Goal: Information Seeking & Learning: Find specific fact

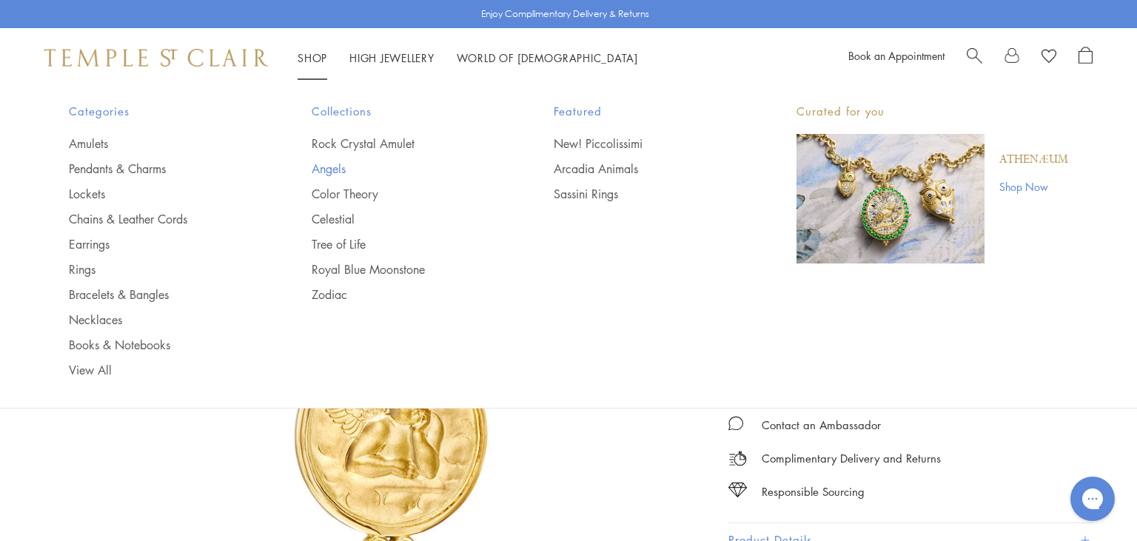
click at [323, 170] on link "Angels" at bounding box center [404, 169] width 184 height 16
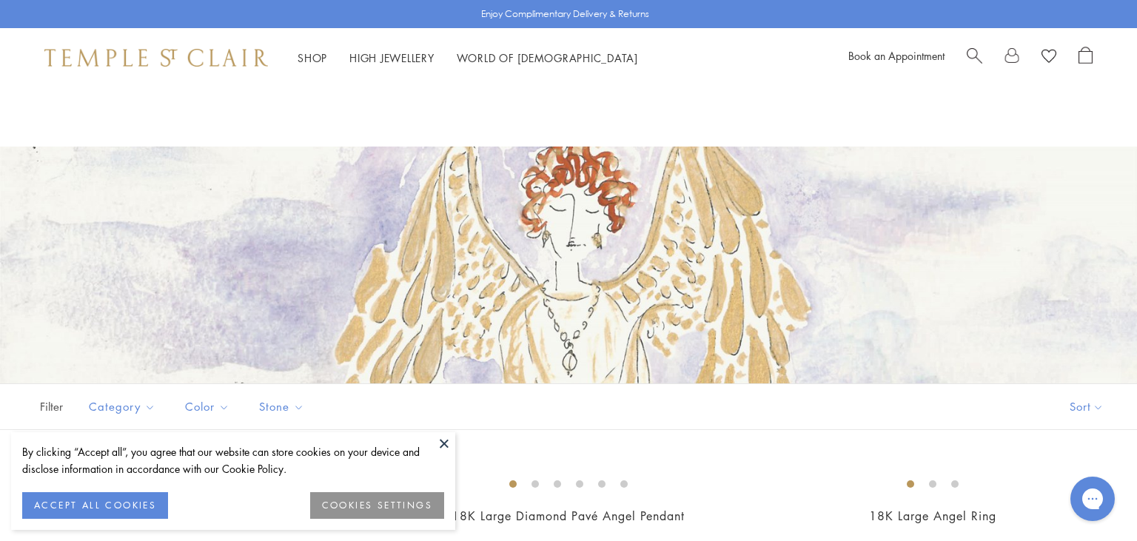
scroll to position [338, 0]
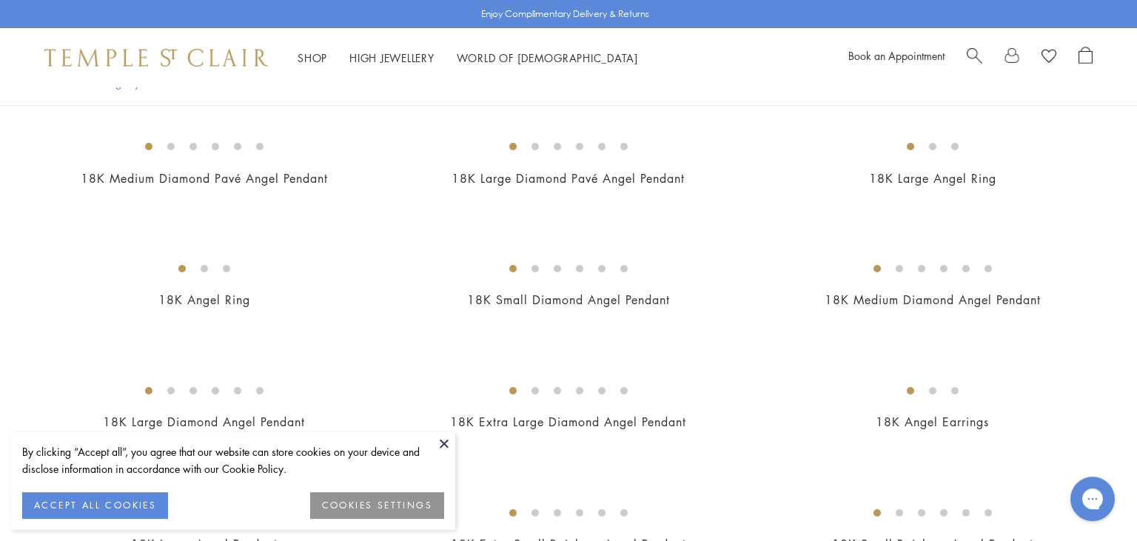
click at [440, 445] on button at bounding box center [444, 443] width 22 height 22
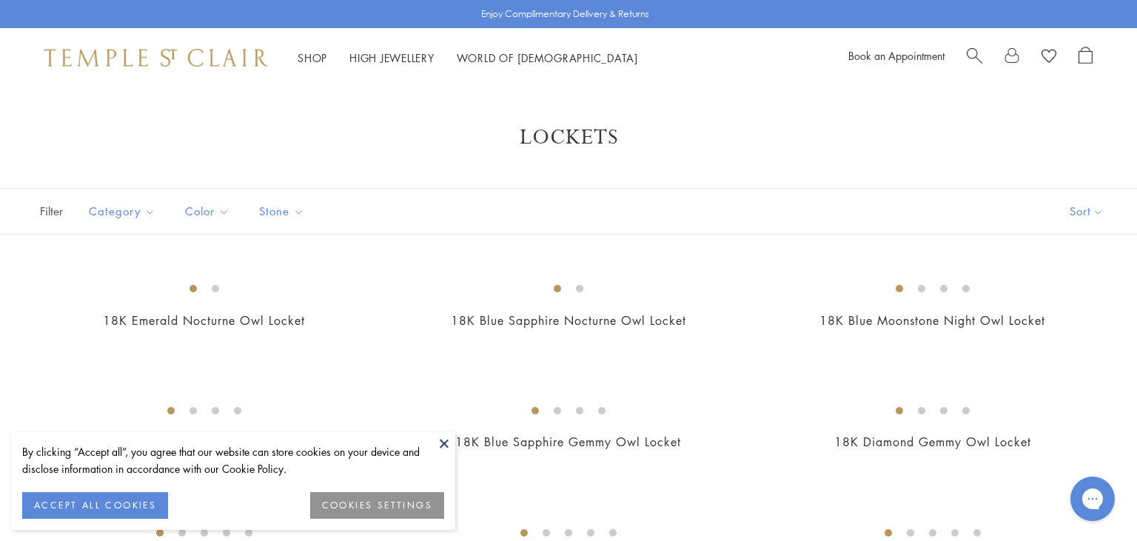
click at [444, 445] on button at bounding box center [444, 443] width 22 height 22
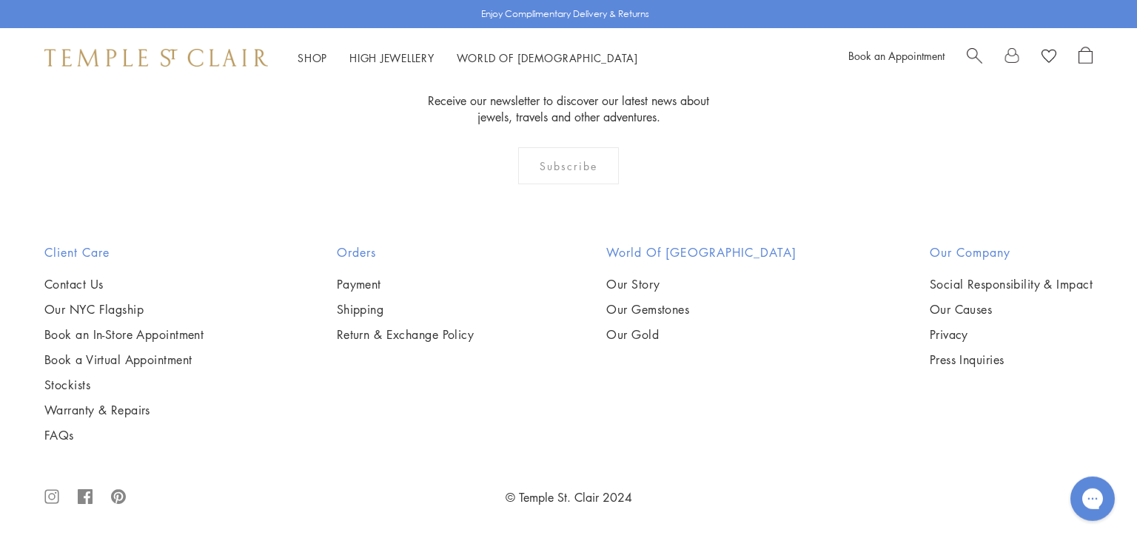
scroll to position [2777, 0]
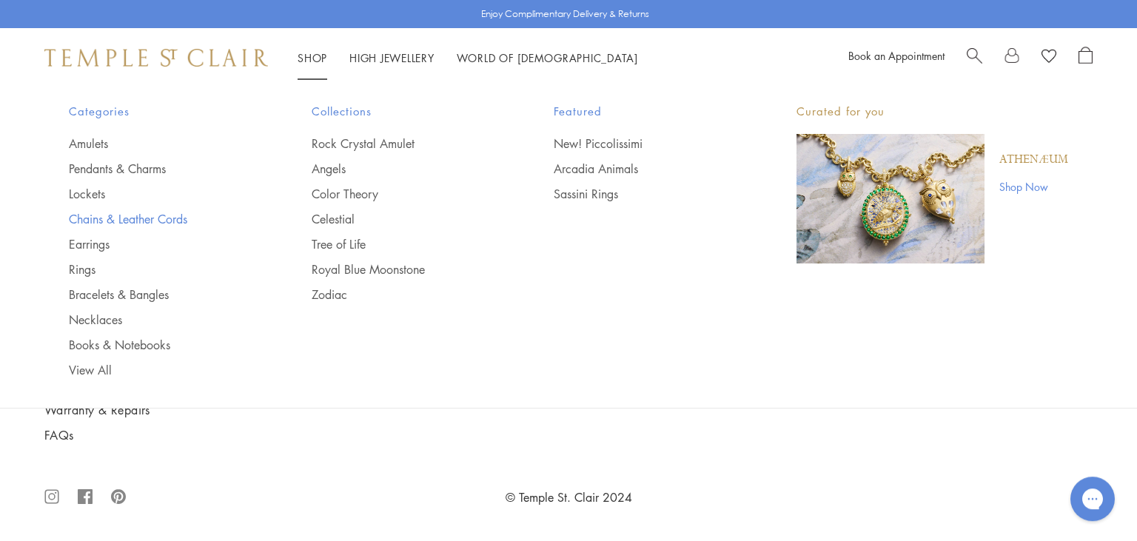
click at [134, 223] on link "Chains & Leather Cords" at bounding box center [161, 219] width 184 height 16
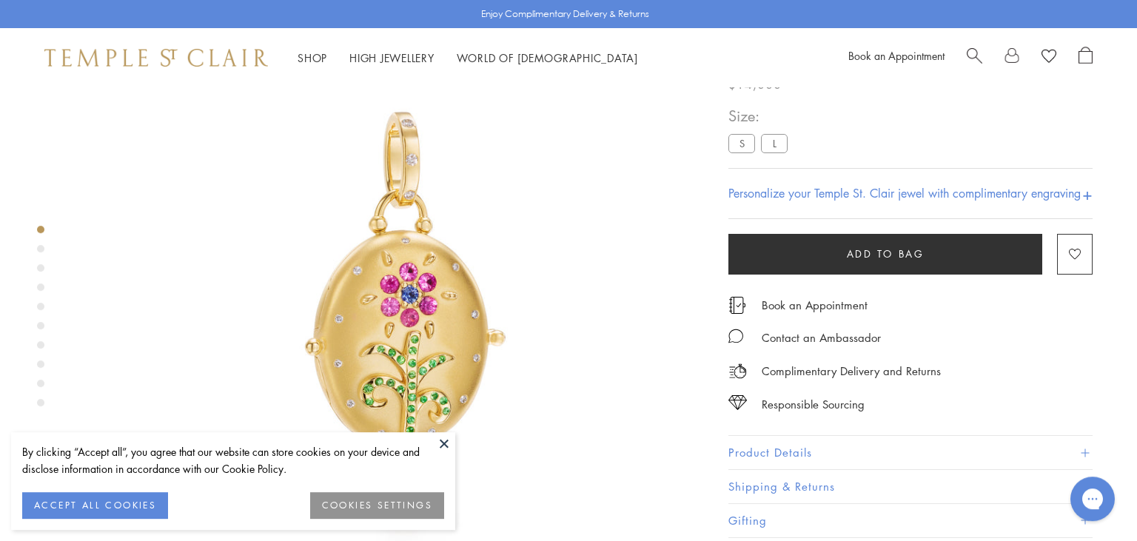
scroll to position [87, 0]
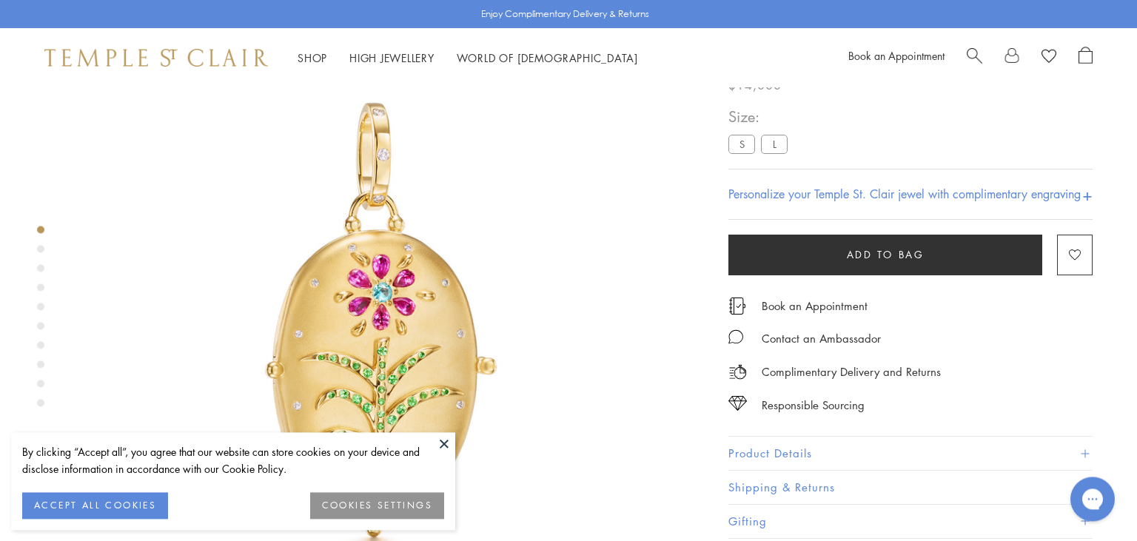
click at [446, 443] on button at bounding box center [444, 443] width 22 height 22
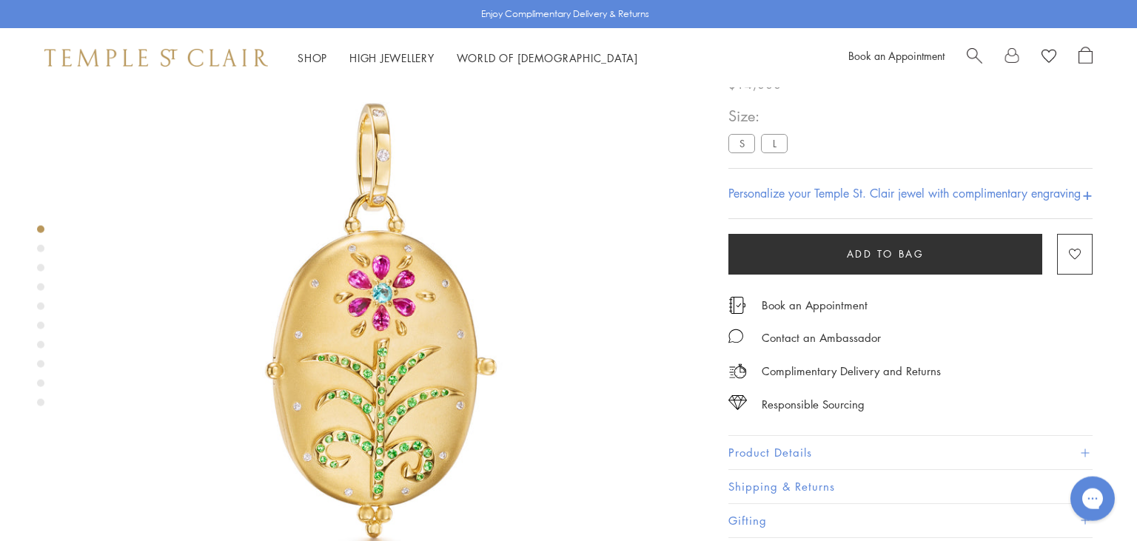
click at [1108, 125] on div "18K Large Pink Sapphire Primavera Locket $14,000 In keeping with the tradition …" at bounding box center [922, 316] width 429 height 630
click at [857, 459] on button "Product Details" at bounding box center [910, 453] width 364 height 33
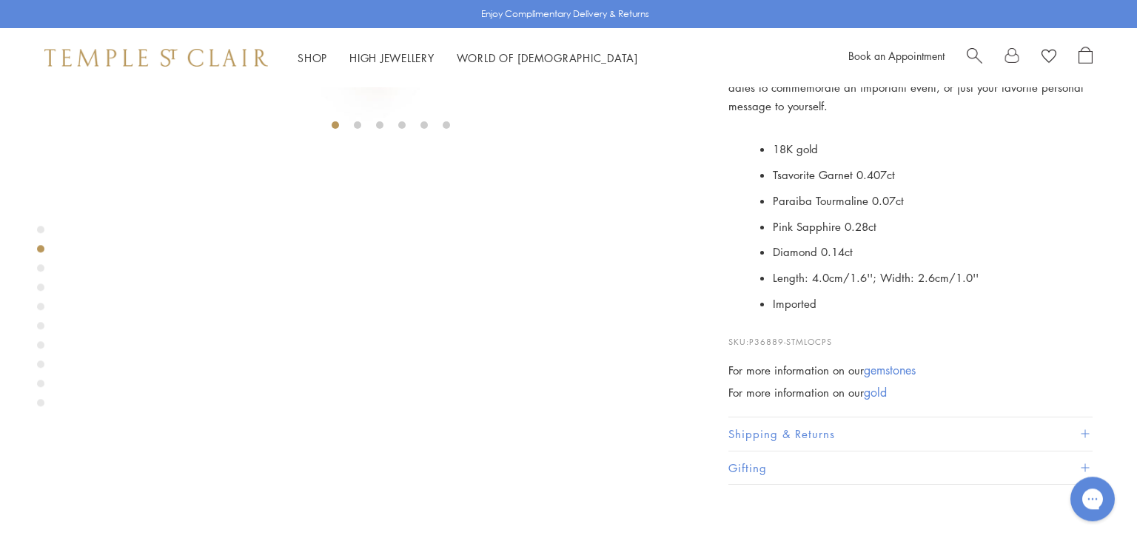
scroll to position [588, 0]
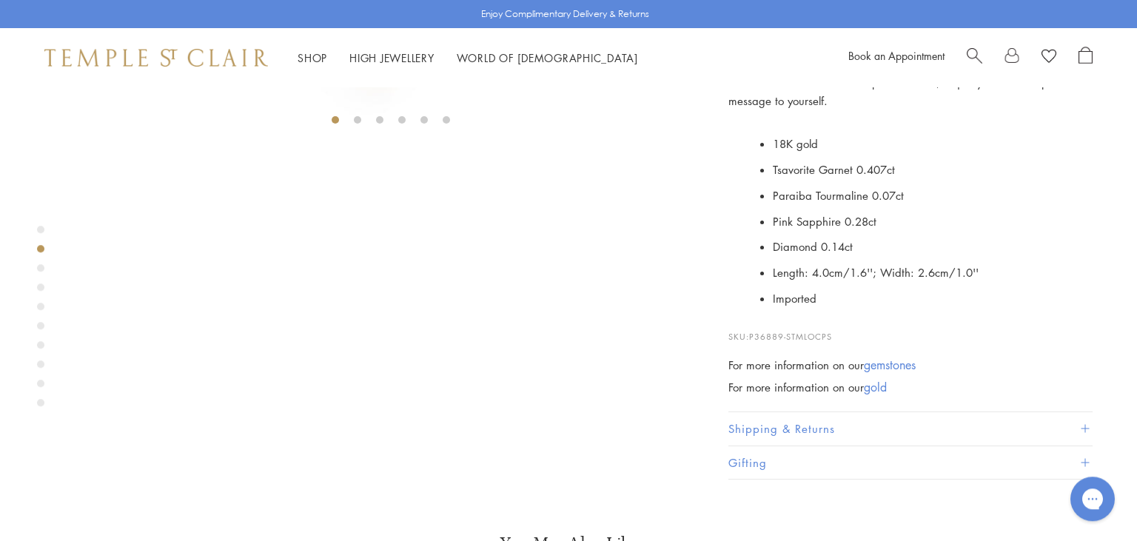
drag, startPoint x: 834, startPoint y: 400, endPoint x: 751, endPoint y: 397, distance: 83.0
click at [751, 343] on p "SKU: P36889-STMLOCPS" at bounding box center [910, 329] width 364 height 28
copy p "P36889-STMLOCPS"
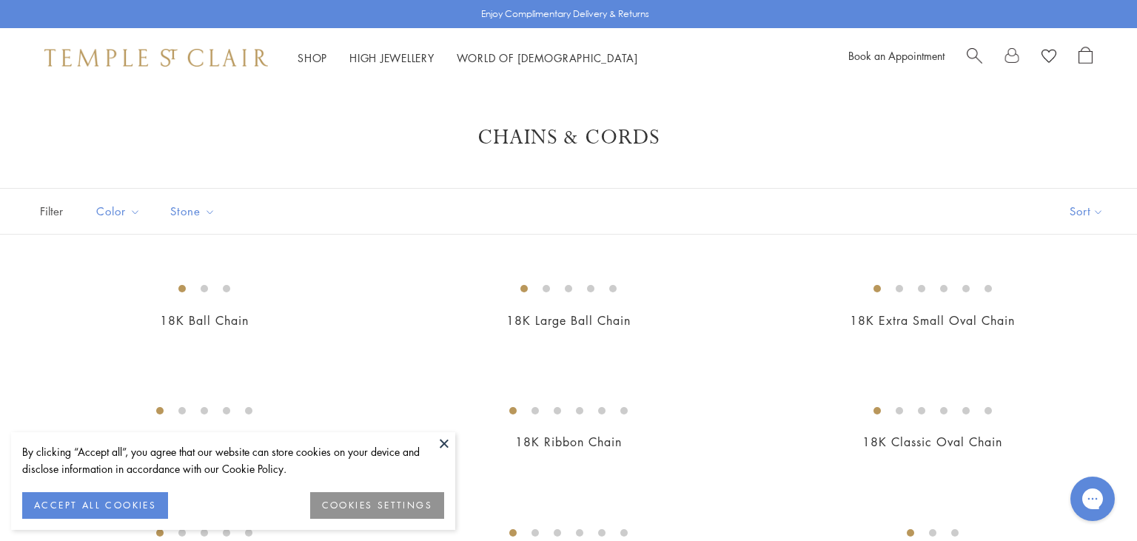
click at [443, 447] on button at bounding box center [444, 443] width 22 height 22
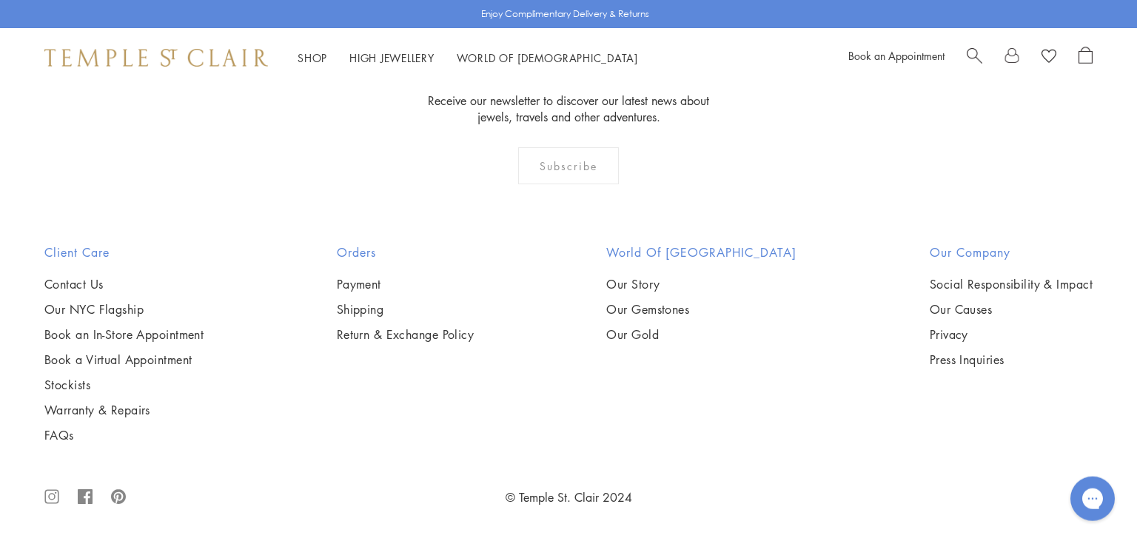
scroll to position [2455, 0]
click at [0, 0] on img at bounding box center [0, 0] width 0 height 0
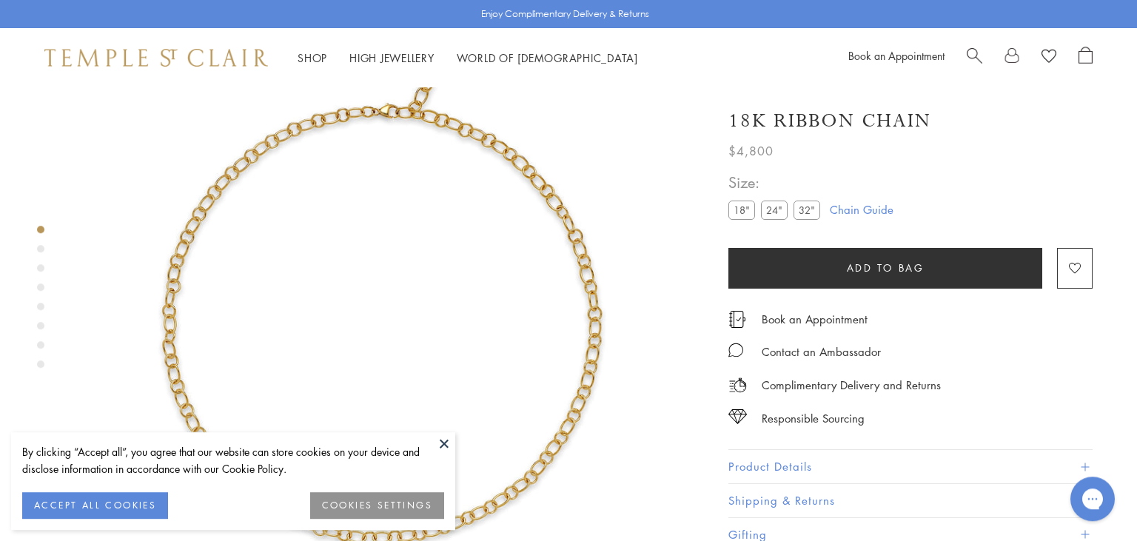
click at [816, 453] on button "Product Details" at bounding box center [910, 466] width 364 height 33
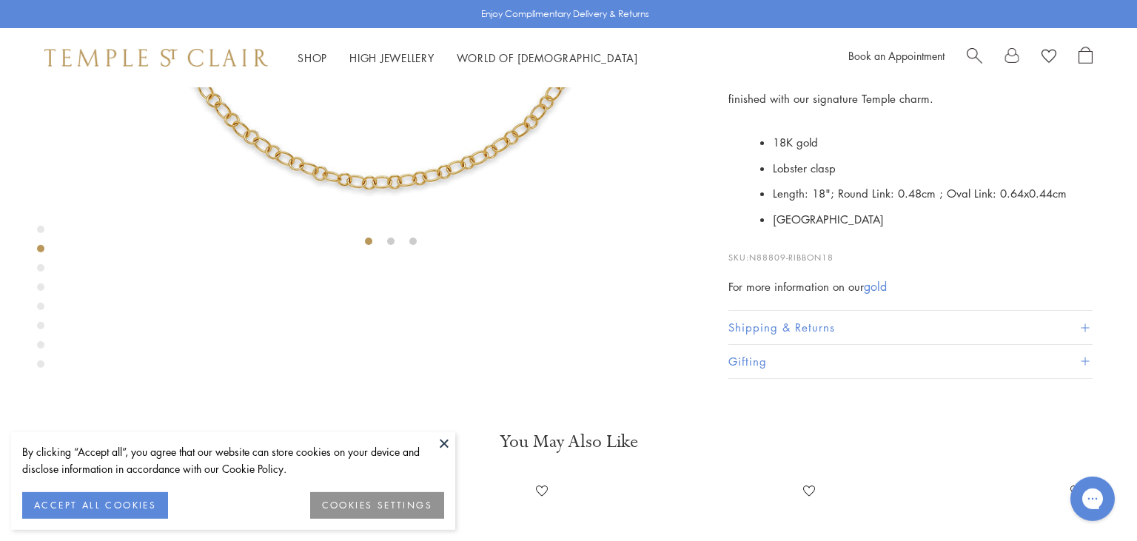
scroll to position [469, 0]
drag, startPoint x: 753, startPoint y: 418, endPoint x: 862, endPoint y: 417, distance: 108.8
click at [862, 263] on p "SKU: N88809-RIBBON18" at bounding box center [910, 249] width 364 height 28
copy span "N88809-RIBBON18"
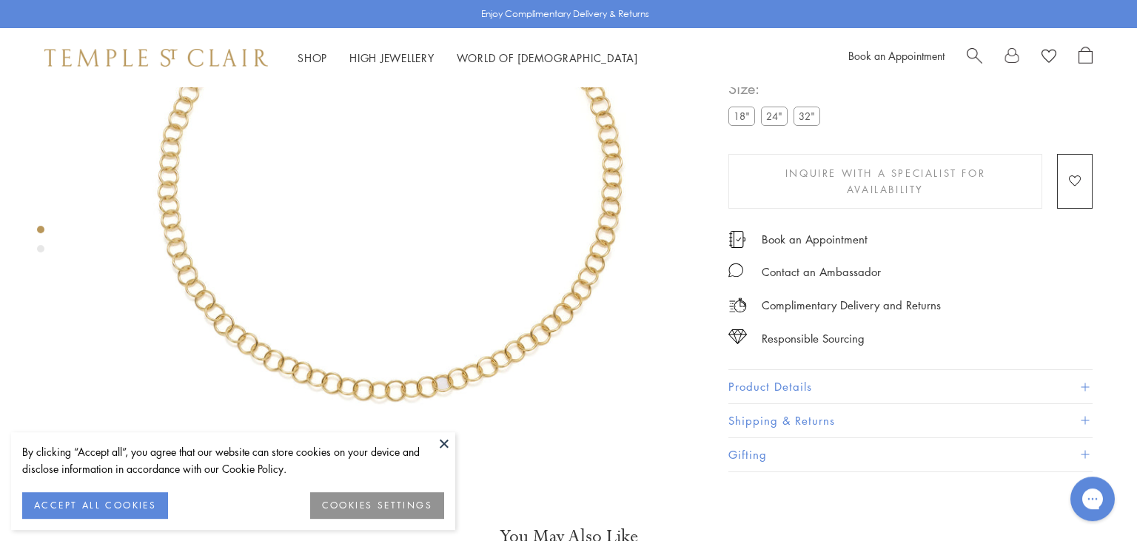
click at [845, 404] on button "Product Details" at bounding box center [910, 387] width 364 height 33
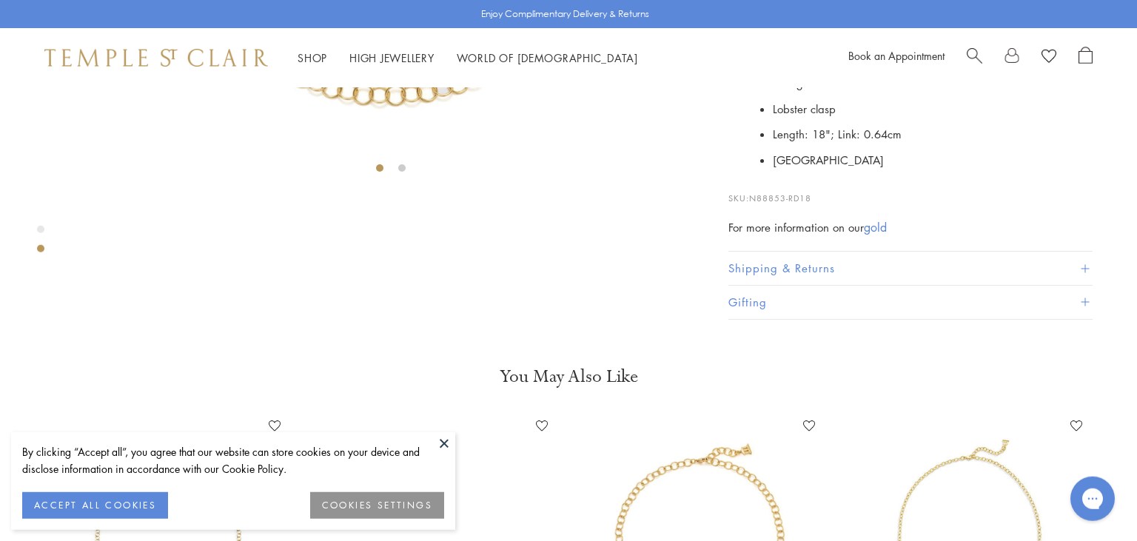
scroll to position [551, 0]
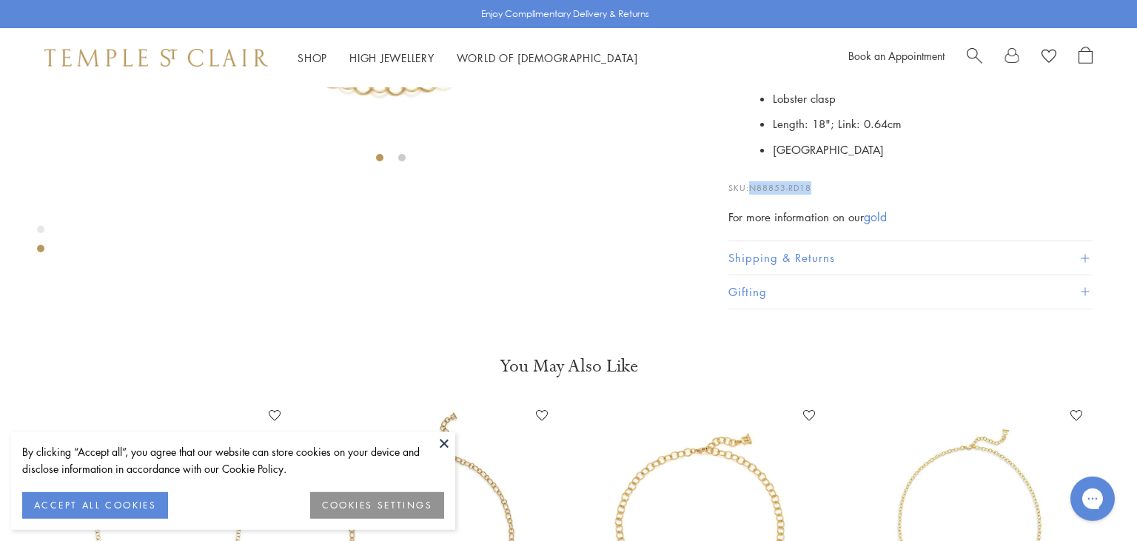
drag, startPoint x: 754, startPoint y: 417, endPoint x: 854, endPoint y: 418, distance: 100.7
click at [854, 195] on p "SKU: N88853-RD18" at bounding box center [910, 181] width 364 height 28
copy span "N88853-RD18"
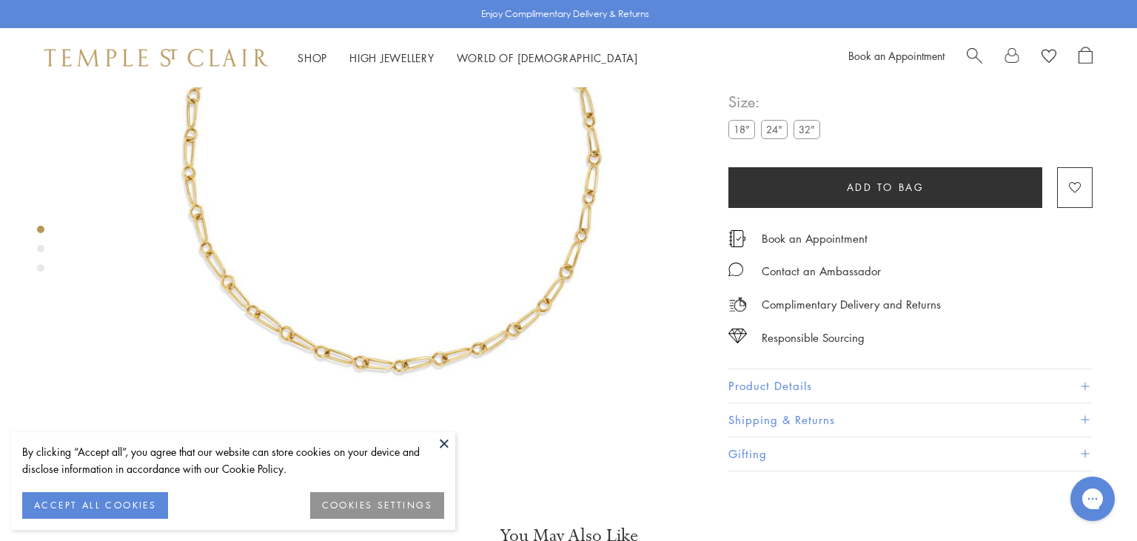
scroll to position [253, 0]
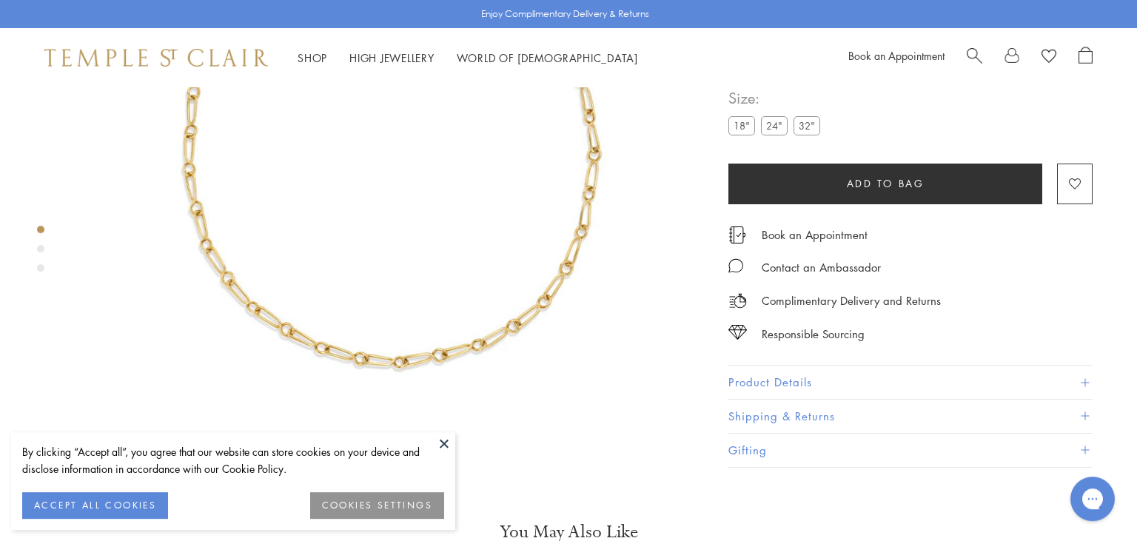
click at [833, 386] on button "Product Details" at bounding box center [910, 382] width 364 height 33
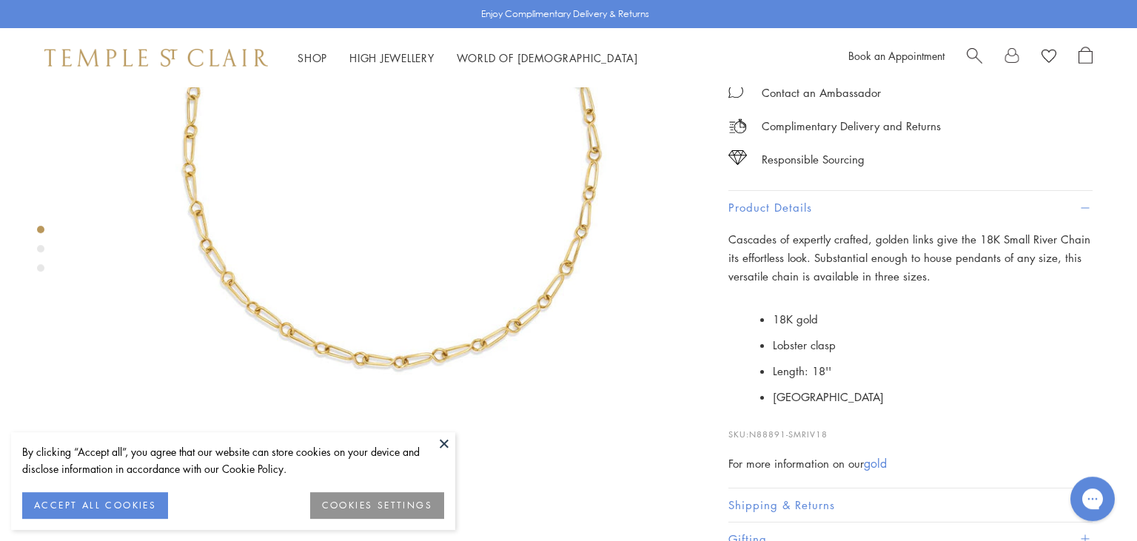
scroll to position [352, 0]
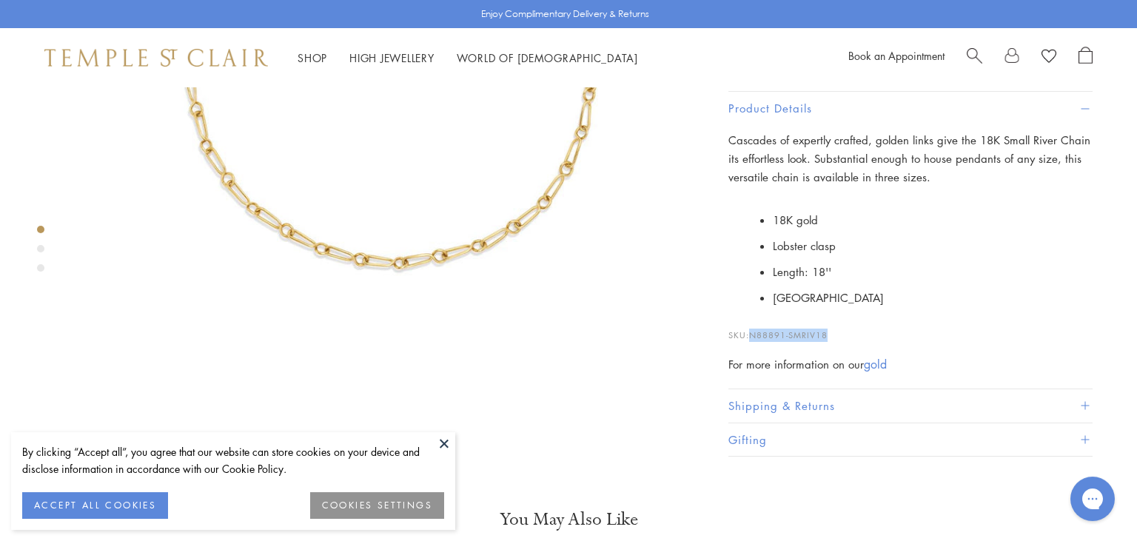
drag, startPoint x: 753, startPoint y: 331, endPoint x: 861, endPoint y: 328, distance: 108.1
click at [861, 328] on p "SKU: N88891-SMRIV18" at bounding box center [910, 328] width 364 height 28
copy span "N88891-SMRIV18"
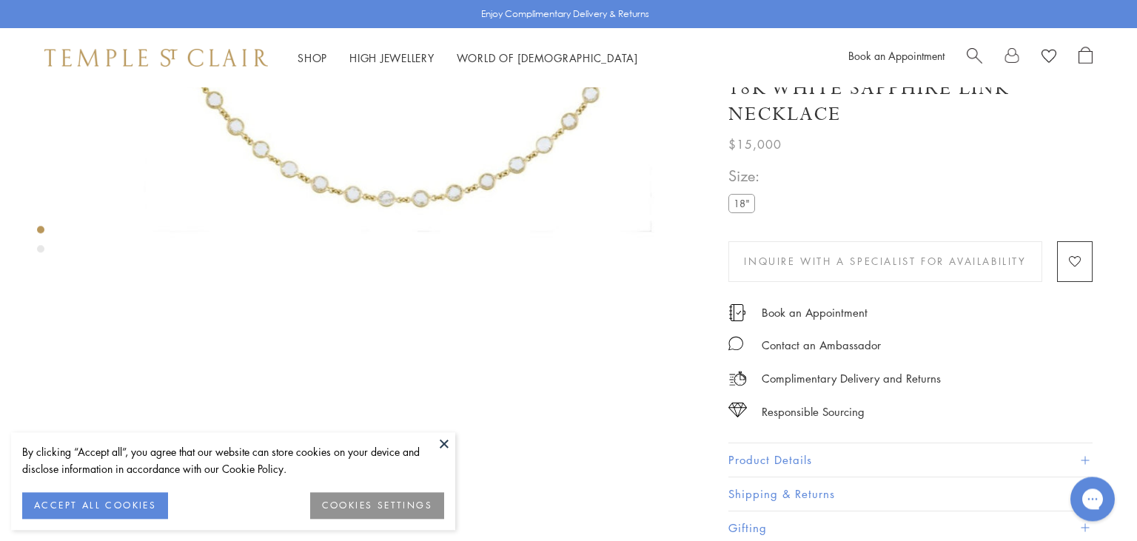
scroll to position [460, 0]
click at [825, 453] on button "Product Details" at bounding box center [910, 459] width 364 height 33
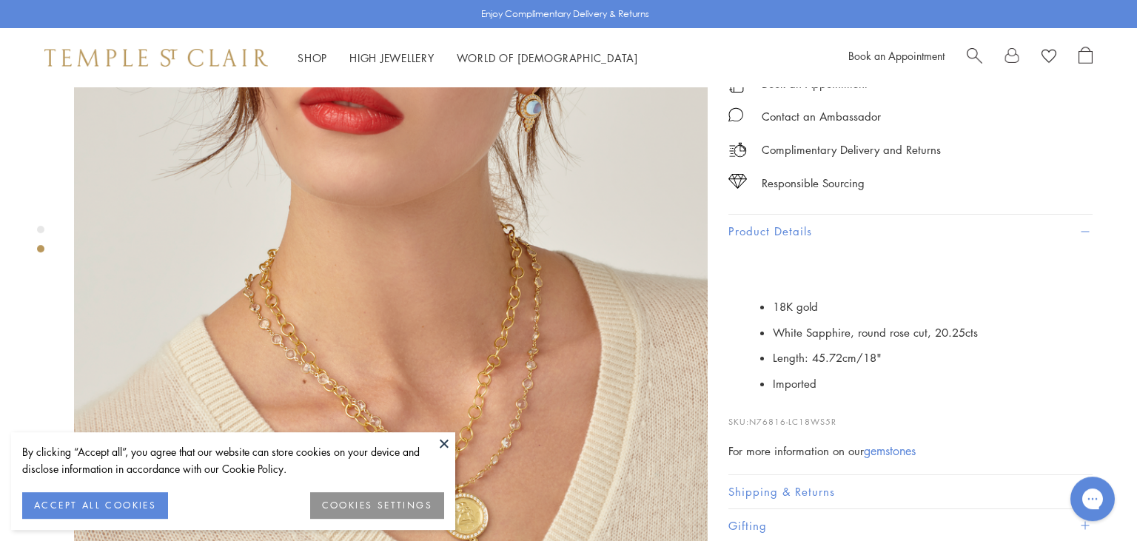
scroll to position [758, 0]
drag, startPoint x: 753, startPoint y: 418, endPoint x: 890, endPoint y: 422, distance: 137.7
click at [890, 422] on p "SKU: N76816-LC18WS5R" at bounding box center [910, 414] width 364 height 28
copy span "N76816-LC18WS5R"
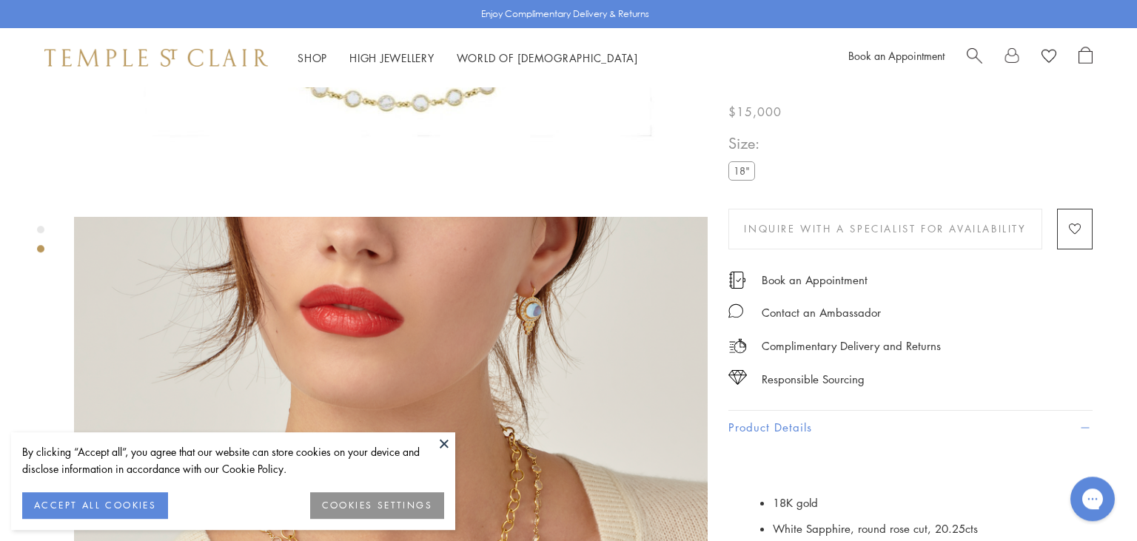
scroll to position [552, 0]
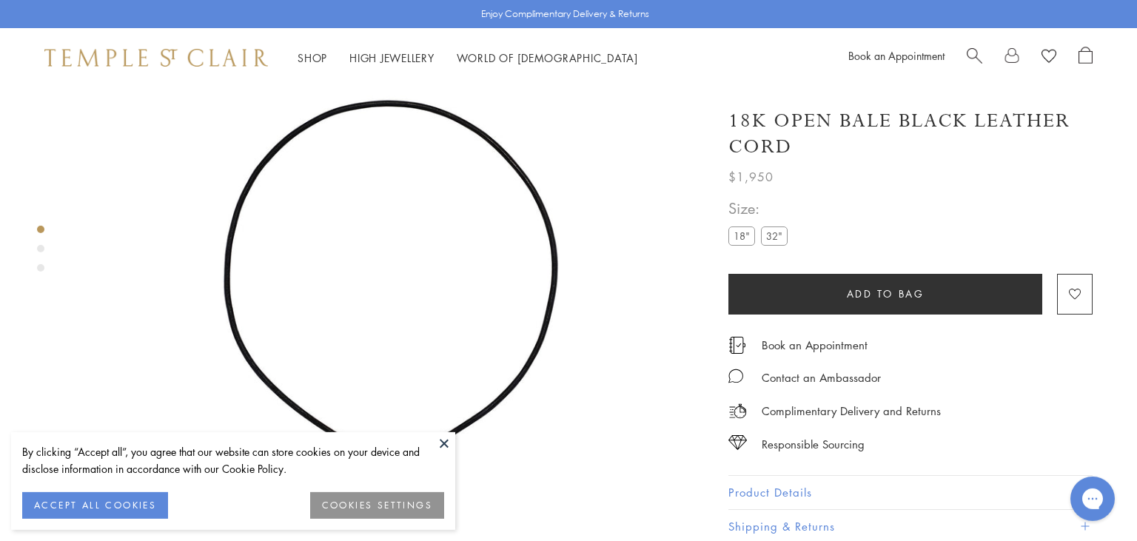
scroll to position [94, 0]
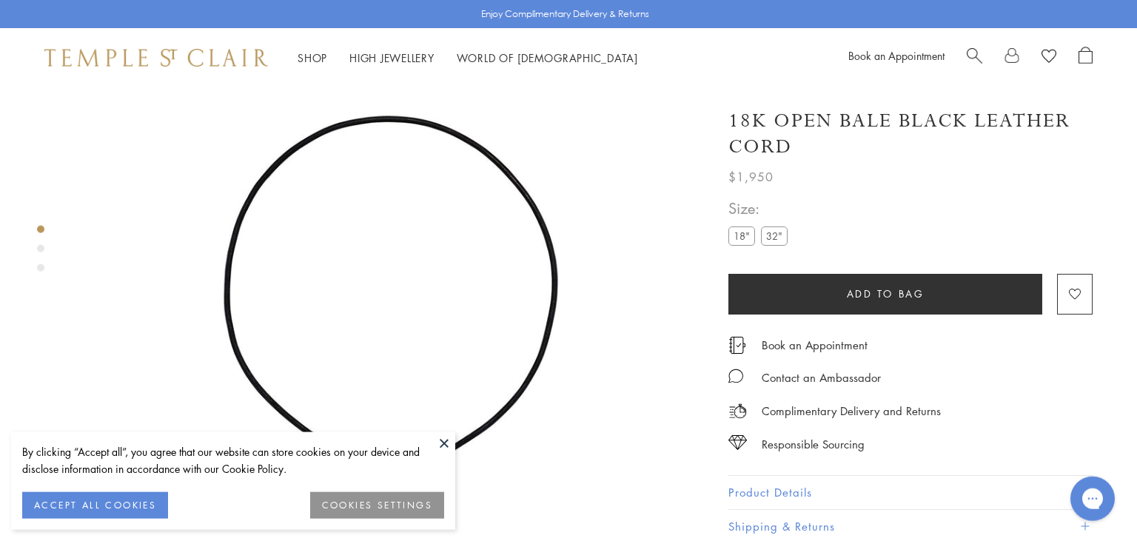
click at [936, 463] on div "**********" at bounding box center [910, 335] width 364 height 485
click at [873, 485] on button "Product Details" at bounding box center [910, 492] width 364 height 33
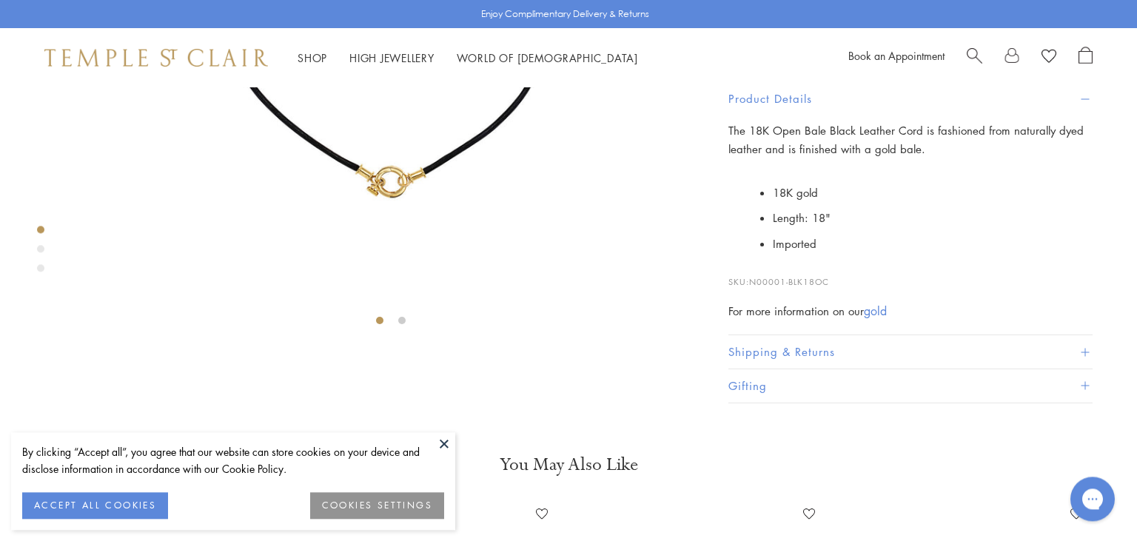
scroll to position [389, 0]
click at [757, 286] on span "N00001-BLK18OC" at bounding box center [789, 280] width 80 height 11
drag, startPoint x: 752, startPoint y: 419, endPoint x: 841, endPoint y: 425, distance: 89.0
click at [841, 288] on p "SKU: N00001-BLK18OC" at bounding box center [910, 274] width 364 height 28
copy p "N00001-BLK18OC"
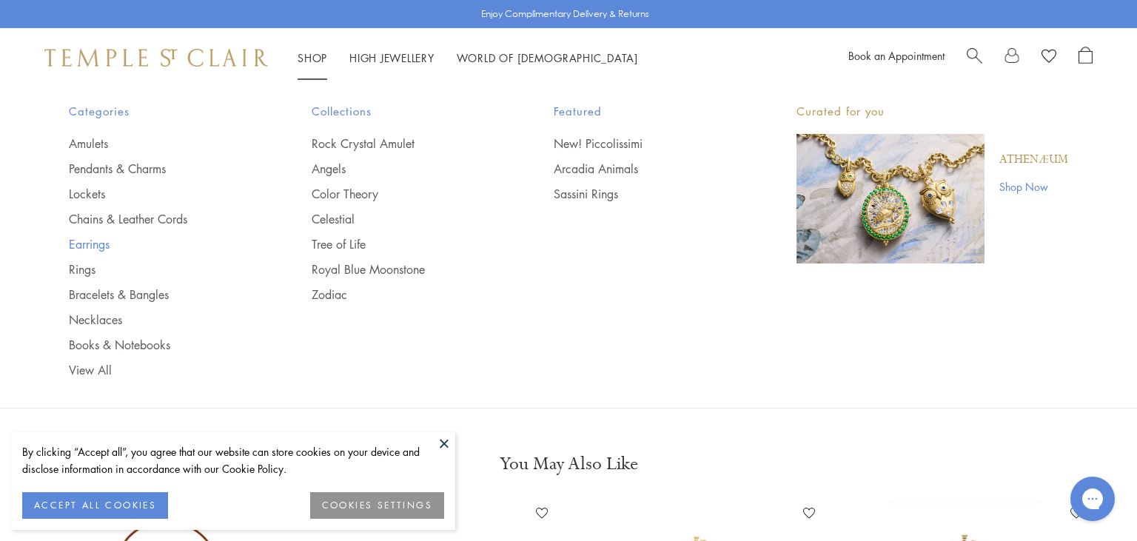
click at [90, 245] on link "Earrings" at bounding box center [161, 244] width 184 height 16
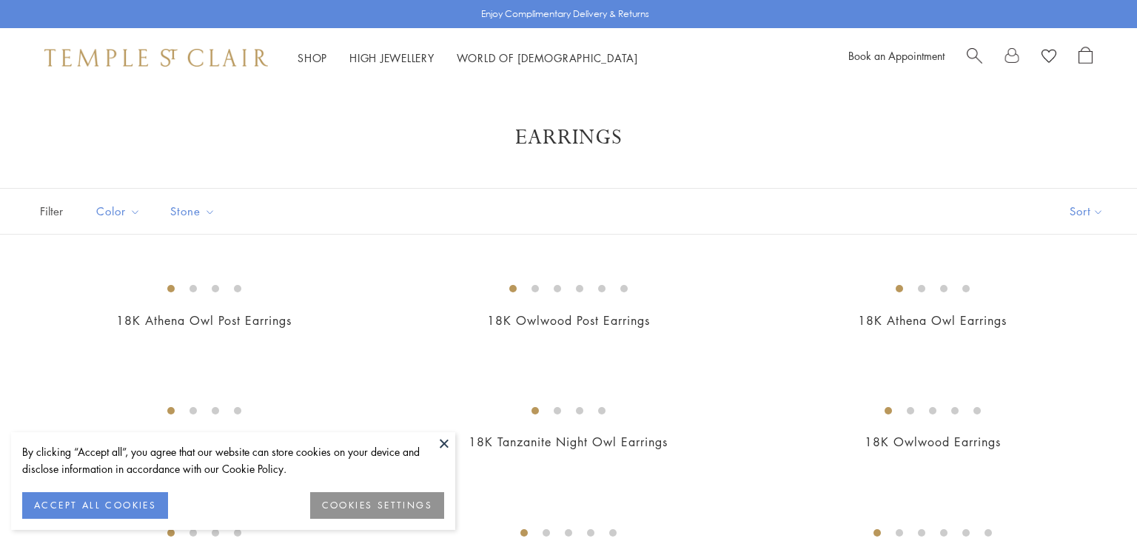
click at [449, 440] on button at bounding box center [444, 443] width 22 height 22
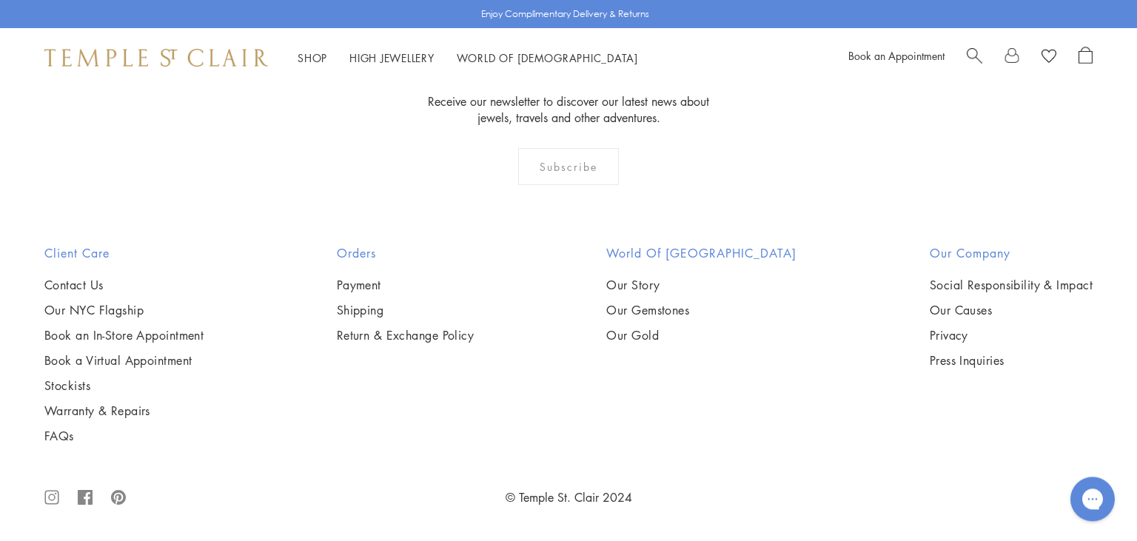
scroll to position [7656, 0]
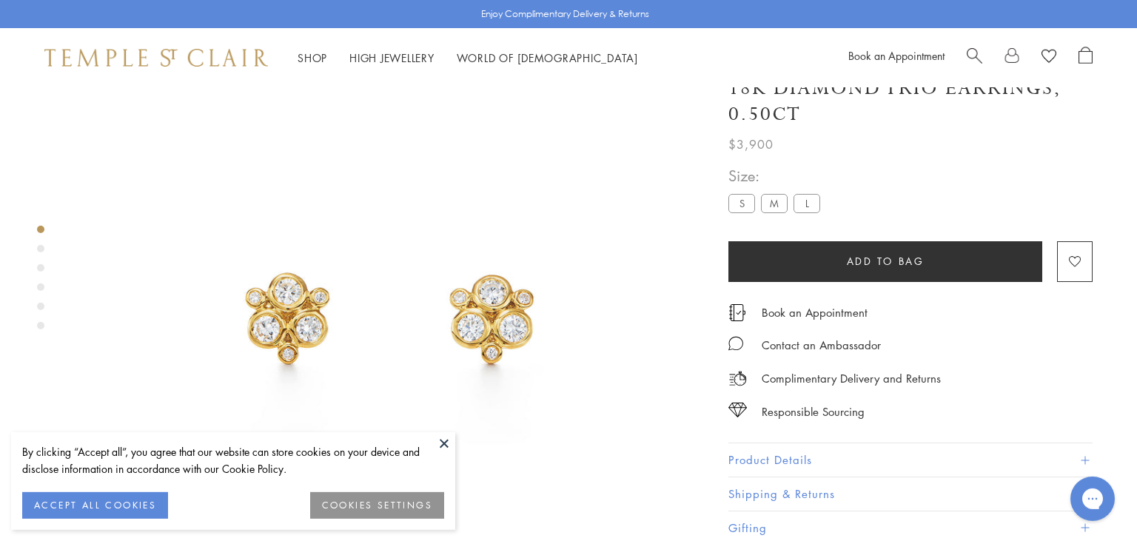
scroll to position [87, 0]
click at [845, 456] on button "Product Details" at bounding box center [910, 459] width 364 height 33
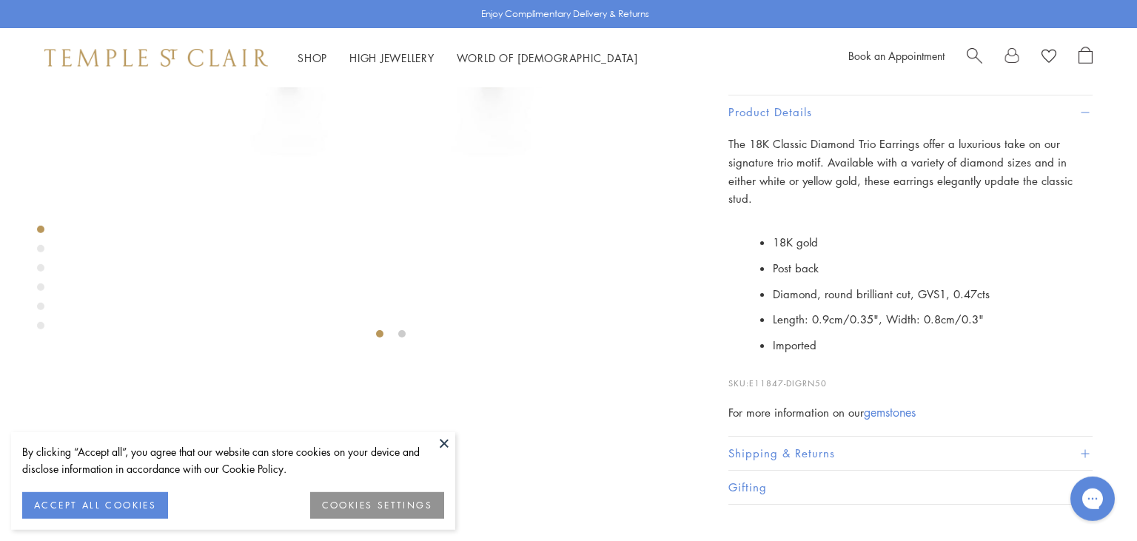
scroll to position [429, 0]
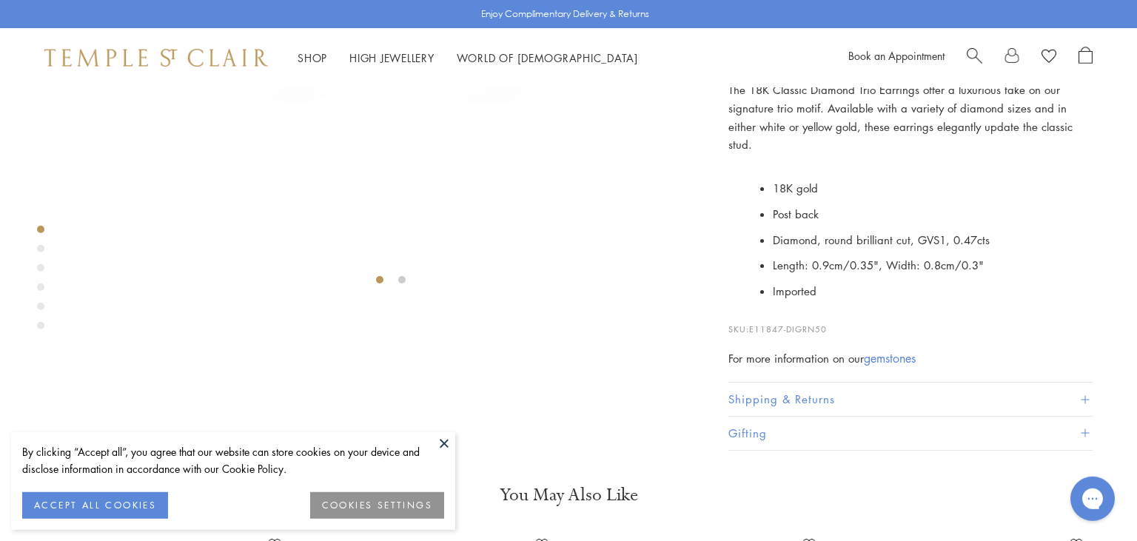
drag, startPoint x: 751, startPoint y: 418, endPoint x: 863, endPoint y: 413, distance: 111.9
click at [863, 336] on p "SKU: E11847-DIGRN50" at bounding box center [910, 322] width 364 height 28
copy p "E11847-DIGRN50"
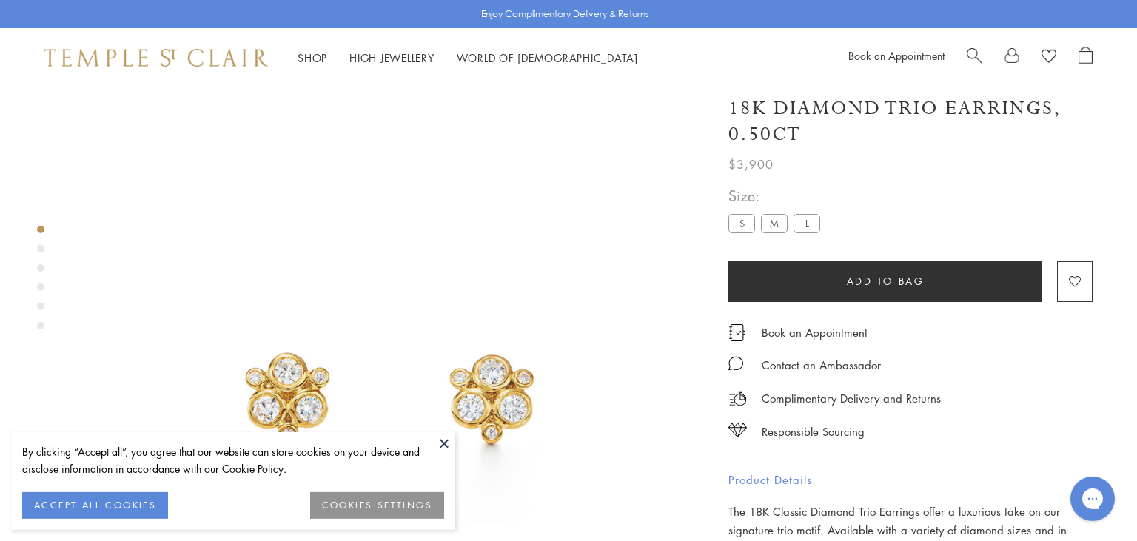
scroll to position [0, 0]
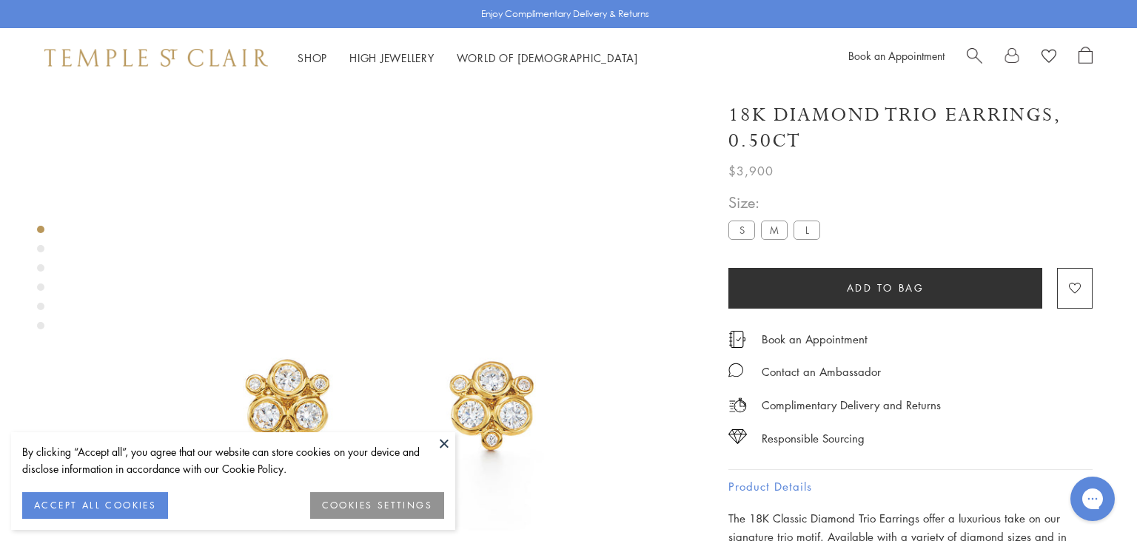
click at [765, 234] on label "M" at bounding box center [774, 230] width 27 height 19
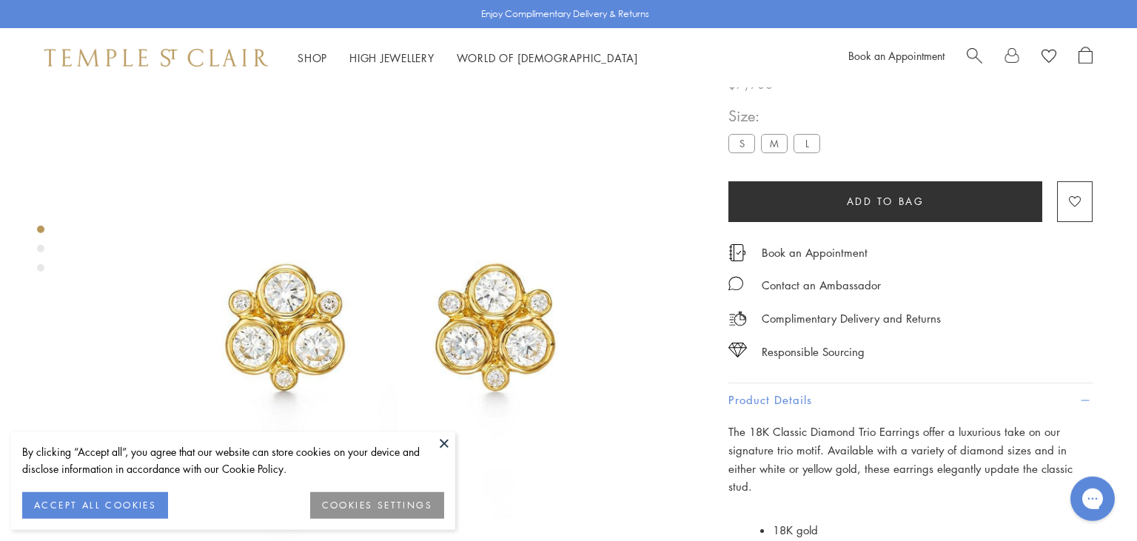
scroll to position [87, 0]
click at [807, 150] on label "L" at bounding box center [807, 142] width 27 height 19
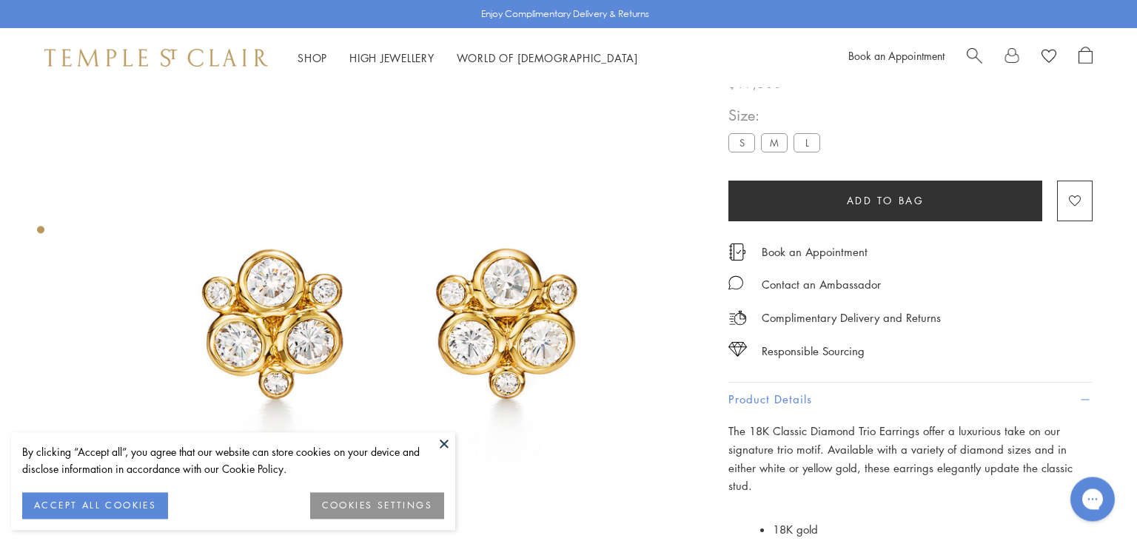
click at [767, 143] on label "M" at bounding box center [774, 142] width 27 height 19
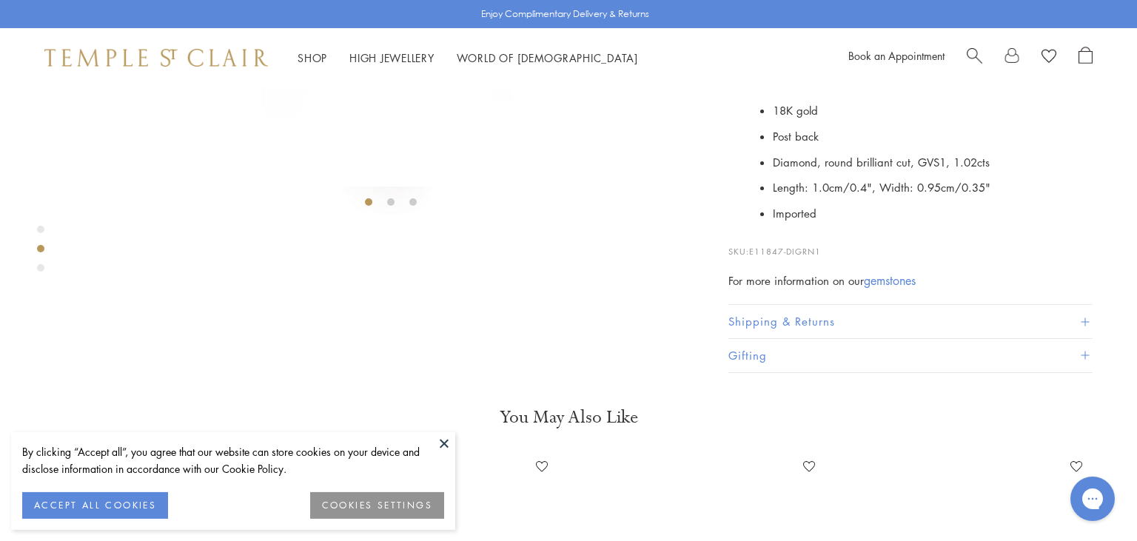
scroll to position [527, 0]
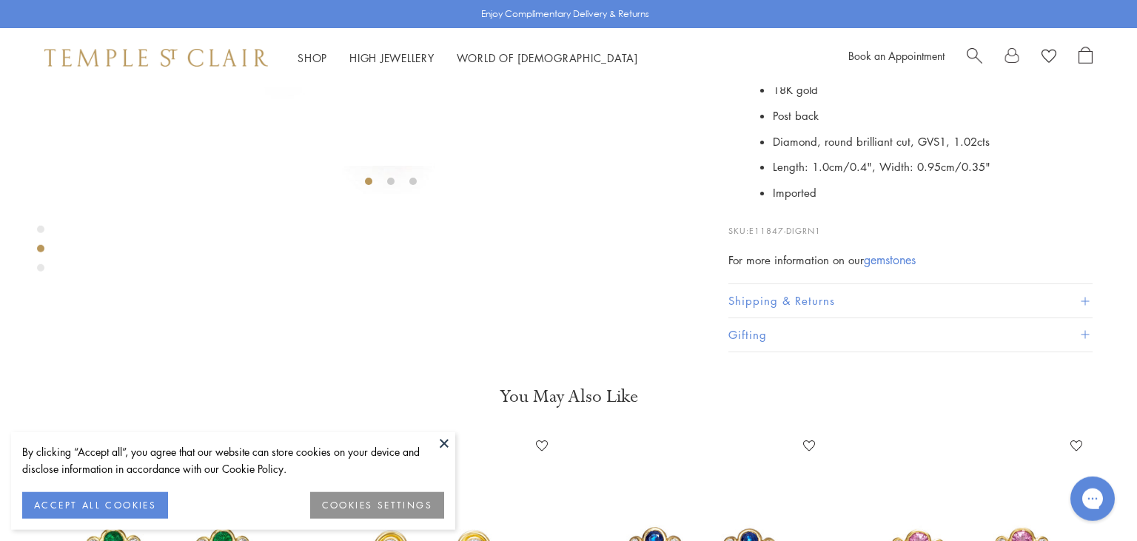
drag, startPoint x: 828, startPoint y: 418, endPoint x: 751, endPoint y: 418, distance: 77.0
click at [751, 238] on p "SKU: E11847-DIGRN1" at bounding box center [910, 223] width 364 height 28
copy p "E11847-DIGRN1"
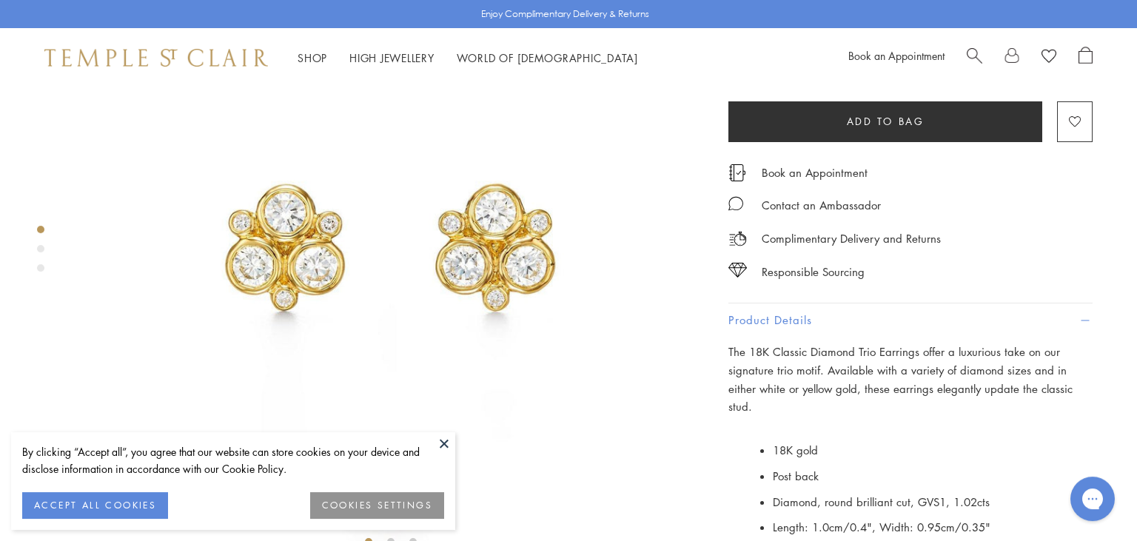
click at [804, 73] on label "L" at bounding box center [807, 63] width 27 height 19
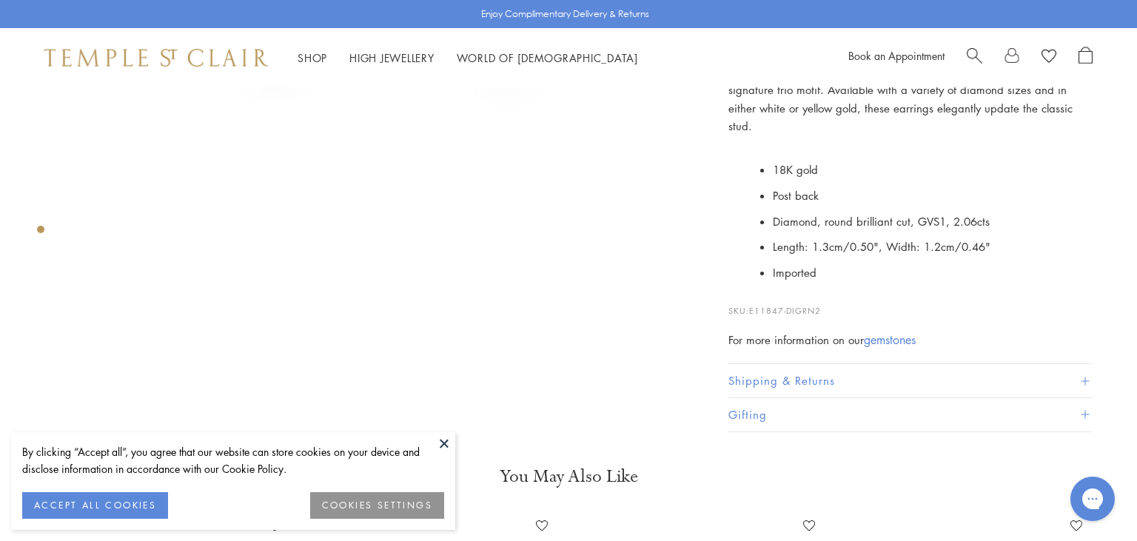
scroll to position [461, 0]
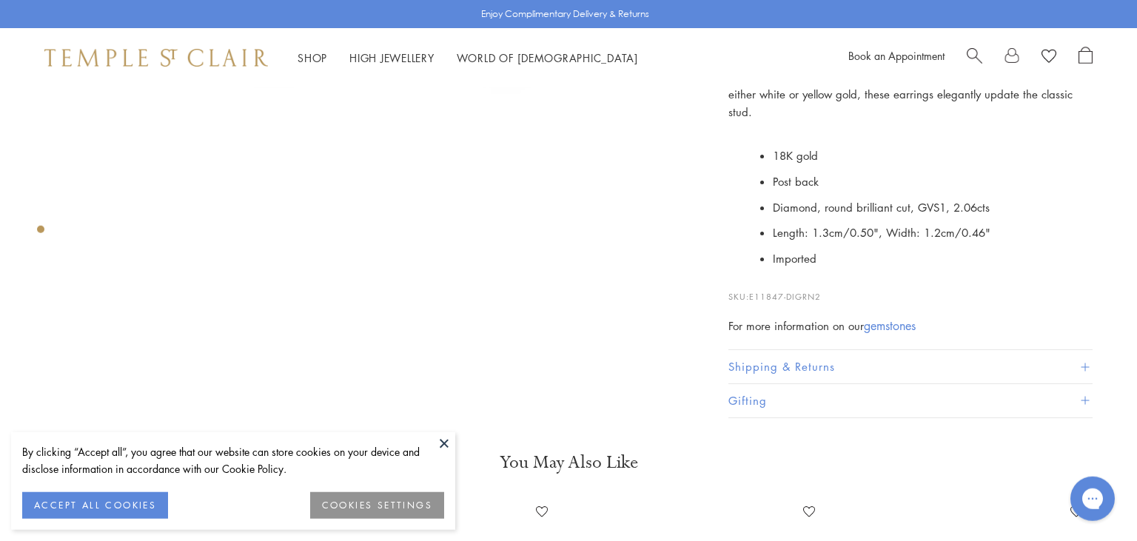
drag, startPoint x: 751, startPoint y: 277, endPoint x: 824, endPoint y: 275, distance: 72.6
click at [824, 275] on p "SKU: E11847-DIGRN2" at bounding box center [910, 289] width 364 height 28
copy p "E11847-DIGRN2"
click at [440, 446] on button at bounding box center [444, 443] width 22 height 22
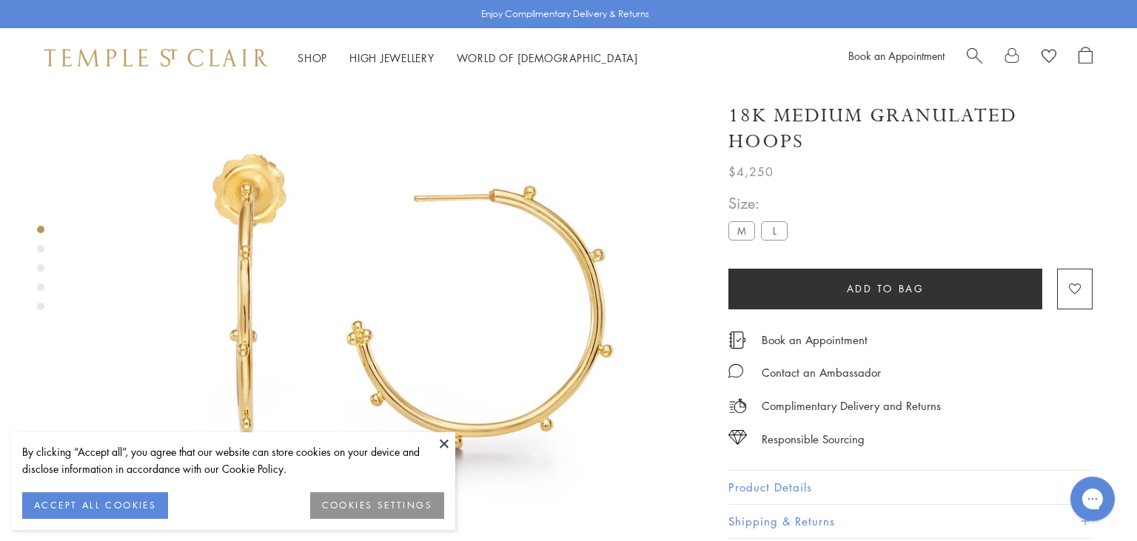
click at [805, 480] on button "Product Details" at bounding box center [910, 487] width 364 height 33
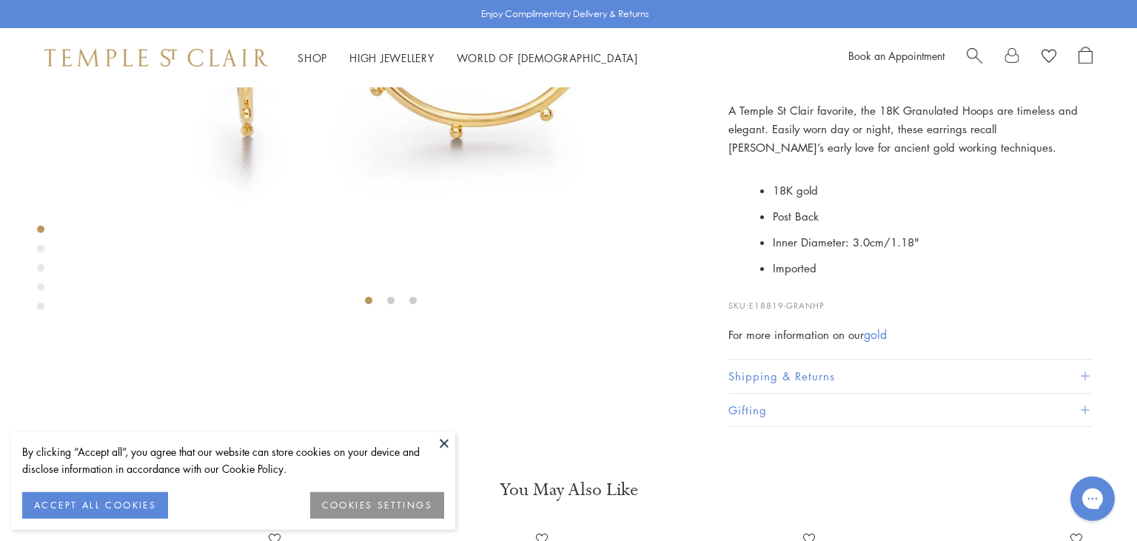
scroll to position [420, 0]
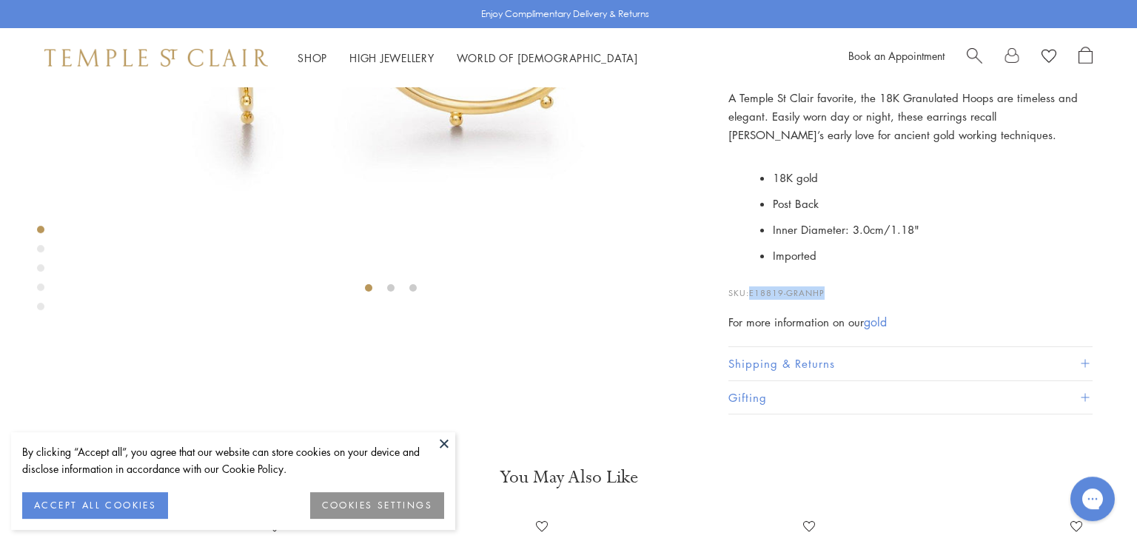
drag, startPoint x: 754, startPoint y: 419, endPoint x: 867, endPoint y: 429, distance: 113.7
click at [867, 332] on div "A Temple St Clair favorite, the 18K Granulated Hoops are timeless and elegant. …" at bounding box center [910, 210] width 364 height 243
copy span "E18819-GRANHP"
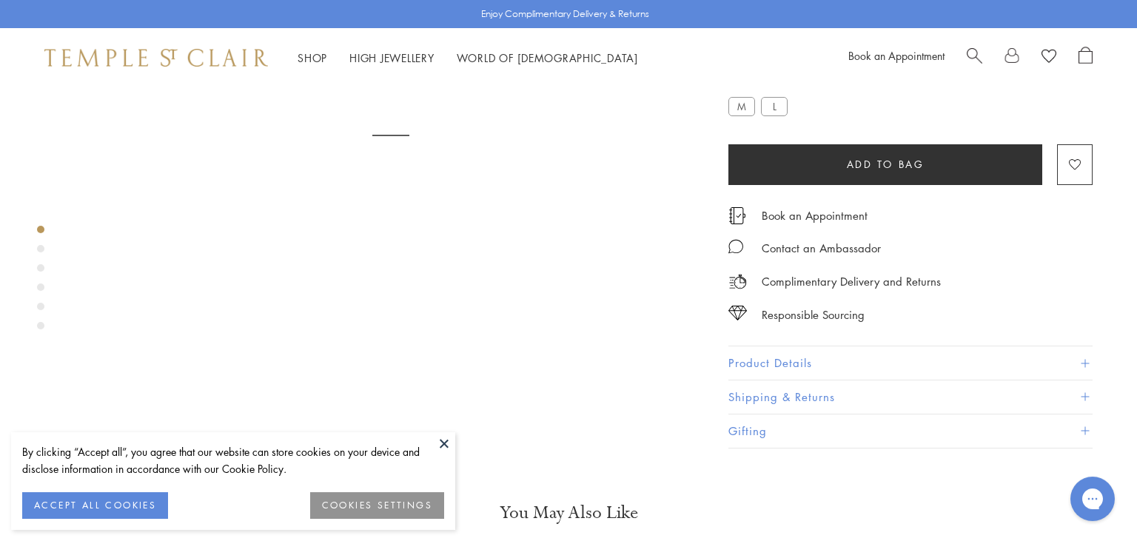
scroll to position [295, 0]
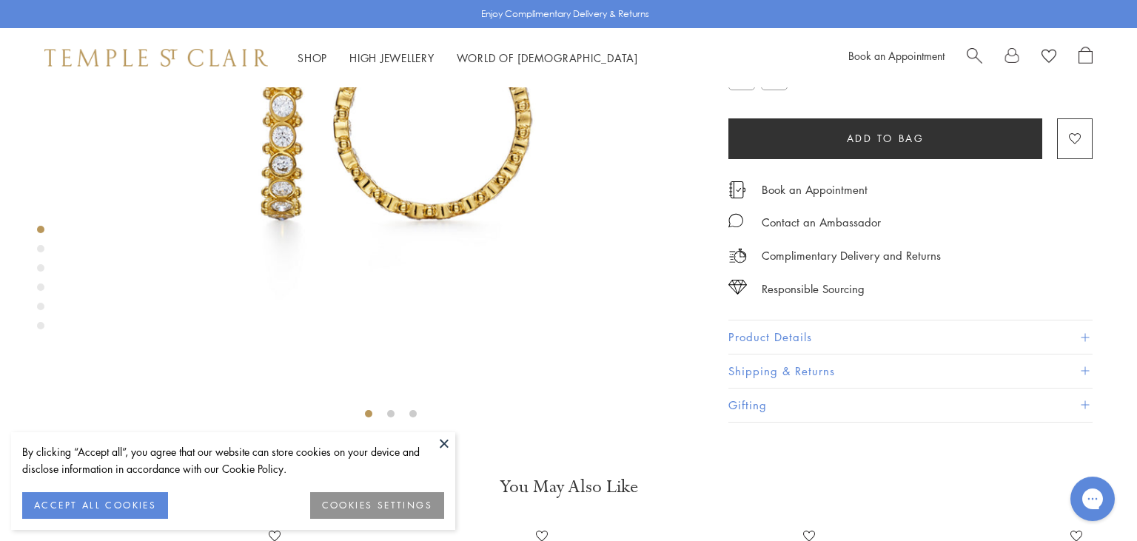
click at [873, 355] on button "Product Details" at bounding box center [910, 337] width 364 height 33
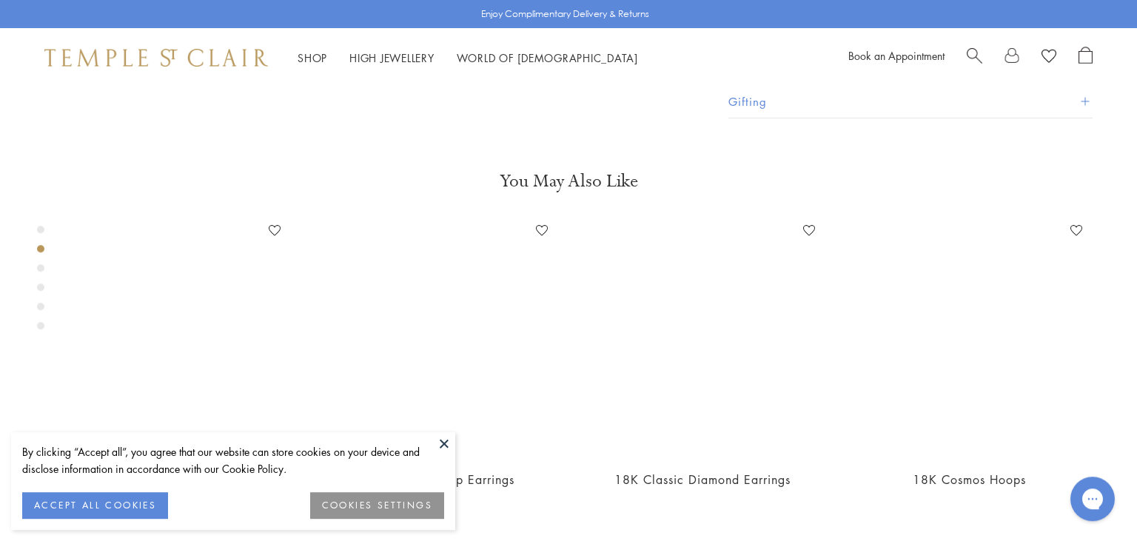
scroll to position [732, 0]
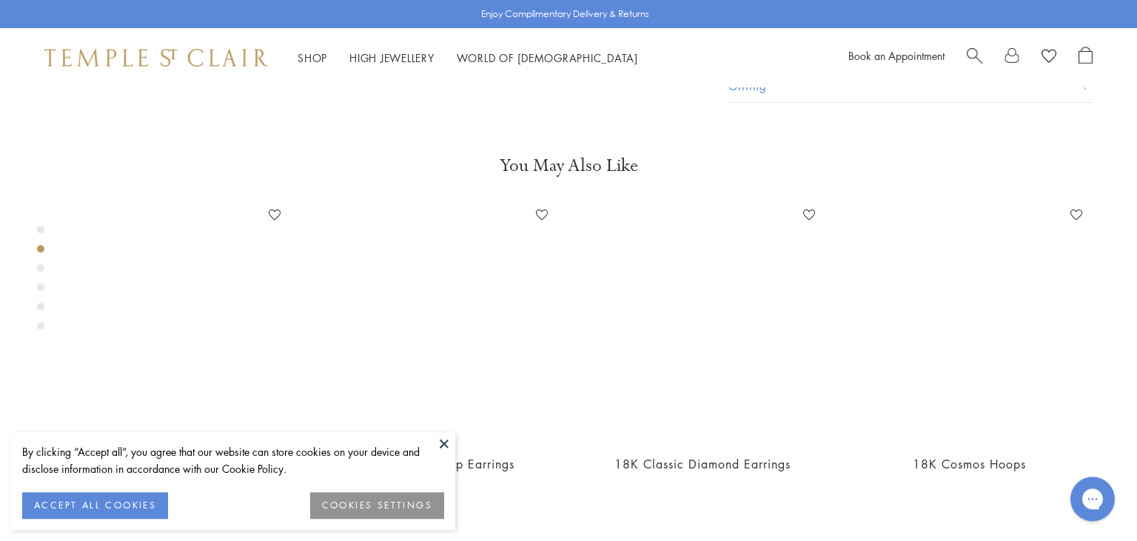
drag, startPoint x: 751, startPoint y: 419, endPoint x: 881, endPoint y: 421, distance: 129.6
copy p "E11823-ETE228SM"
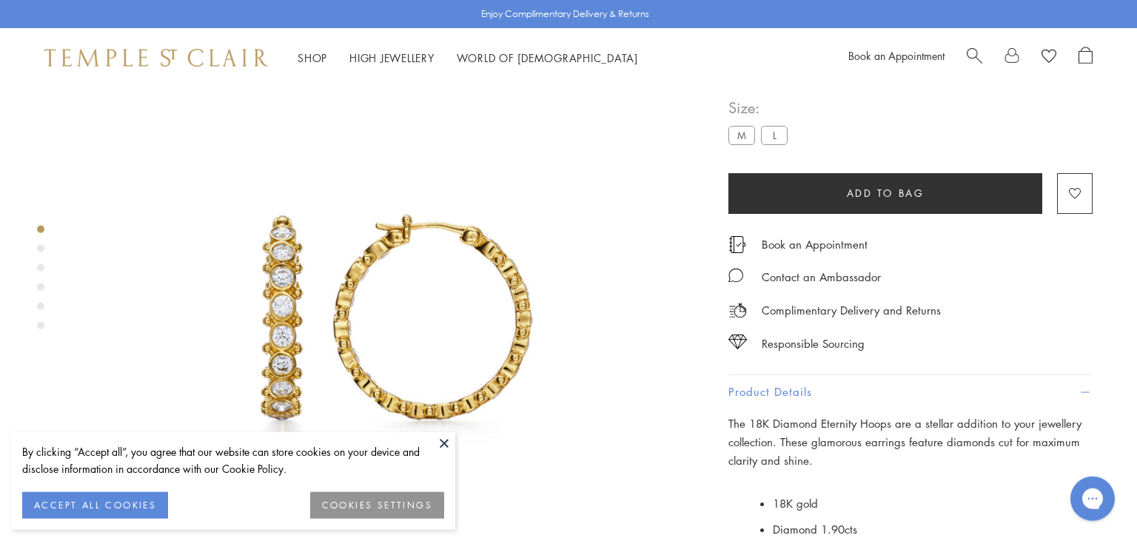
scroll to position [0, 0]
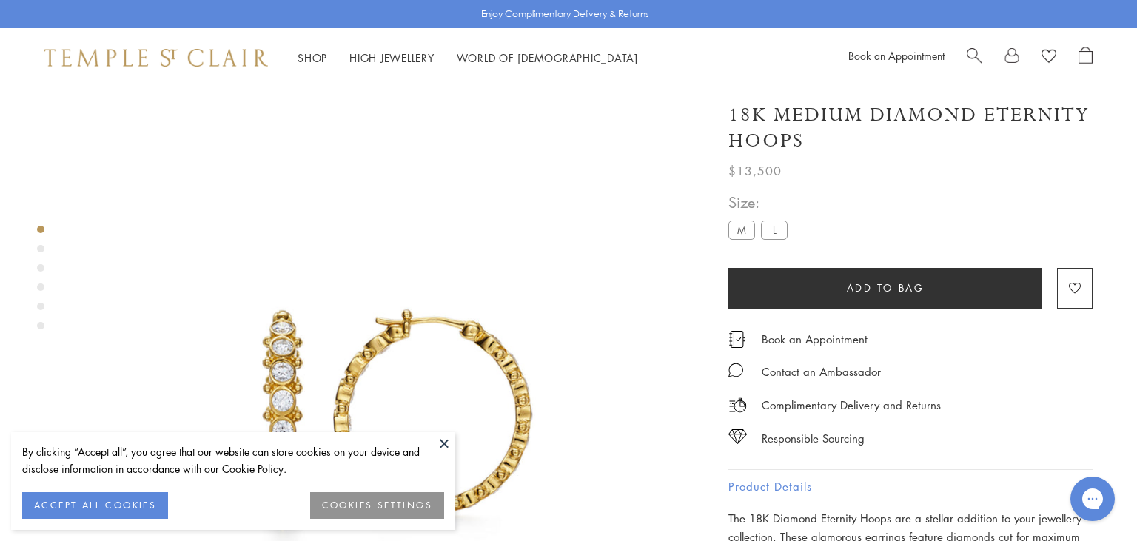
click at [771, 235] on label "L" at bounding box center [774, 230] width 27 height 19
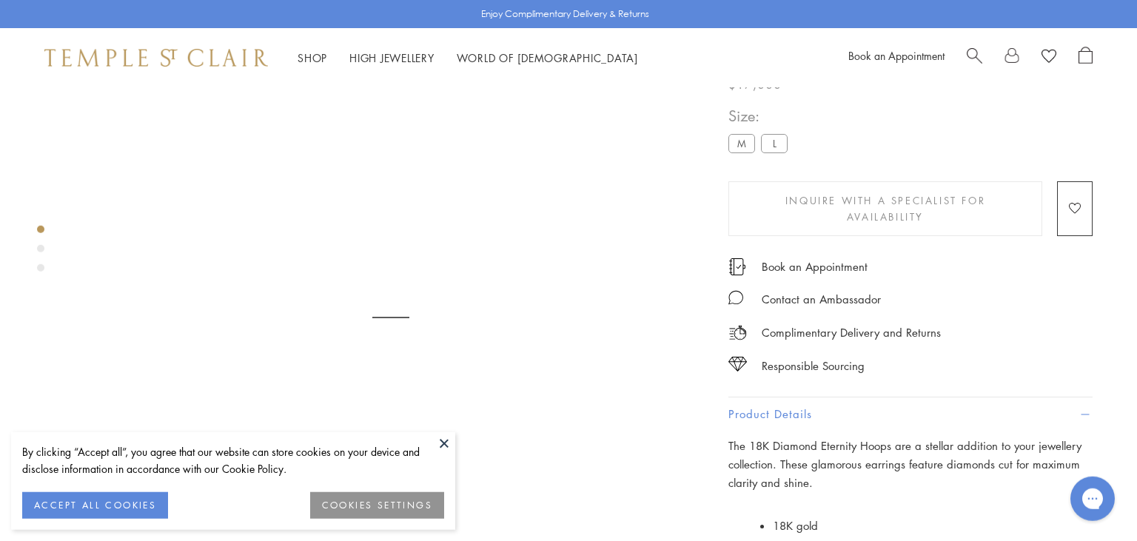
scroll to position [87, 0]
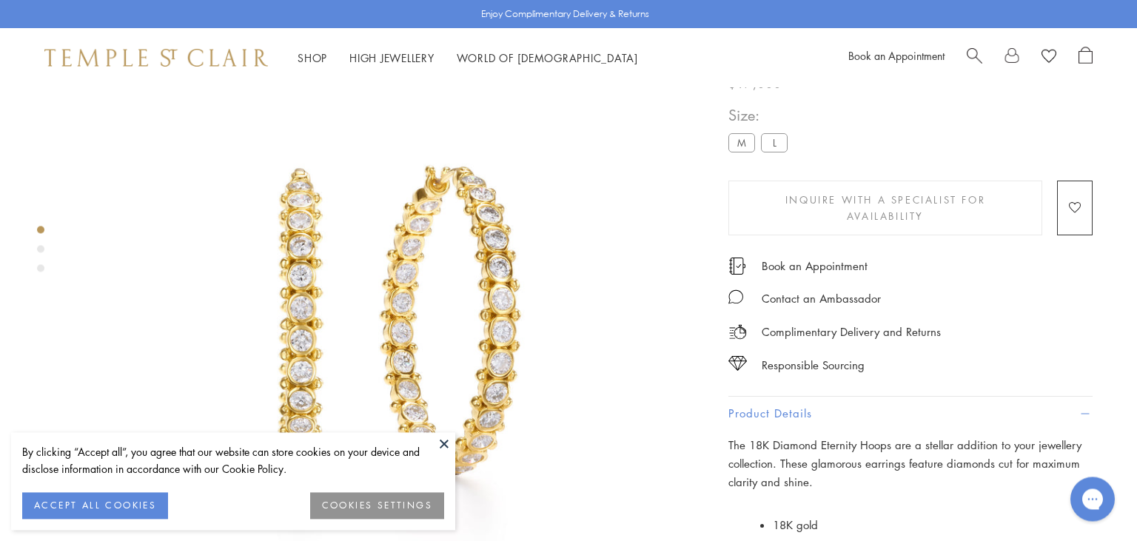
click at [742, 150] on label "M" at bounding box center [741, 142] width 27 height 19
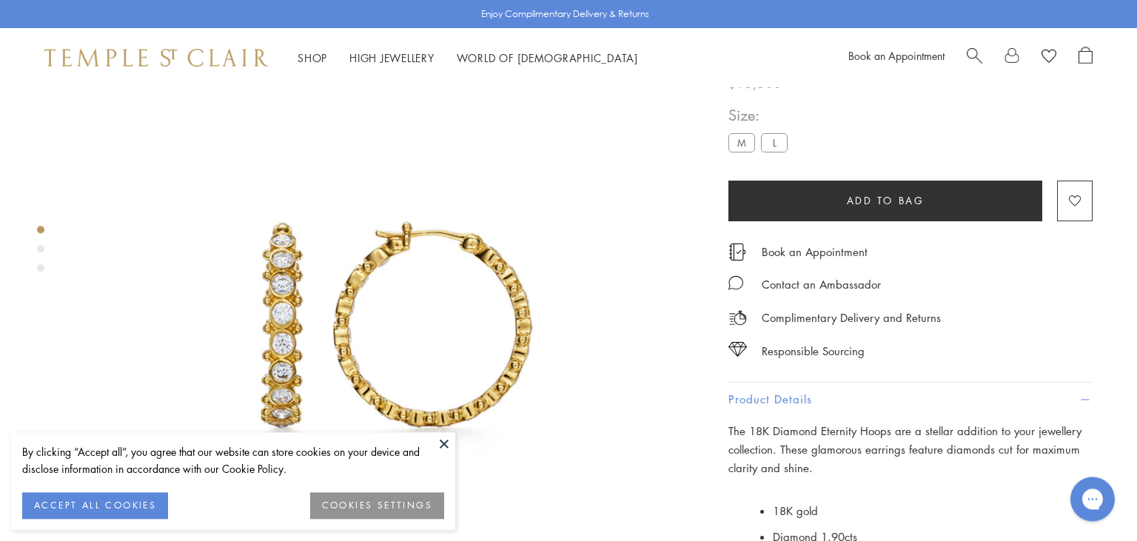
scroll to position [87, 0]
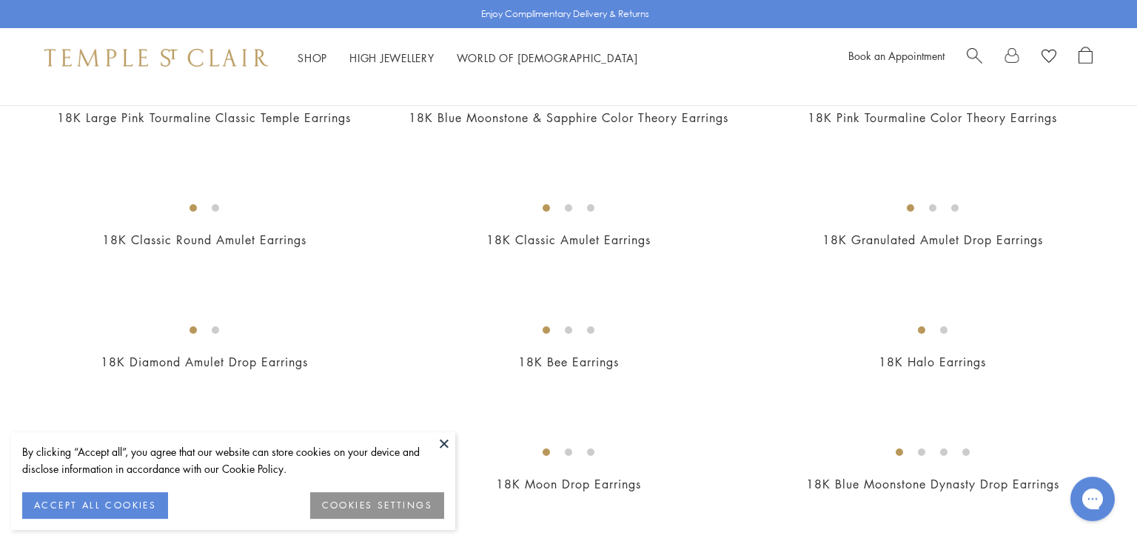
scroll to position [1064, 0]
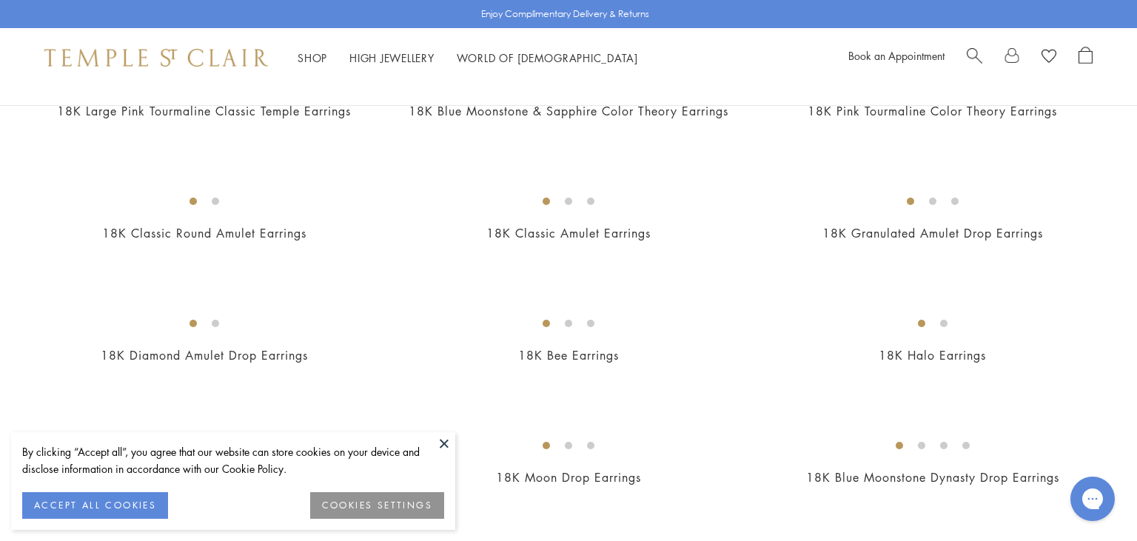
click at [440, 449] on button at bounding box center [444, 443] width 22 height 22
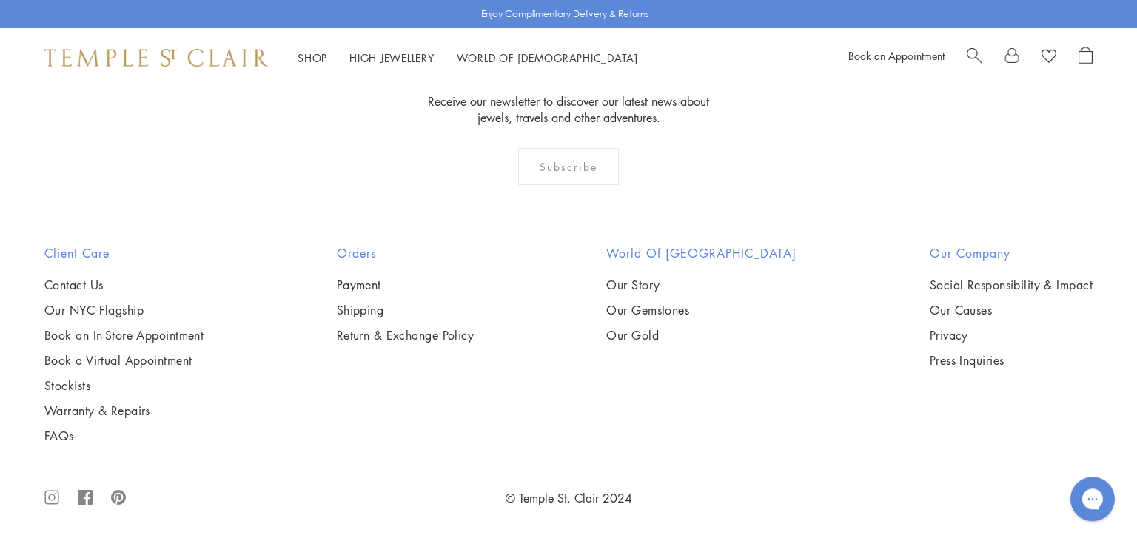
scroll to position [6951, 0]
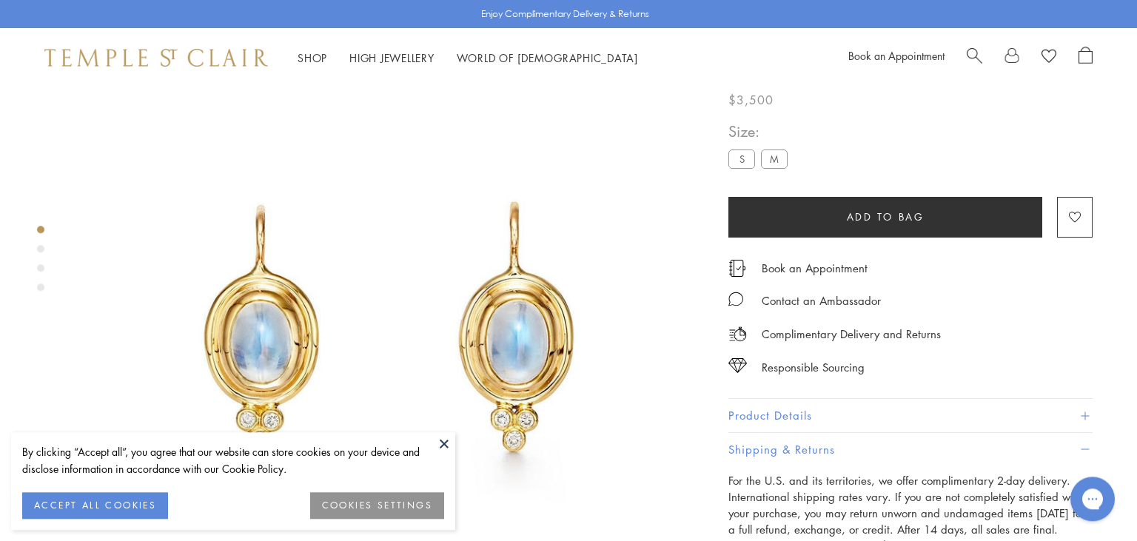
click at [878, 432] on button "Product Details" at bounding box center [910, 415] width 364 height 33
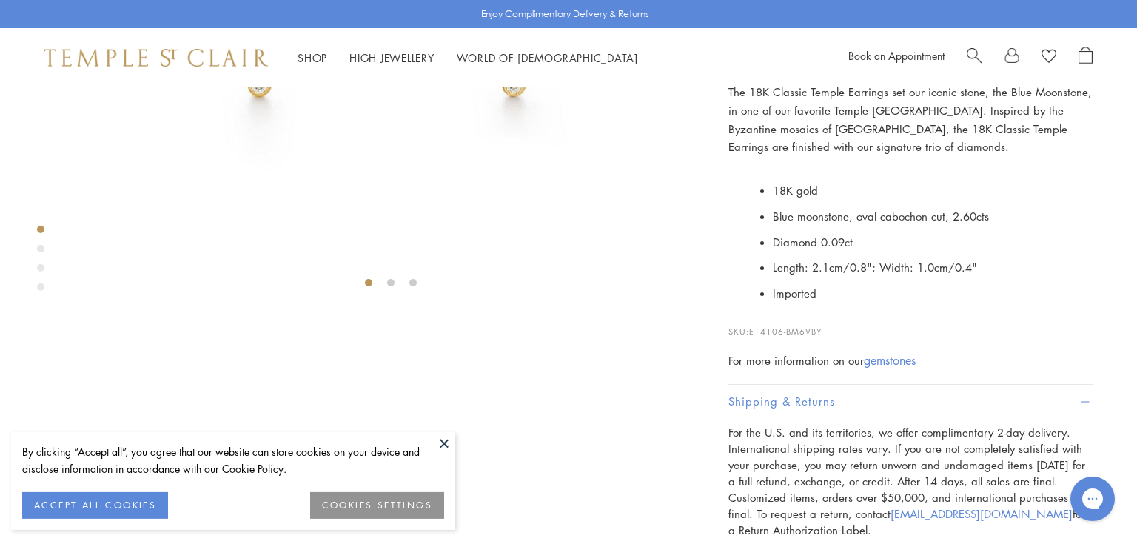
scroll to position [453, 0]
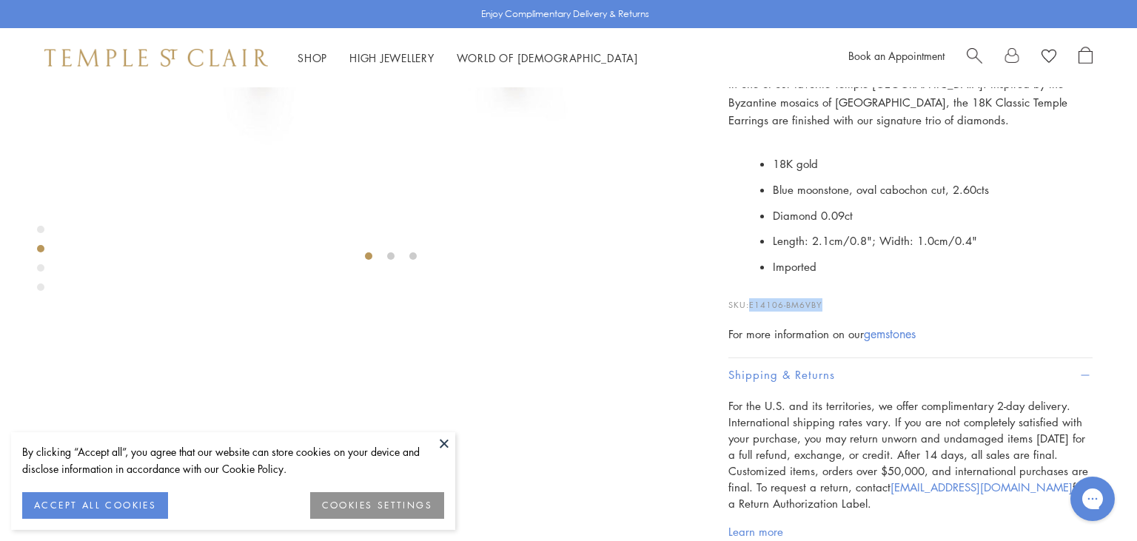
drag, startPoint x: 753, startPoint y: 346, endPoint x: 843, endPoint y: 348, distance: 90.3
click at [843, 312] on p "SKU: E14106-BM6VBY" at bounding box center [910, 298] width 364 height 28
copy span "E14106-BM6VBY"
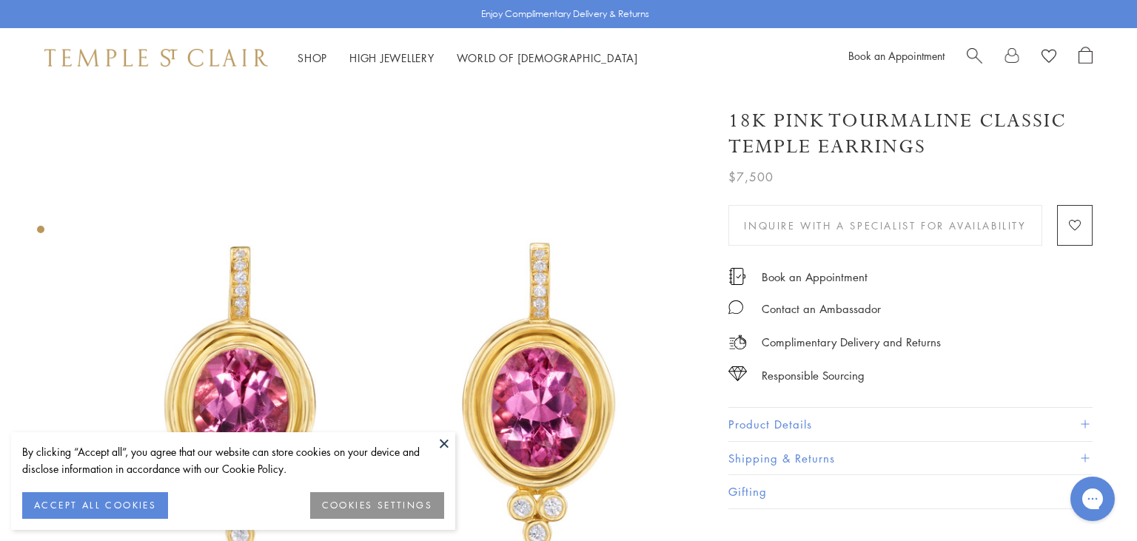
click at [884, 423] on button "Product Details" at bounding box center [910, 424] width 364 height 33
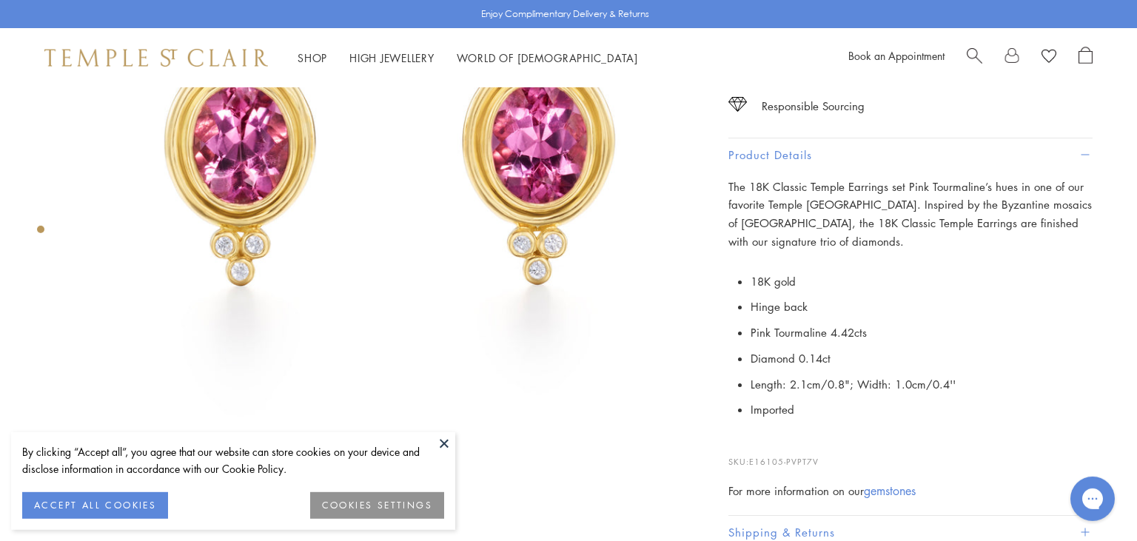
scroll to position [265, 0]
drag, startPoint x: 752, startPoint y: 458, endPoint x: 865, endPoint y: 470, distance: 113.9
click at [865, 470] on div "The 18K Classic Temple Earrings set Pink Tourmaline’s hues in one of our favori…" at bounding box center [910, 337] width 364 height 323
copy p "E16105-PVPT7V"
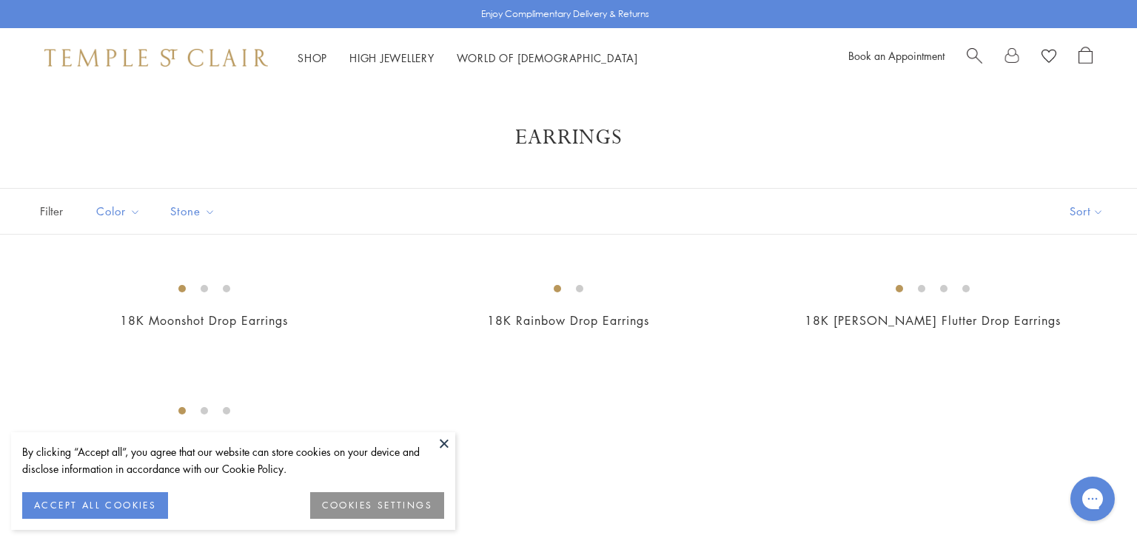
click at [445, 443] on button at bounding box center [444, 443] width 22 height 22
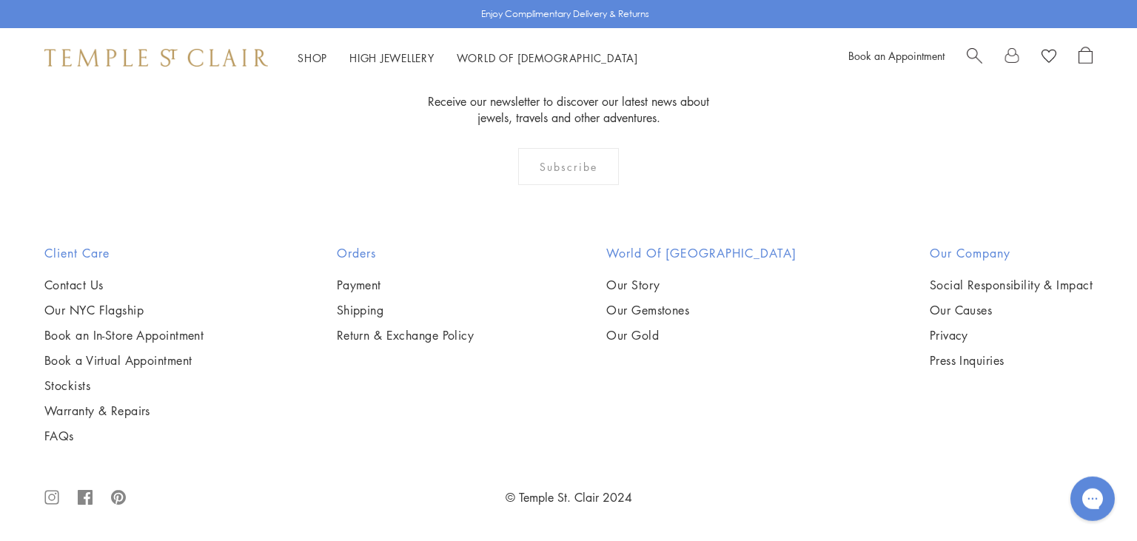
scroll to position [776, 0]
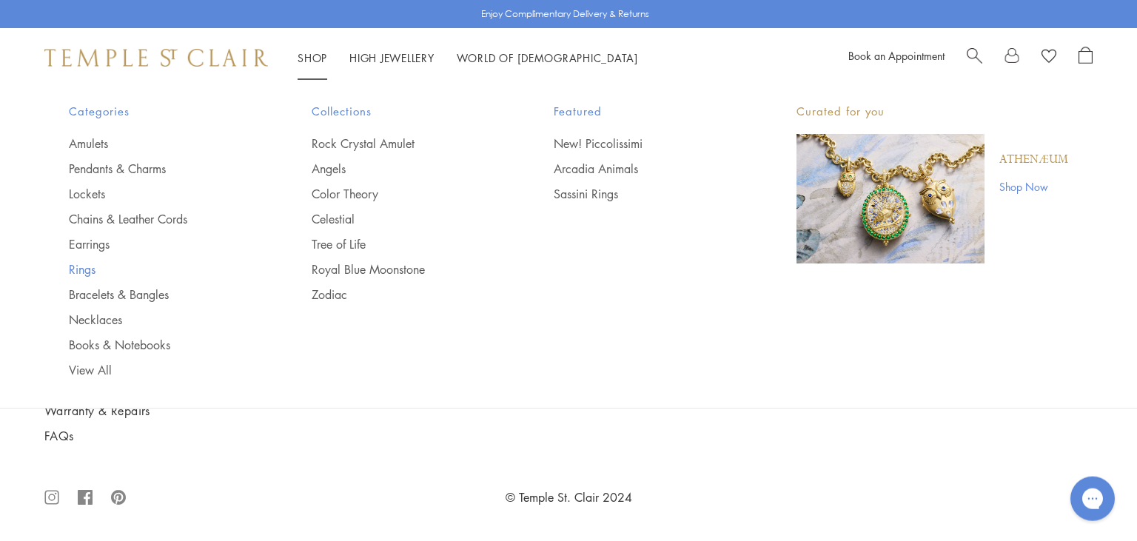
click at [81, 267] on link "Rings" at bounding box center [161, 269] width 184 height 16
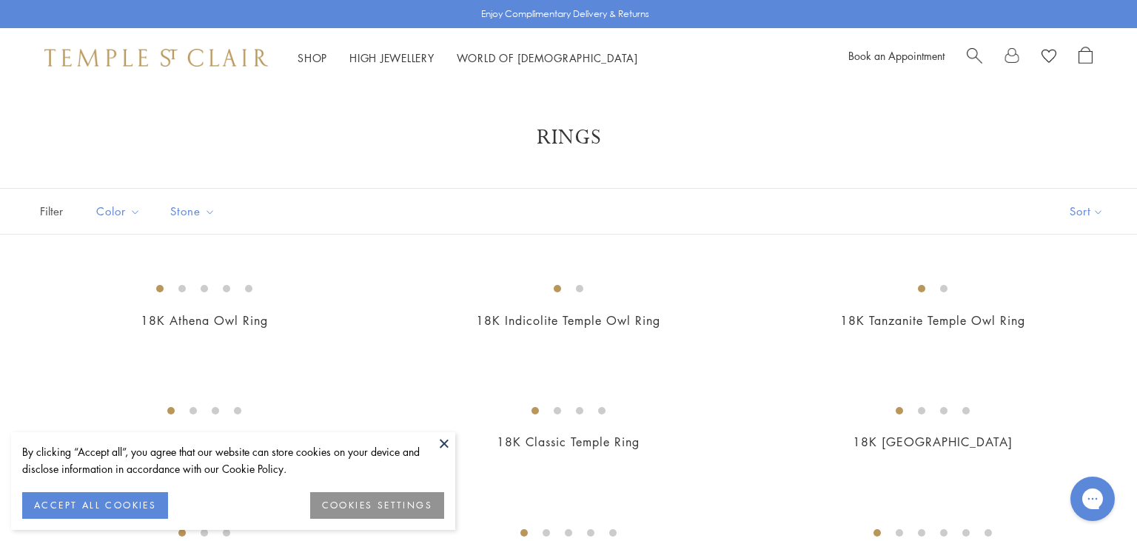
click at [445, 440] on button at bounding box center [444, 443] width 22 height 22
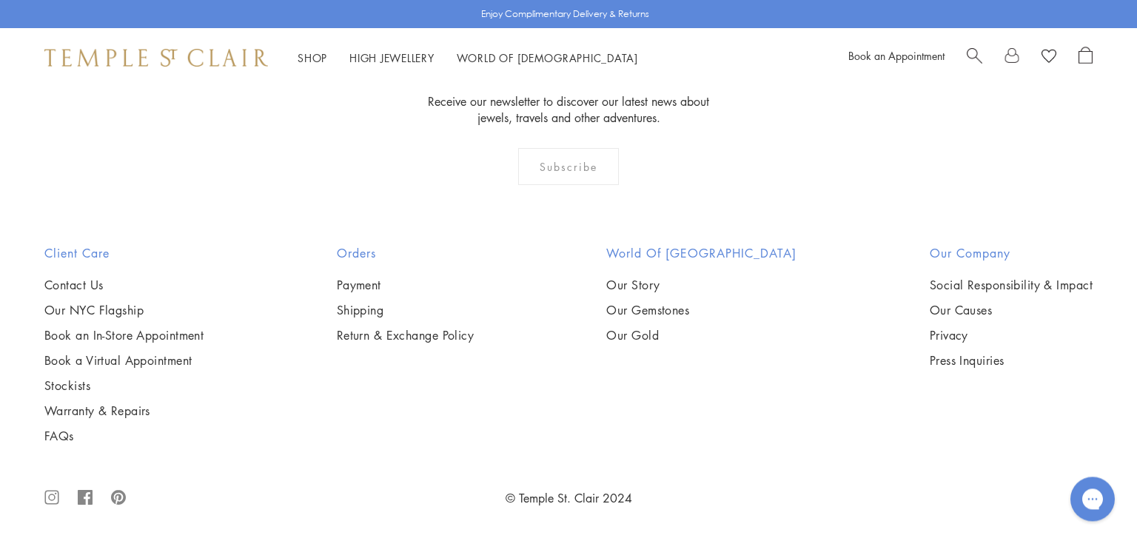
scroll to position [6763, 0]
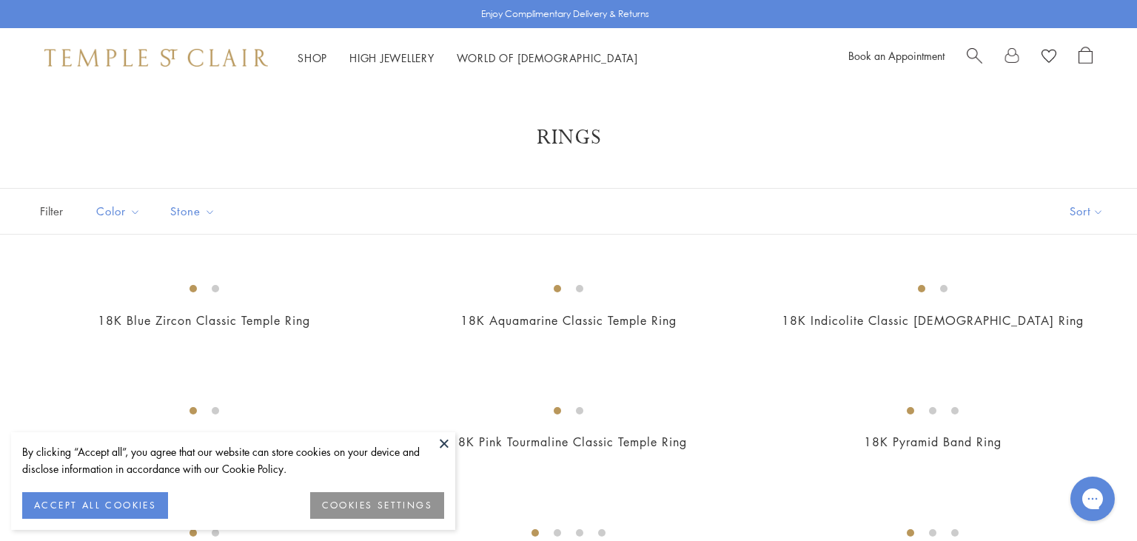
click at [442, 437] on button at bounding box center [444, 443] width 22 height 22
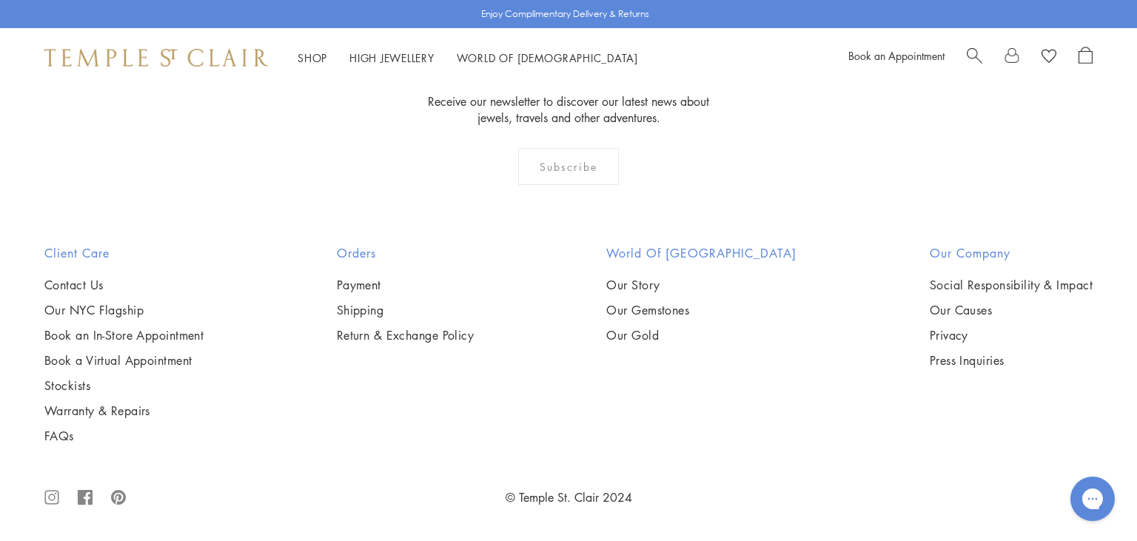
scroll to position [1364, 0]
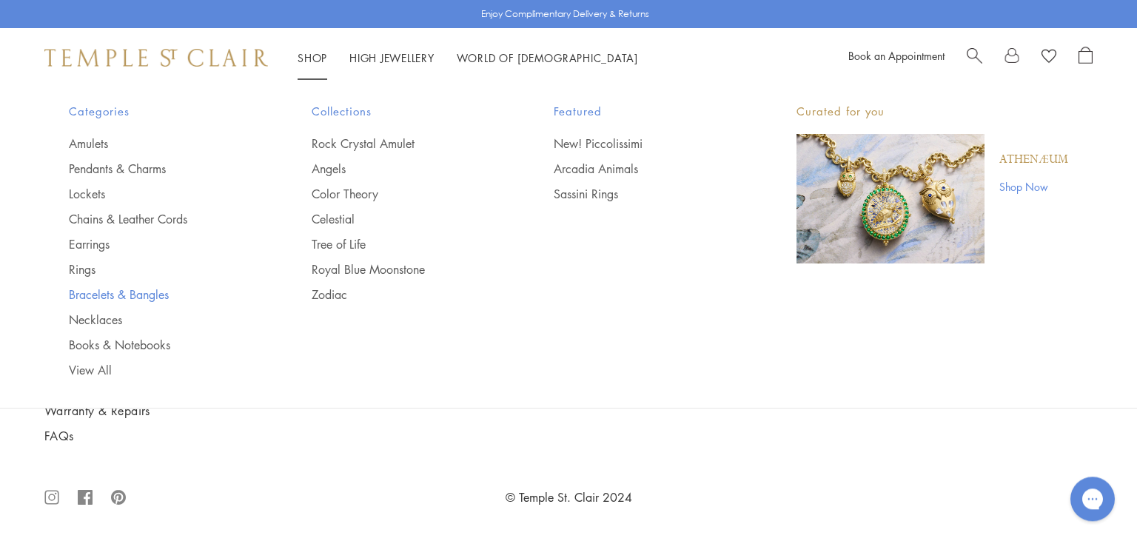
click at [121, 290] on link "Bracelets & Bangles" at bounding box center [161, 294] width 184 height 16
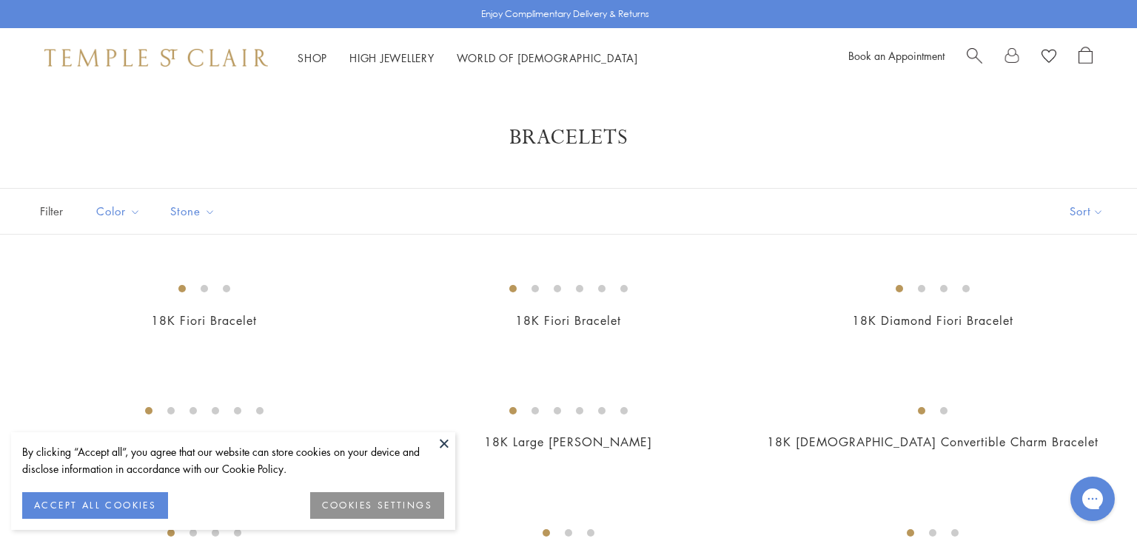
click at [442, 449] on button at bounding box center [444, 443] width 22 height 22
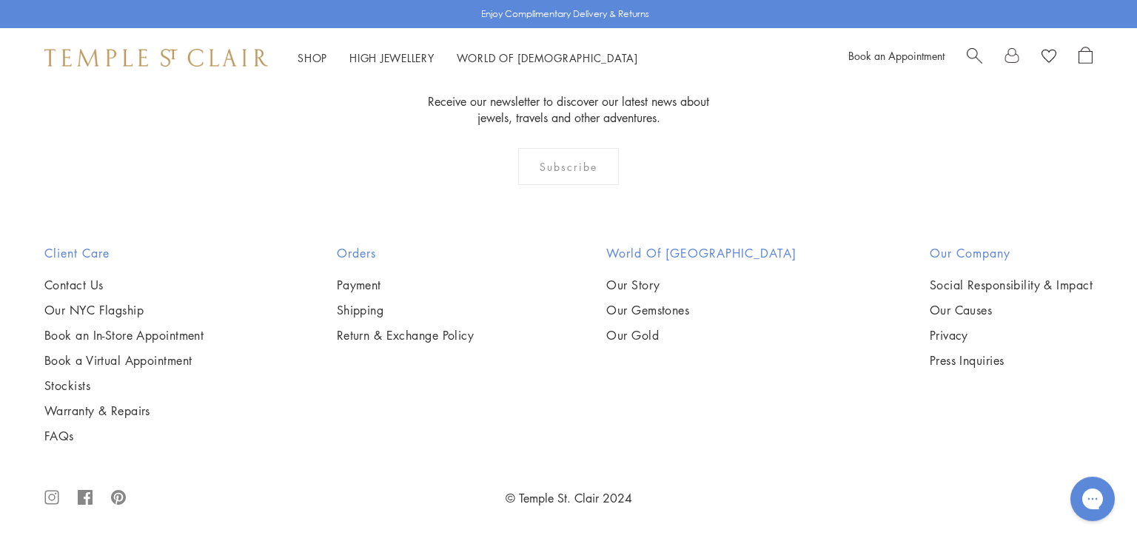
scroll to position [5504, 0]
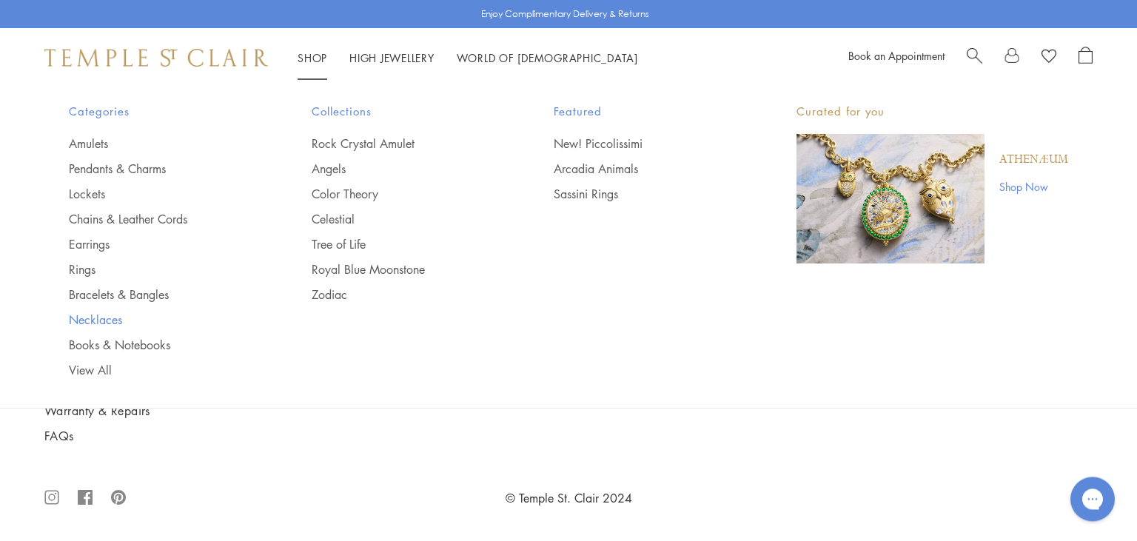
click at [103, 325] on link "Necklaces" at bounding box center [161, 320] width 184 height 16
click at [93, 321] on link "Necklaces" at bounding box center [161, 320] width 184 height 16
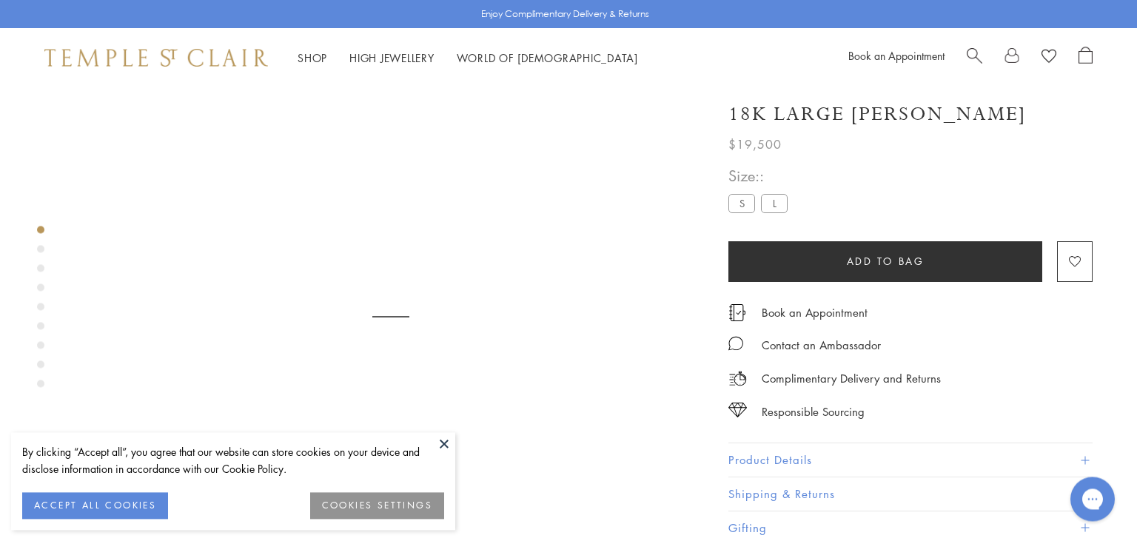
click at [930, 450] on button "Product Details" at bounding box center [910, 459] width 364 height 33
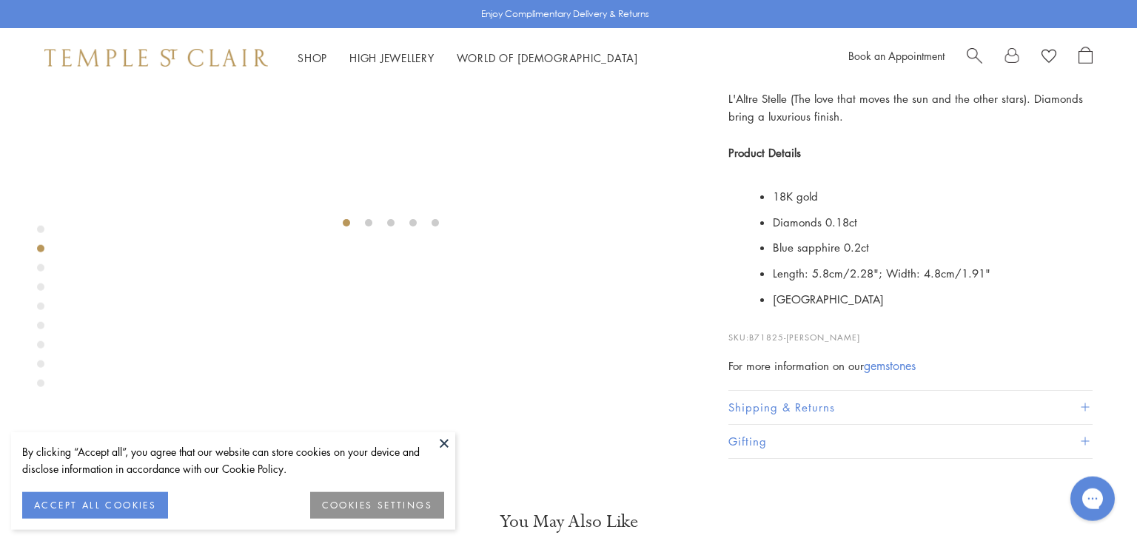
scroll to position [490, 0]
drag, startPoint x: 754, startPoint y: 421, endPoint x: 846, endPoint y: 431, distance: 93.0
click at [846, 373] on div "The 18K Astrid Bracelet is a meaningful addition to our Celestial Collection. E…" at bounding box center [910, 183] width 364 height 380
copy span "B71825-ASTRID"
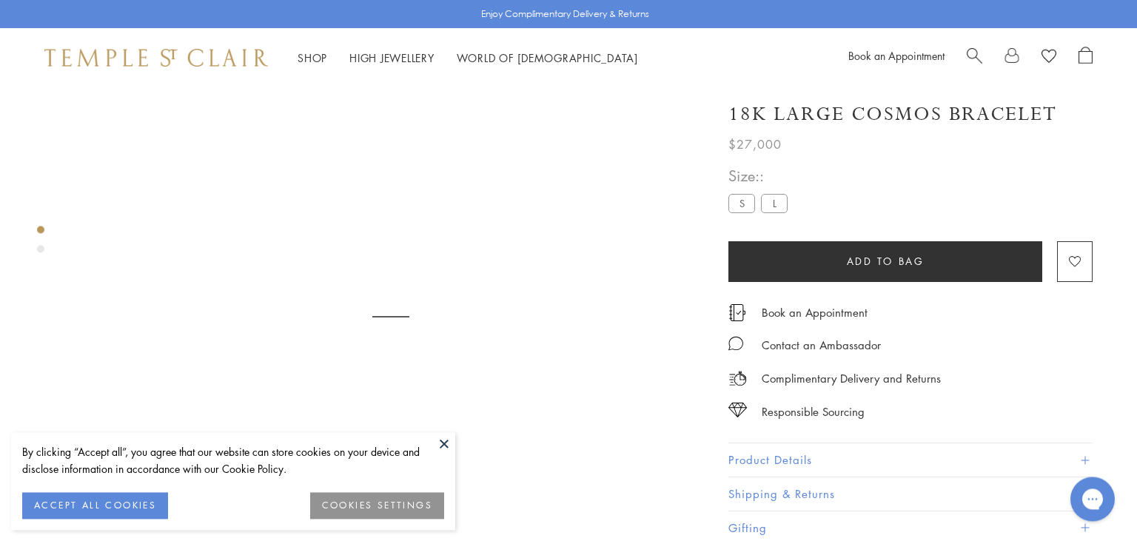
click at [859, 456] on button "Product Details" at bounding box center [910, 459] width 364 height 33
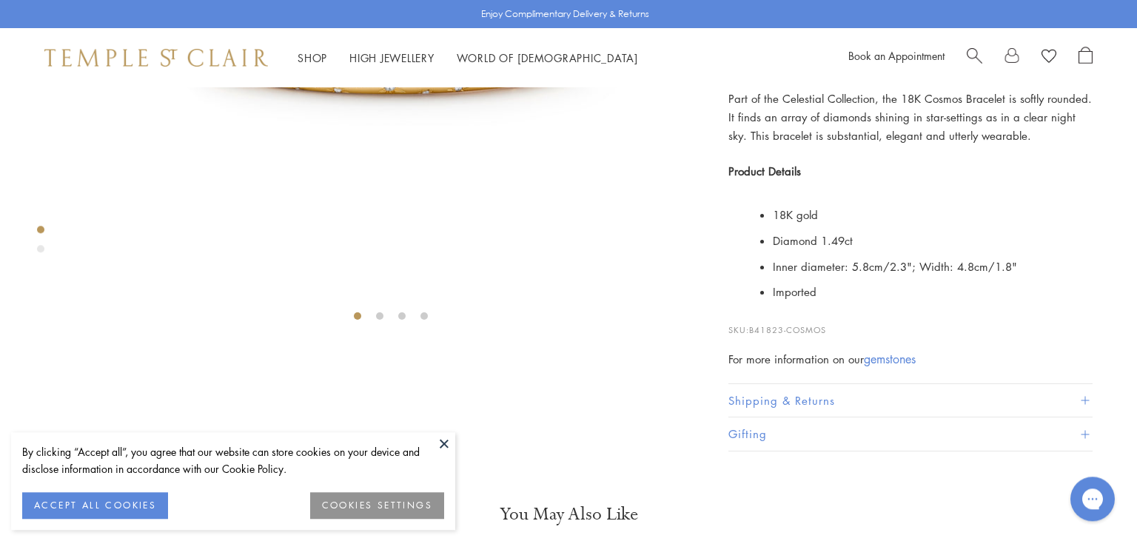
scroll to position [413, 0]
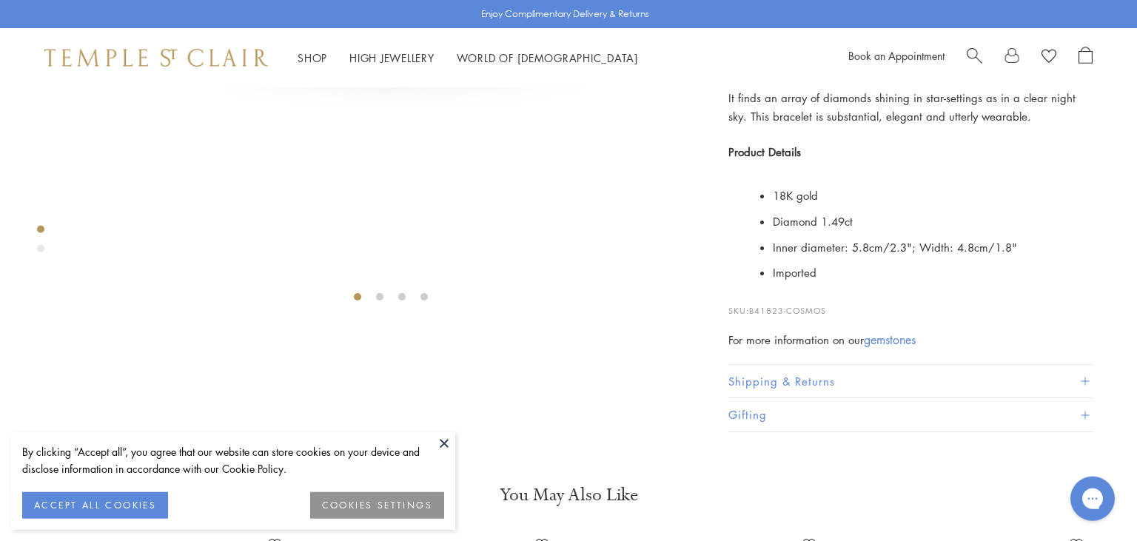
drag, startPoint x: 751, startPoint y: 420, endPoint x: 847, endPoint y: 426, distance: 95.7
click at [847, 318] on p "SKU: B41823-COSMOS" at bounding box center [910, 303] width 364 height 28
copy p "B41823-COSMOS"
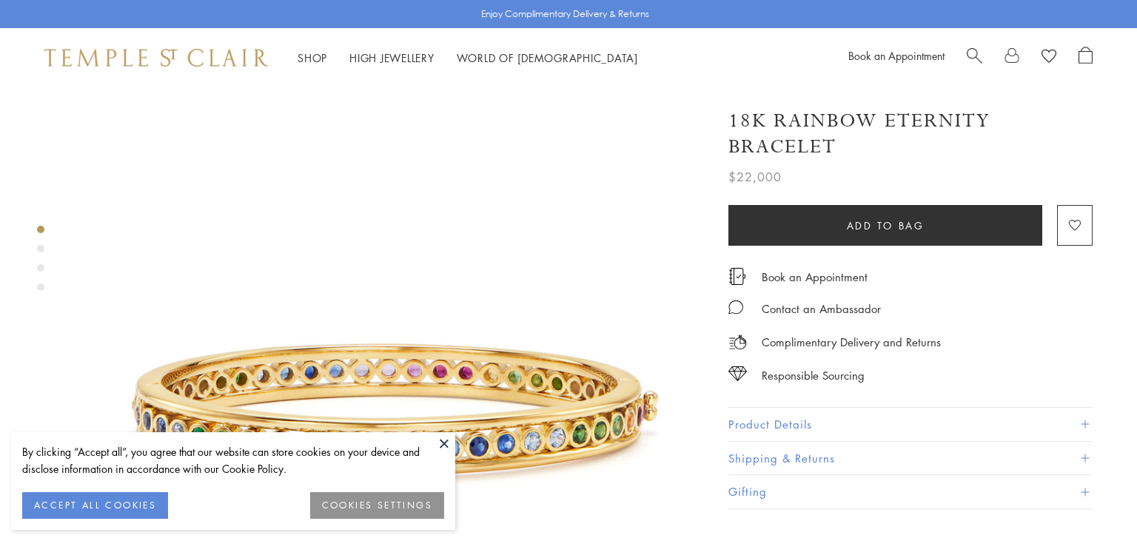
click at [953, 413] on button "Product Details" at bounding box center [910, 424] width 364 height 33
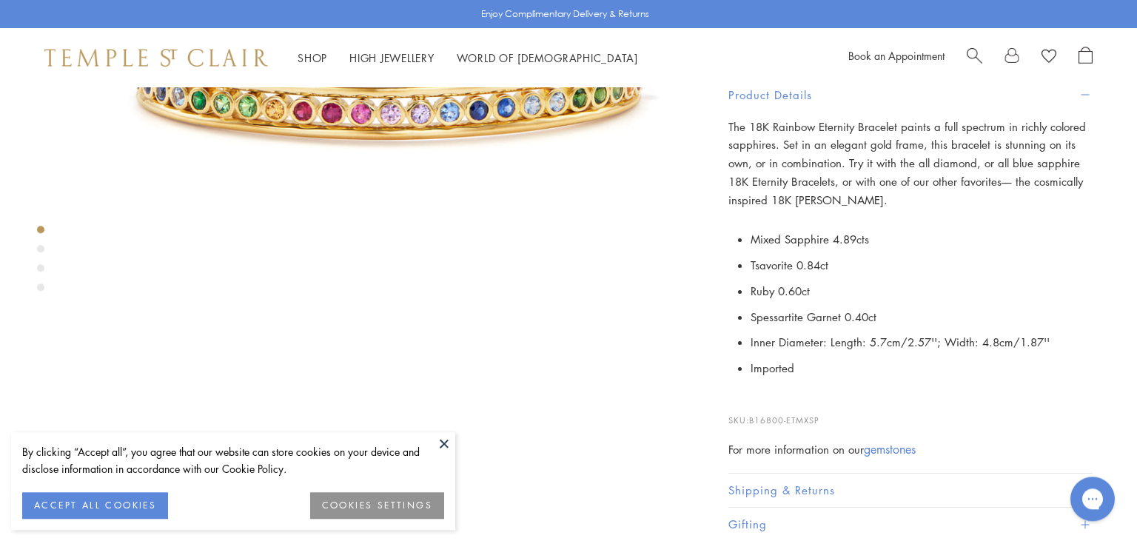
scroll to position [339, 0]
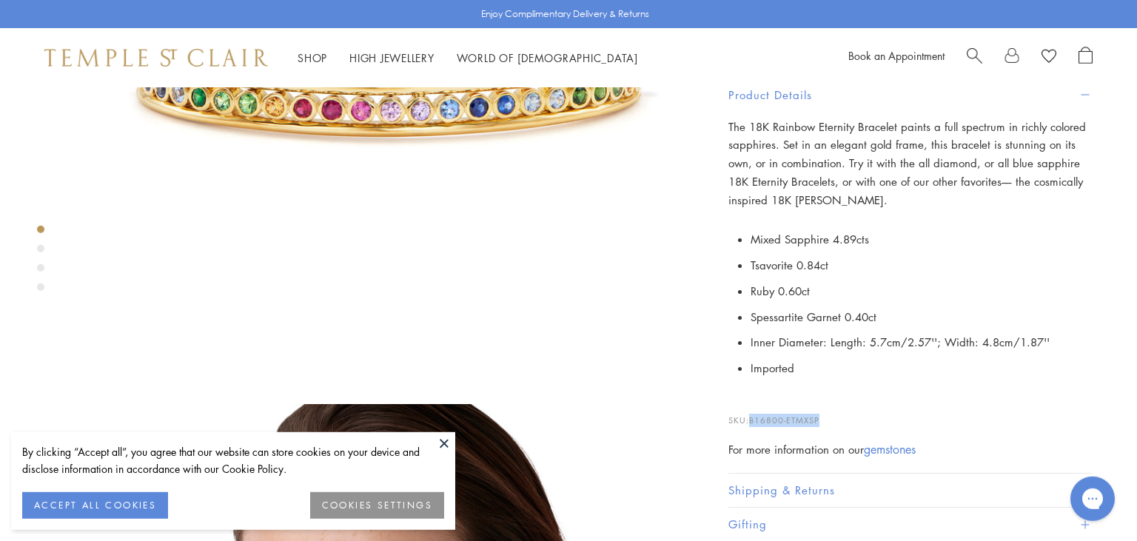
drag, startPoint x: 753, startPoint y: 420, endPoint x: 844, endPoint y: 425, distance: 91.2
click at [844, 425] on p "SKU: B16800-ETMXSP" at bounding box center [910, 413] width 364 height 28
copy span "B16800-ETMXSP"
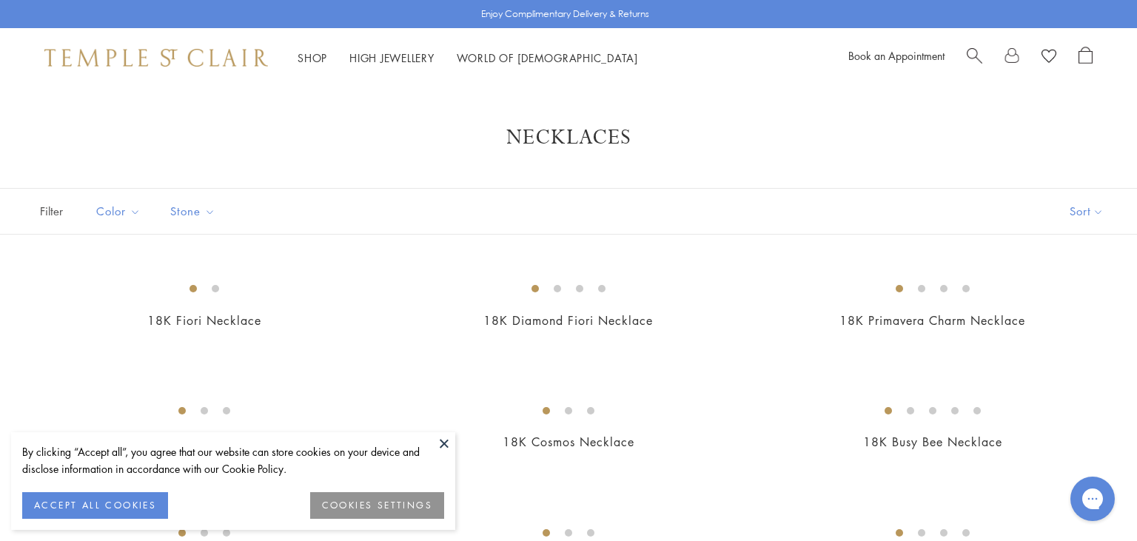
click at [443, 443] on button at bounding box center [444, 443] width 22 height 22
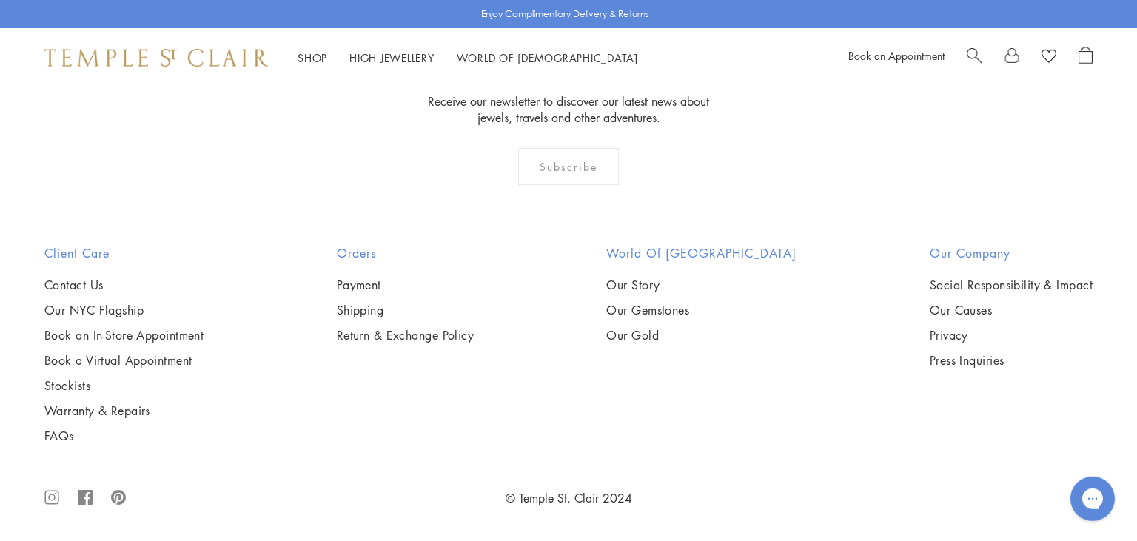
scroll to position [4342, 0]
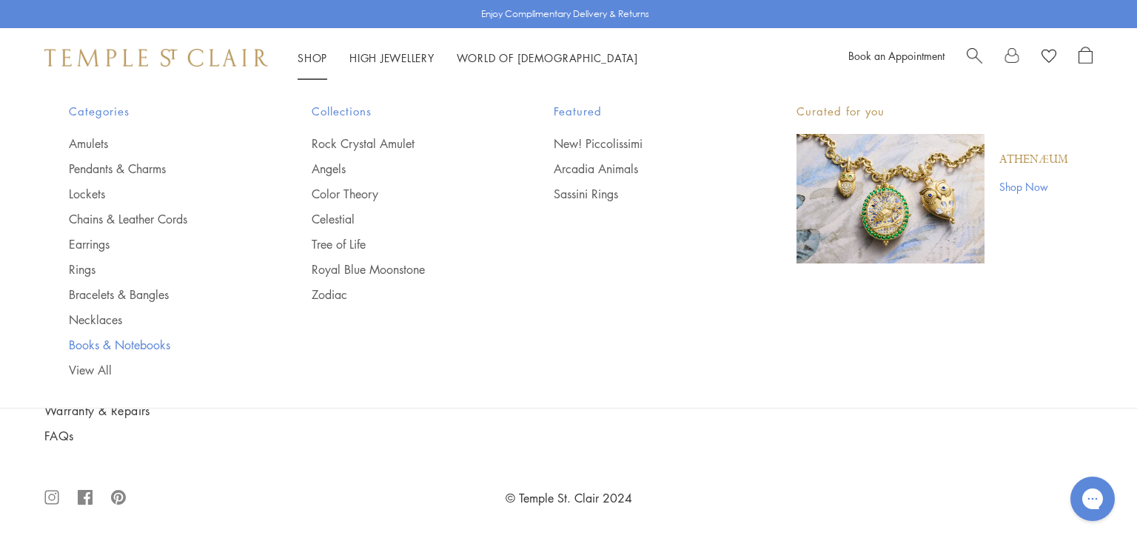
click at [73, 345] on link "Books & Notebooks" at bounding box center [161, 345] width 184 height 16
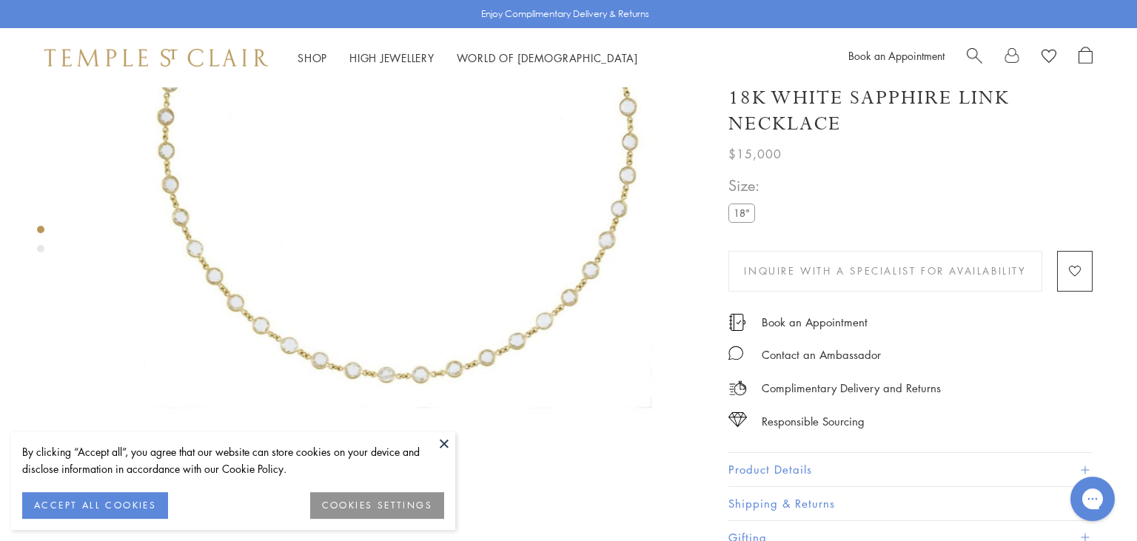
scroll to position [281, 0]
click at [800, 463] on button "Product Details" at bounding box center [910, 470] width 364 height 33
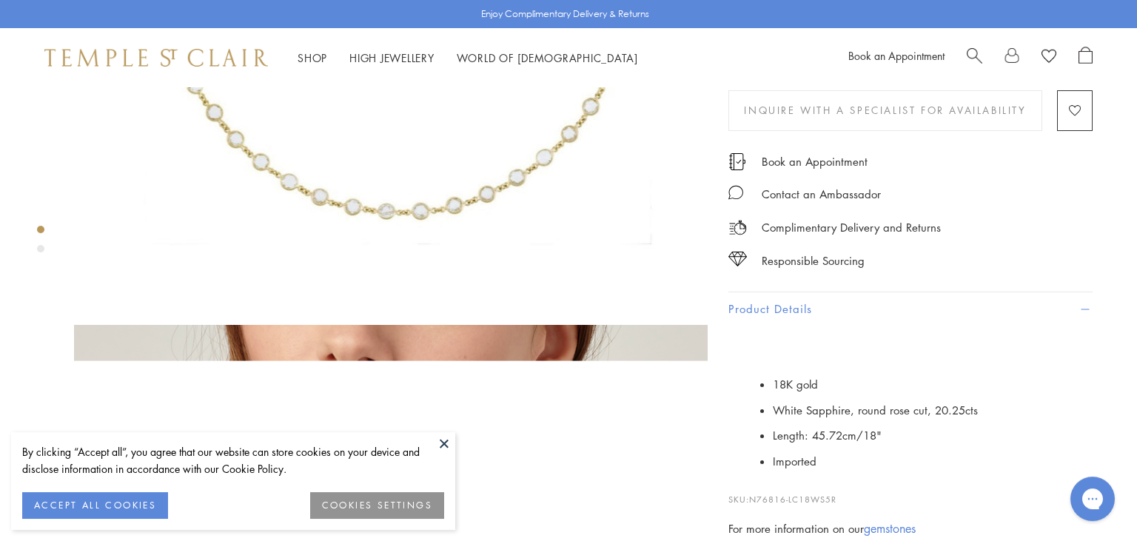
scroll to position [465, 0]
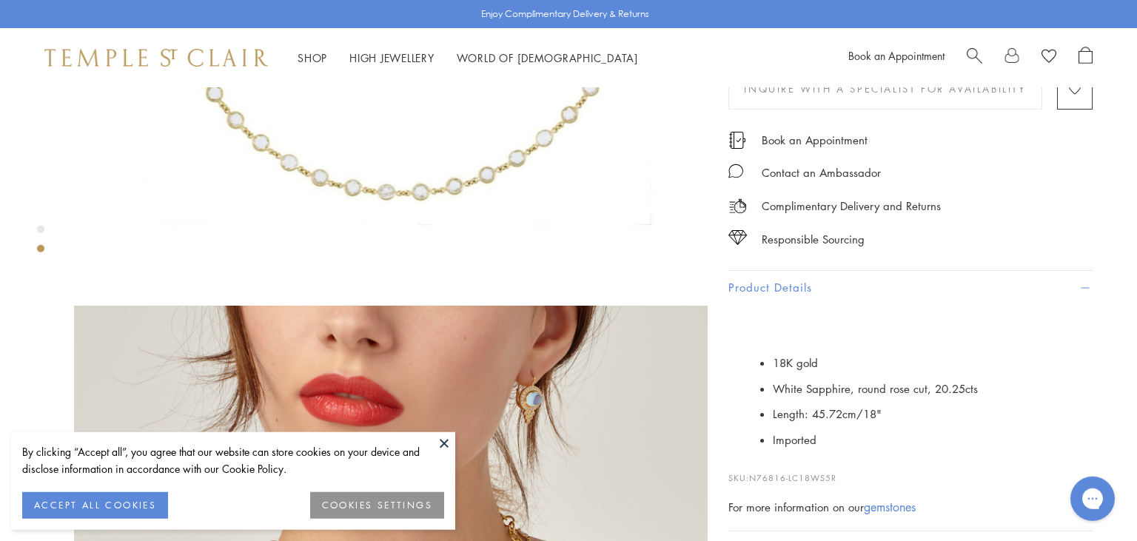
drag, startPoint x: 754, startPoint y: 477, endPoint x: 895, endPoint y: 487, distance: 141.7
drag, startPoint x: 847, startPoint y: 477, endPoint x: 755, endPoint y: 481, distance: 91.9
click at [755, 481] on p "SKU: N76816-LC18WS5R" at bounding box center [910, 471] width 364 height 28
copy span "N76816-LC18WS5R"
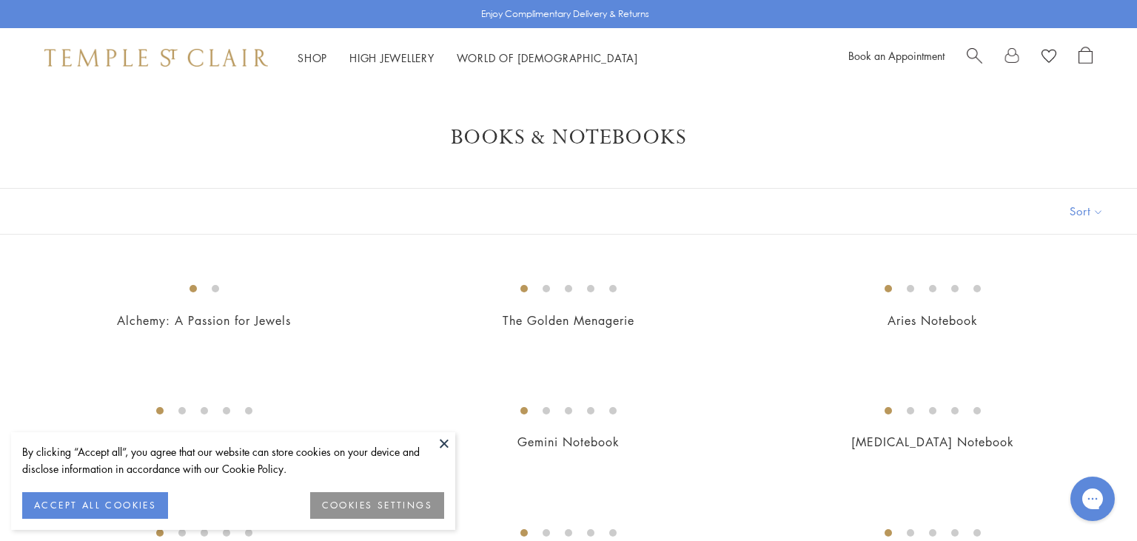
click at [439, 439] on button at bounding box center [444, 443] width 22 height 22
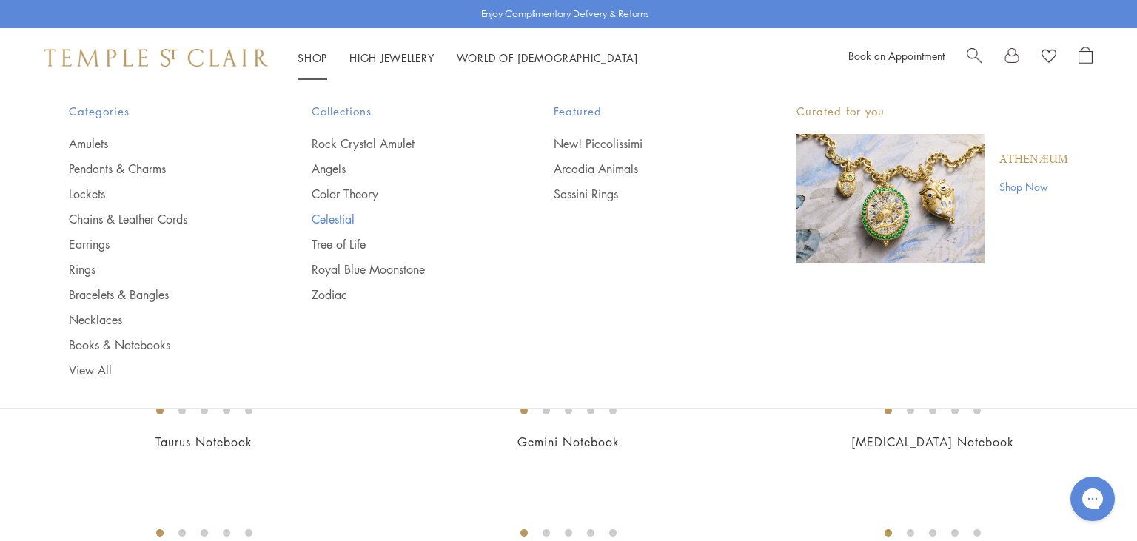
click at [333, 218] on link "Celestial" at bounding box center [404, 219] width 184 height 16
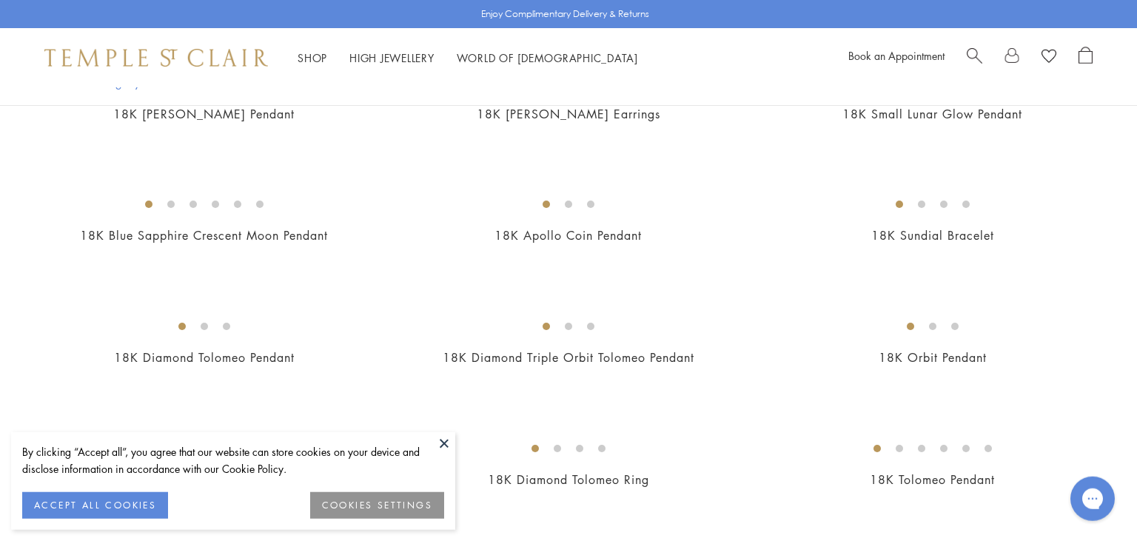
click at [448, 443] on button at bounding box center [444, 443] width 22 height 22
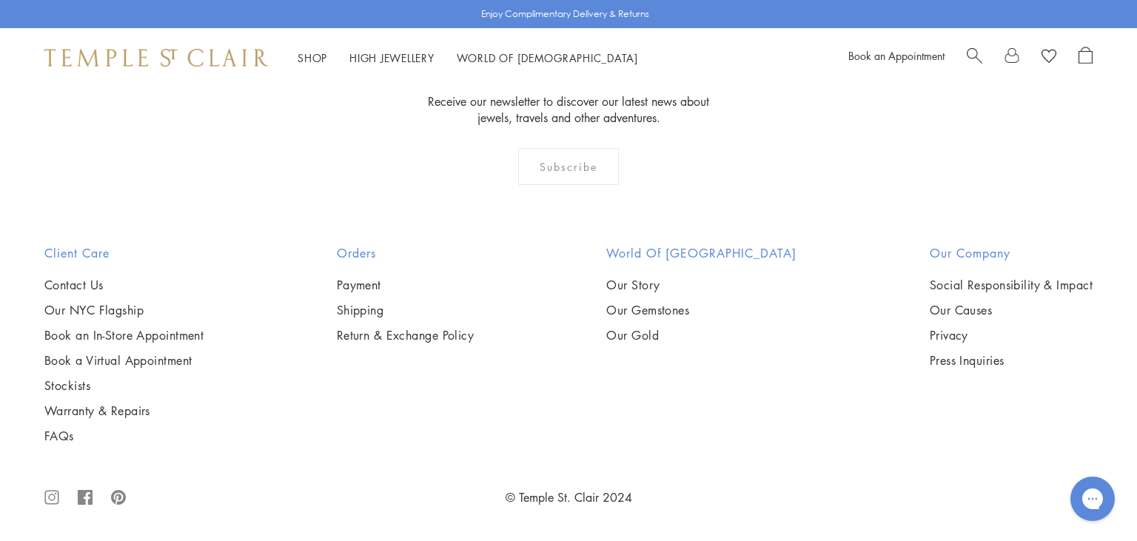
scroll to position [7441, 0]
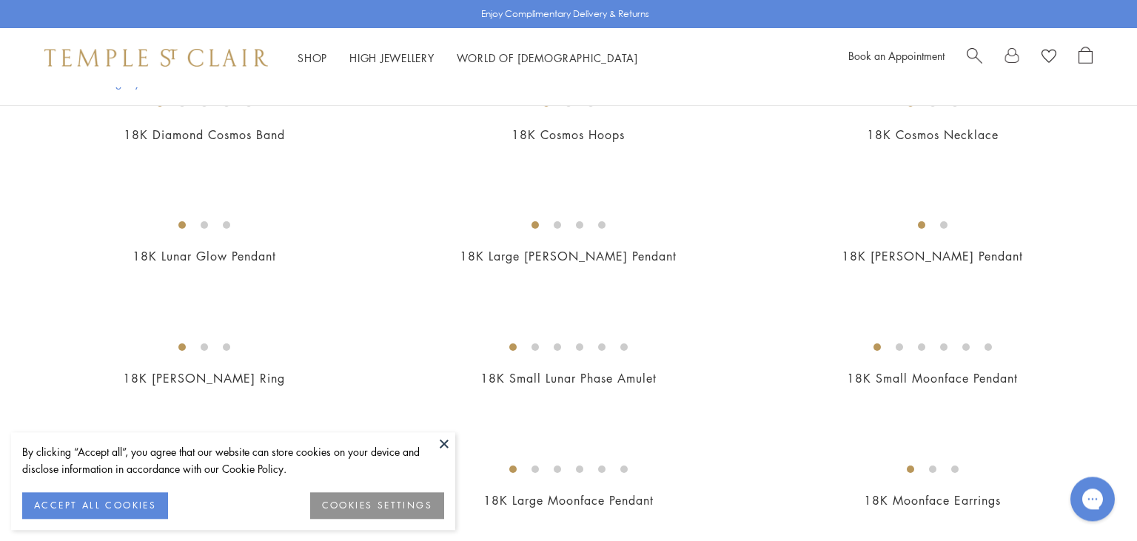
click at [448, 438] on button at bounding box center [444, 443] width 22 height 22
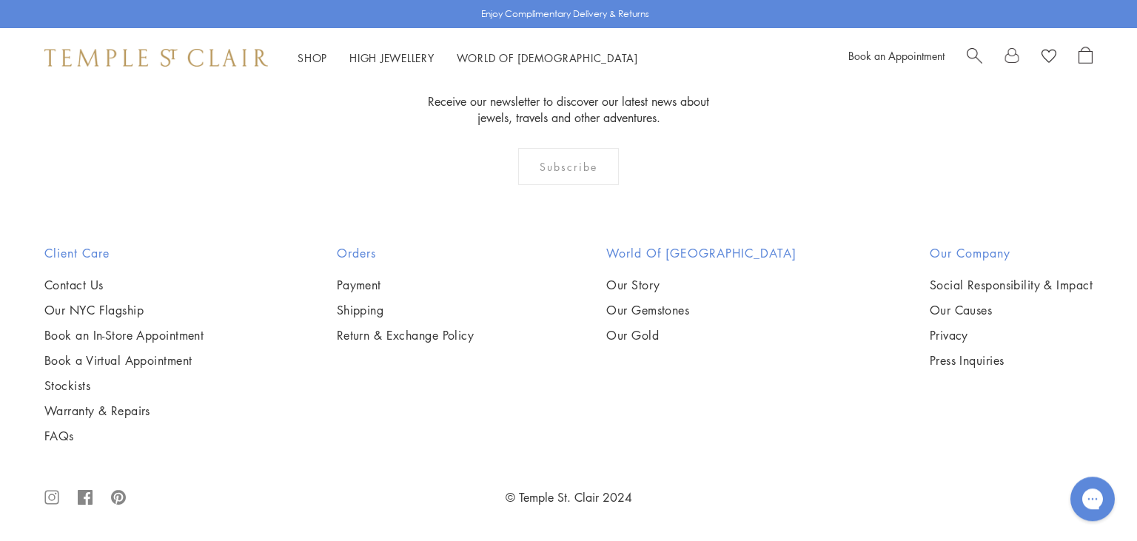
scroll to position [7641, 0]
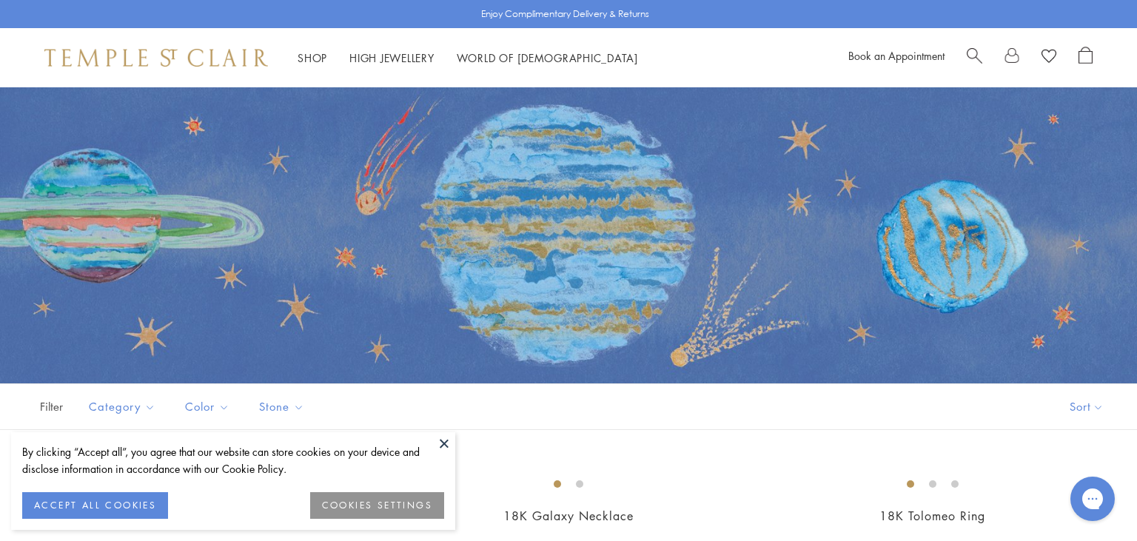
click at [447, 446] on button at bounding box center [444, 443] width 22 height 22
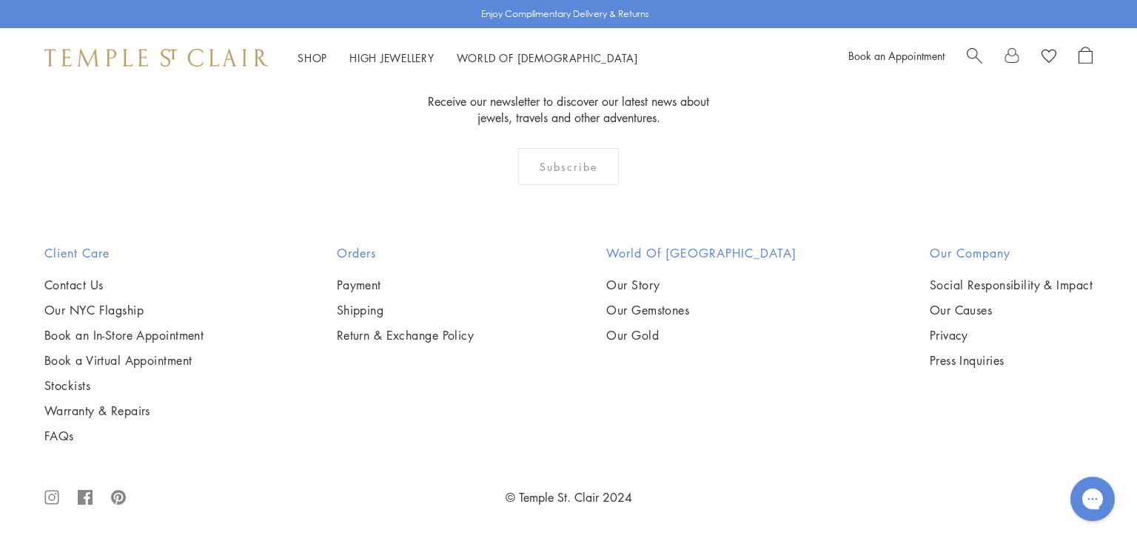
scroll to position [870, 0]
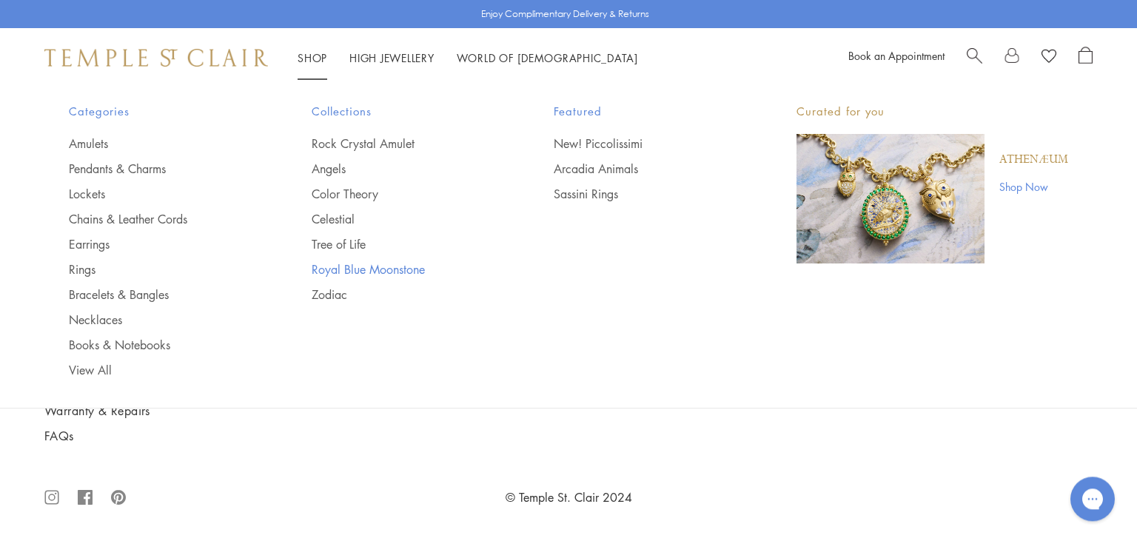
click at [345, 264] on link "Royal Blue Moonstone" at bounding box center [404, 269] width 184 height 16
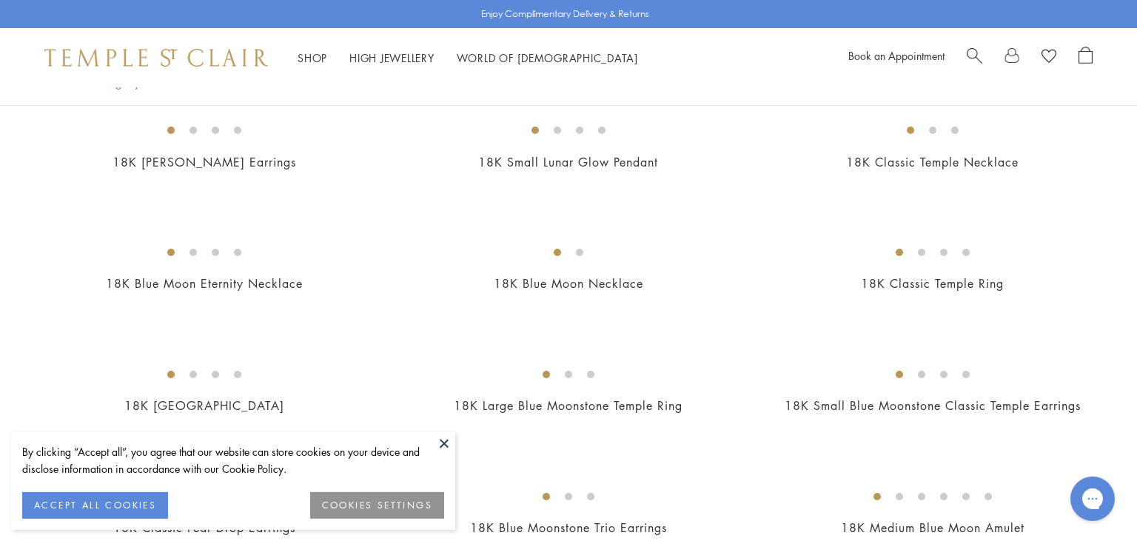
click at [448, 440] on button at bounding box center [444, 443] width 22 height 22
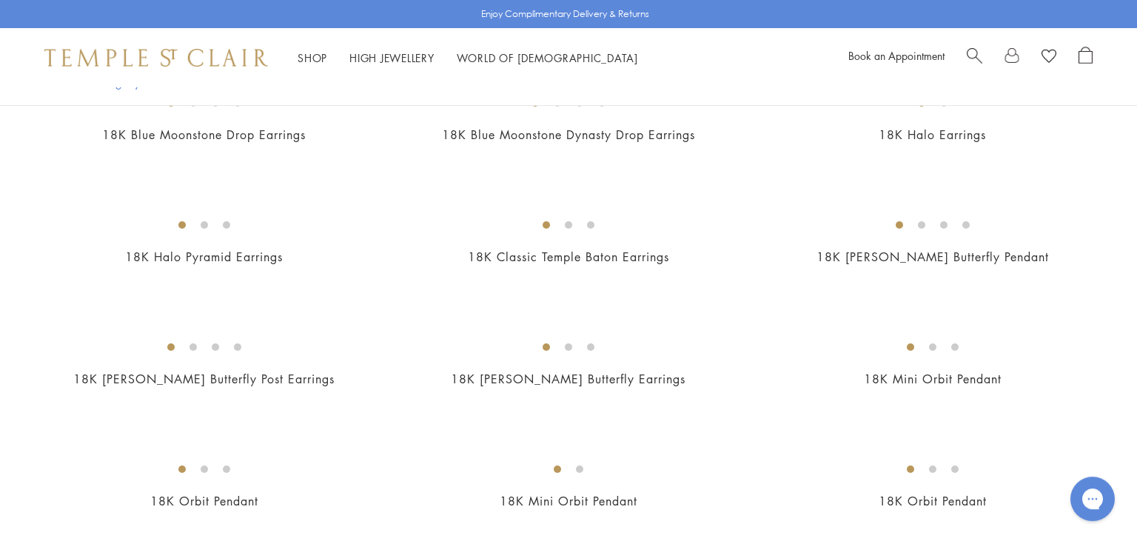
scroll to position [1348, 0]
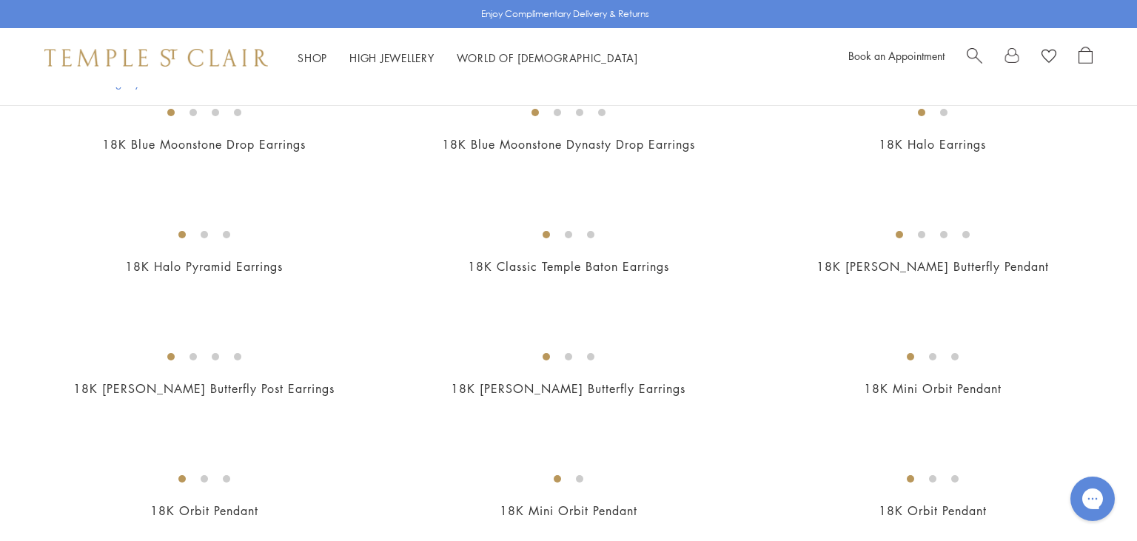
click at [0, 0] on img at bounding box center [0, 0] width 0 height 0
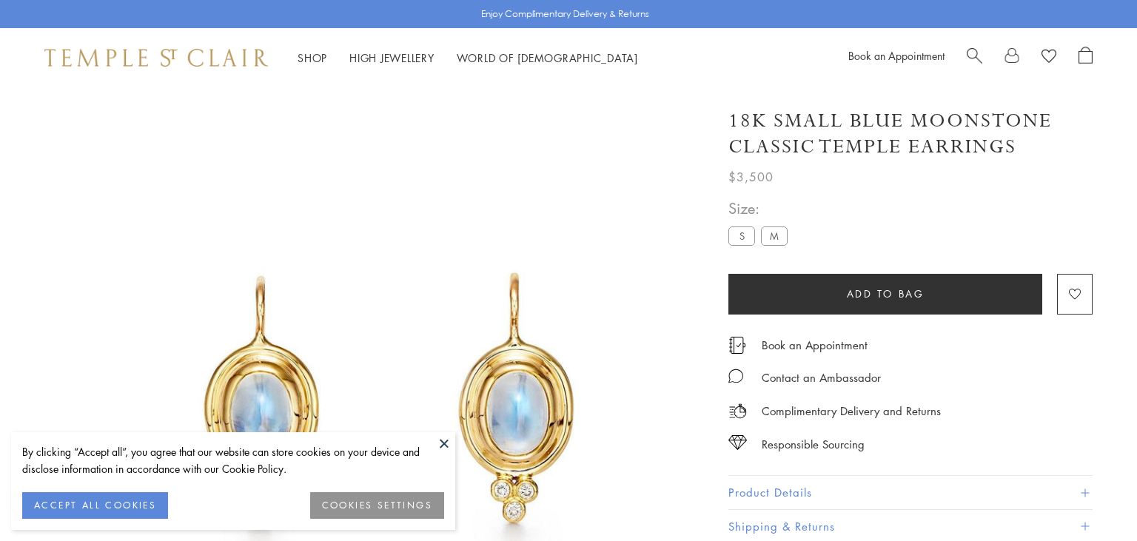
click at [819, 456] on div "18K Small Blue Moonstone Classic Temple Earrings $3,500 The 18K Classic Temple …" at bounding box center [910, 335] width 364 height 485
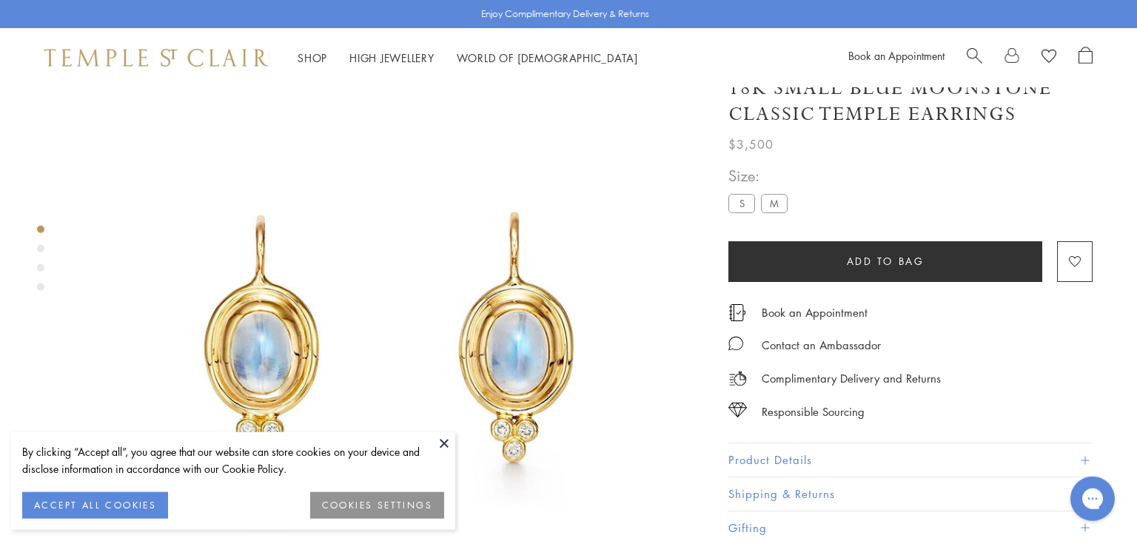
scroll to position [81, 0]
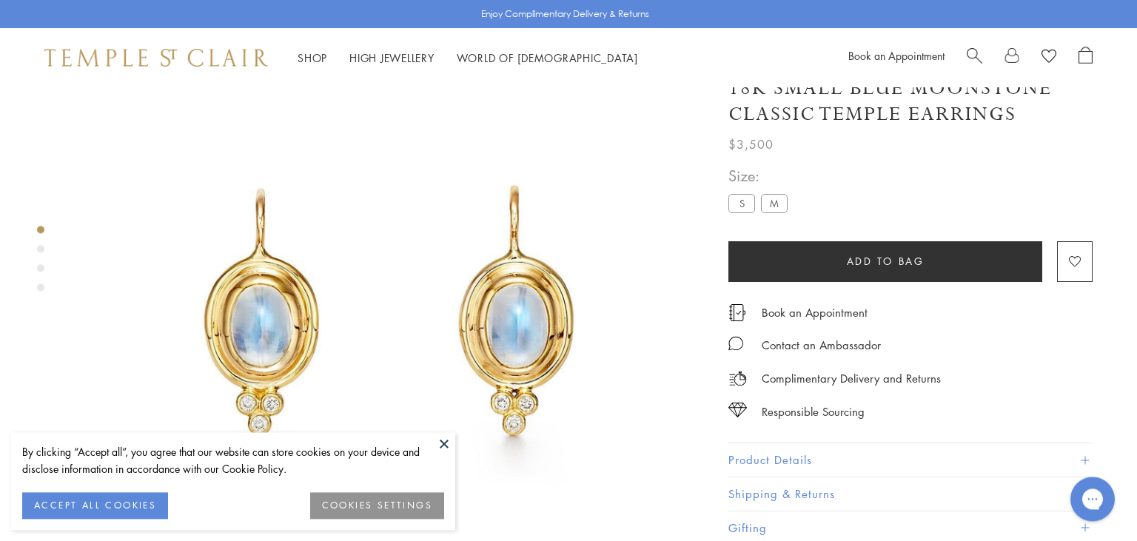
click at [824, 456] on button "Product Details" at bounding box center [910, 459] width 364 height 33
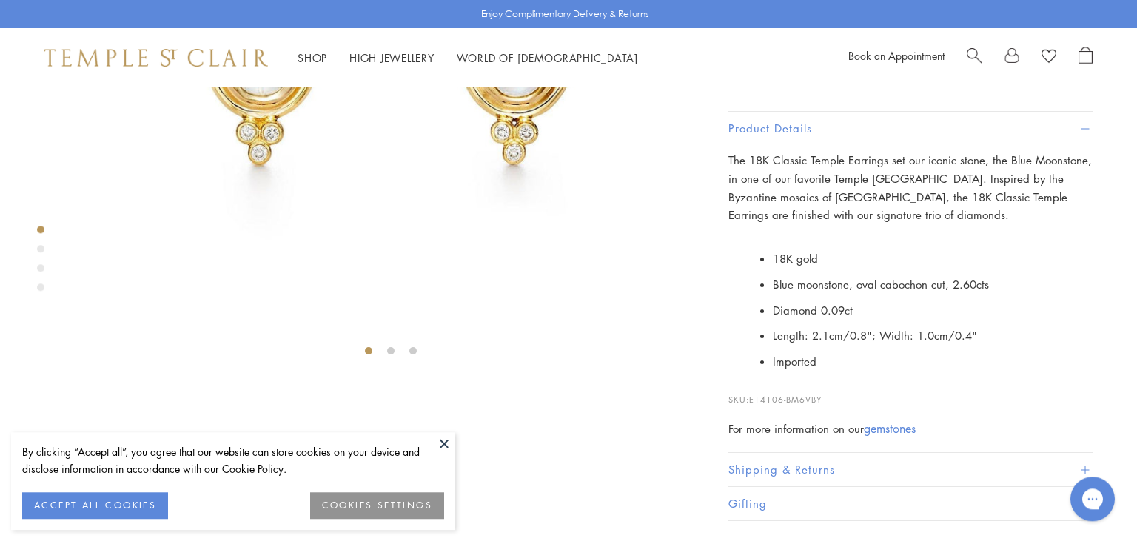
scroll to position [395, 0]
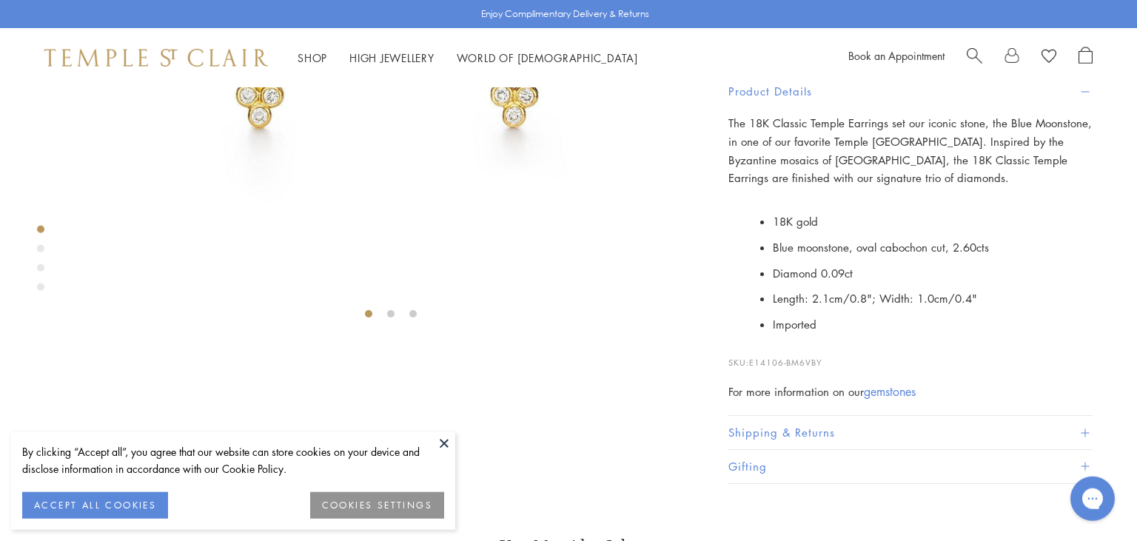
click at [449, 439] on button at bounding box center [444, 443] width 22 height 22
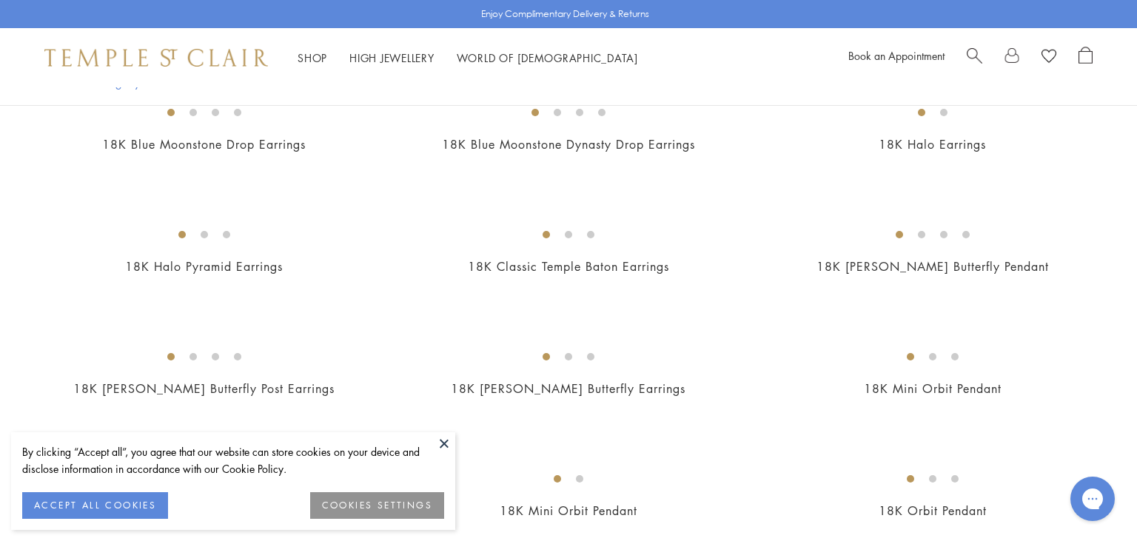
click at [442, 437] on button at bounding box center [444, 443] width 22 height 22
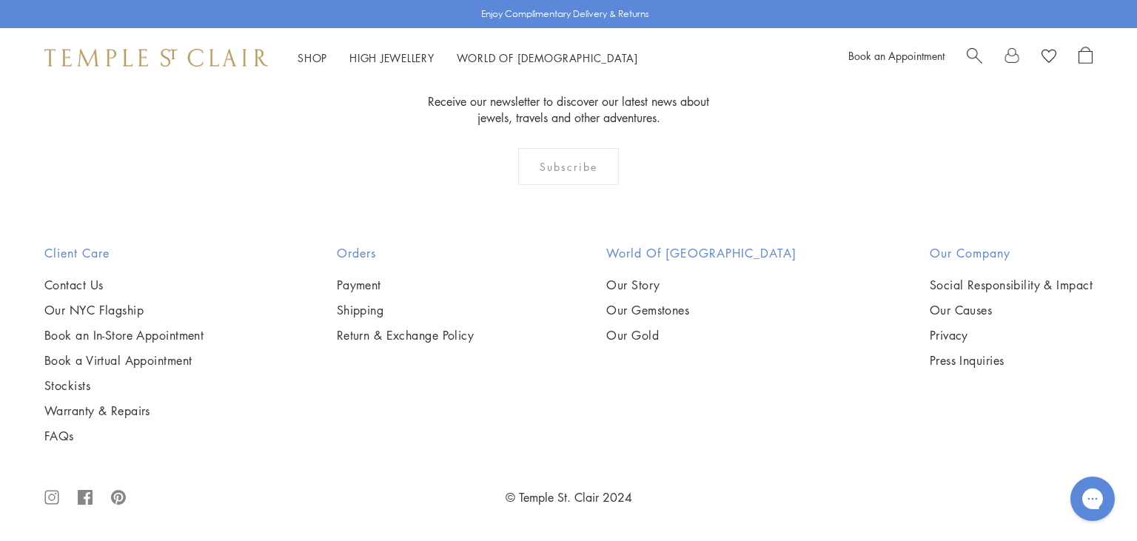
scroll to position [7925, 0]
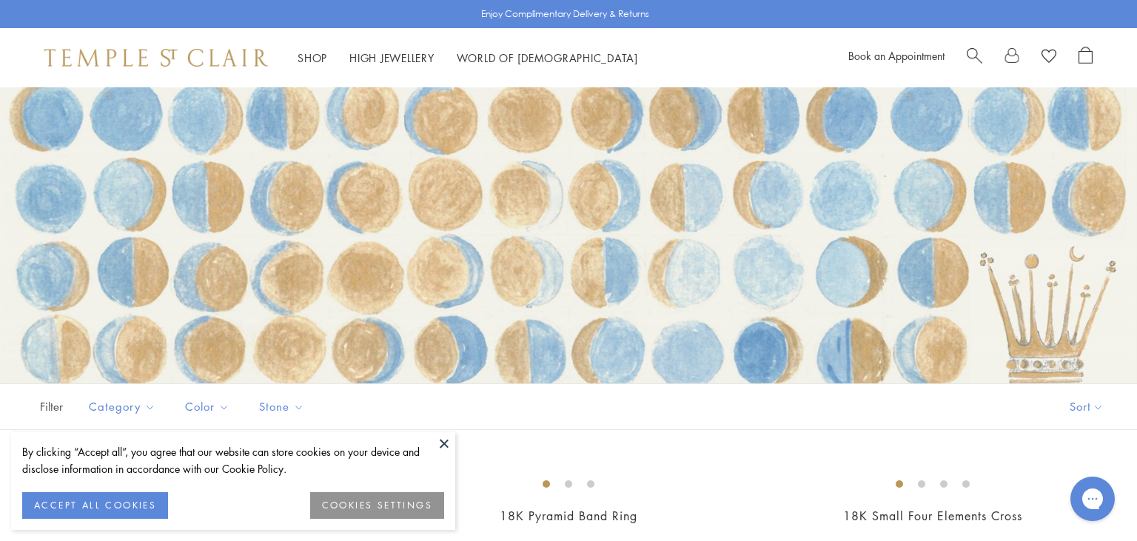
click at [438, 441] on button at bounding box center [444, 443] width 22 height 22
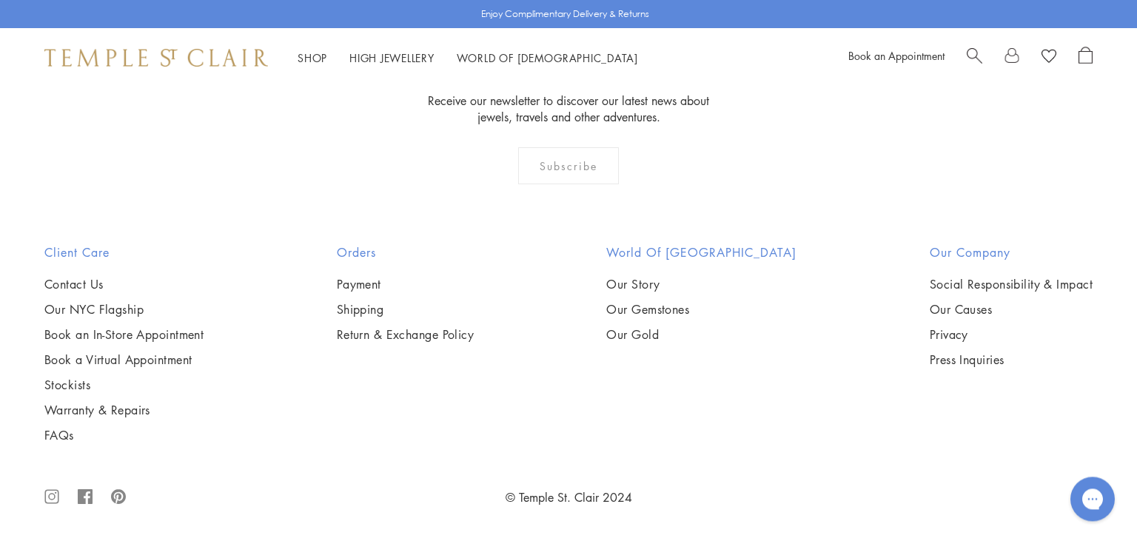
scroll to position [2591, 0]
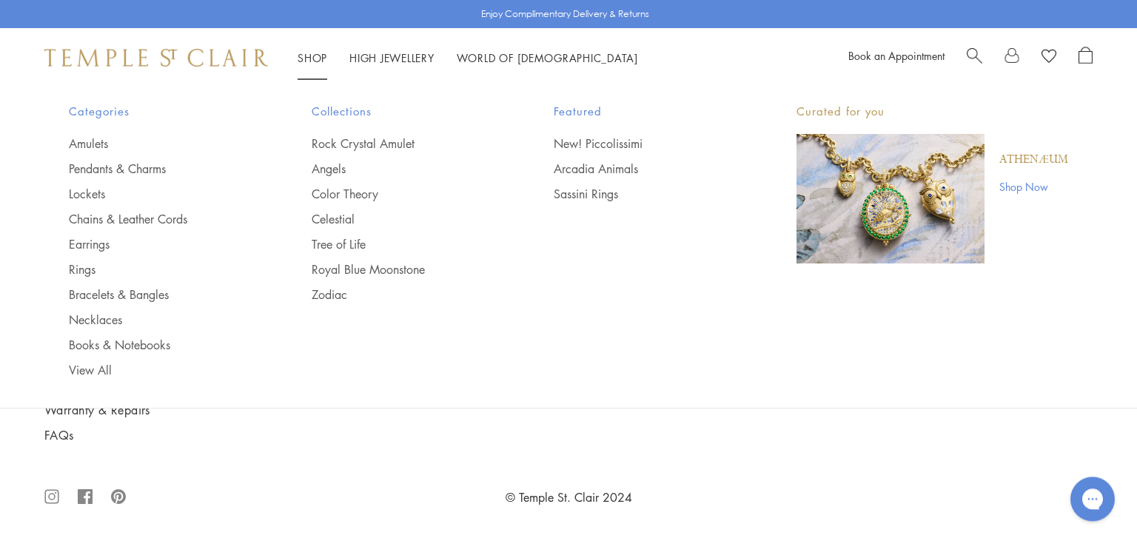
click at [825, 172] on img "Main navigation" at bounding box center [890, 199] width 188 height 130
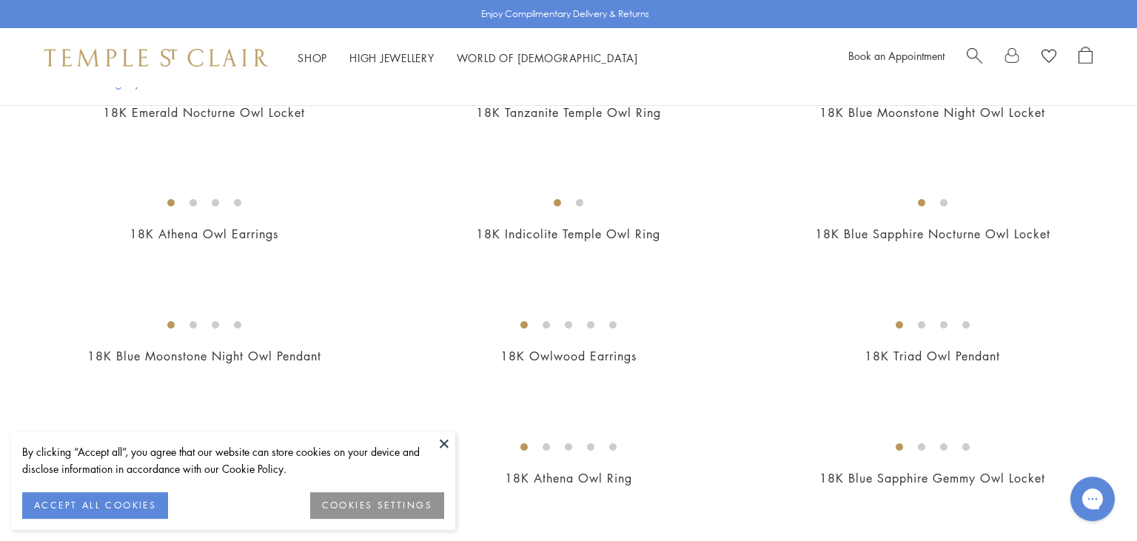
click at [446, 445] on button at bounding box center [444, 443] width 22 height 22
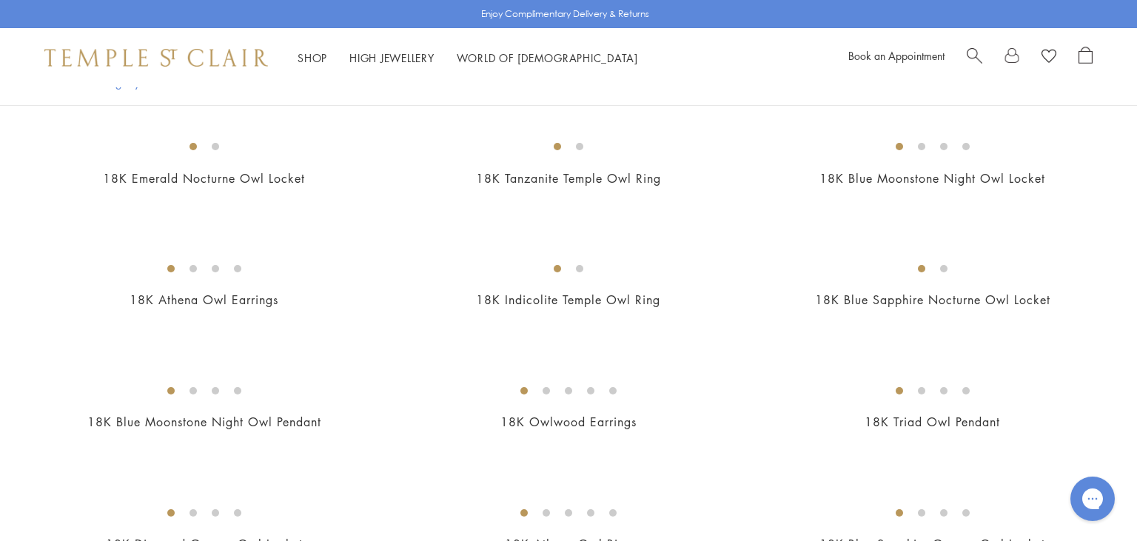
scroll to position [336, 0]
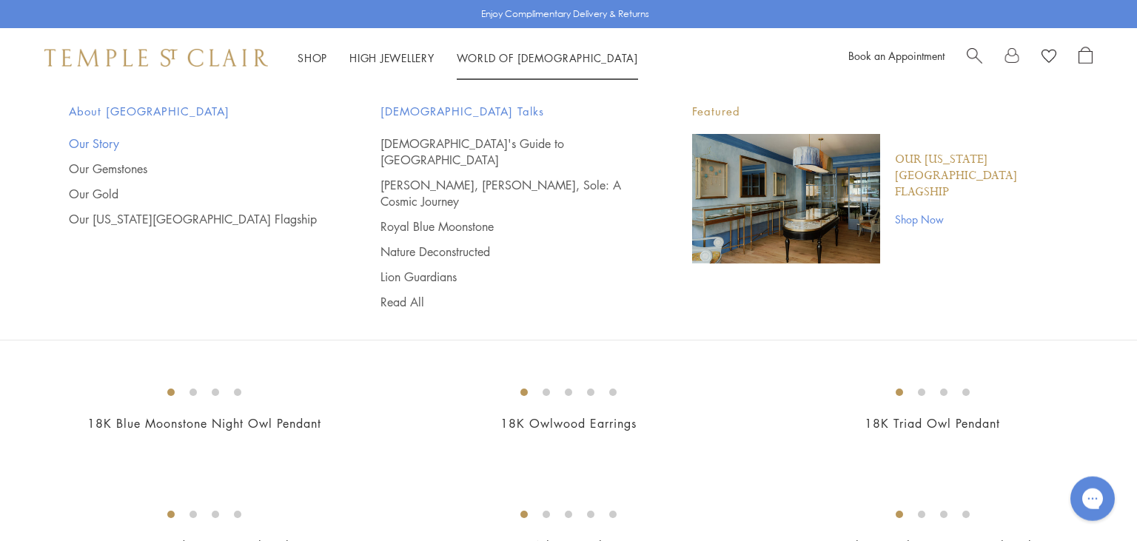
click at [90, 142] on link "Our Story" at bounding box center [195, 143] width 252 height 16
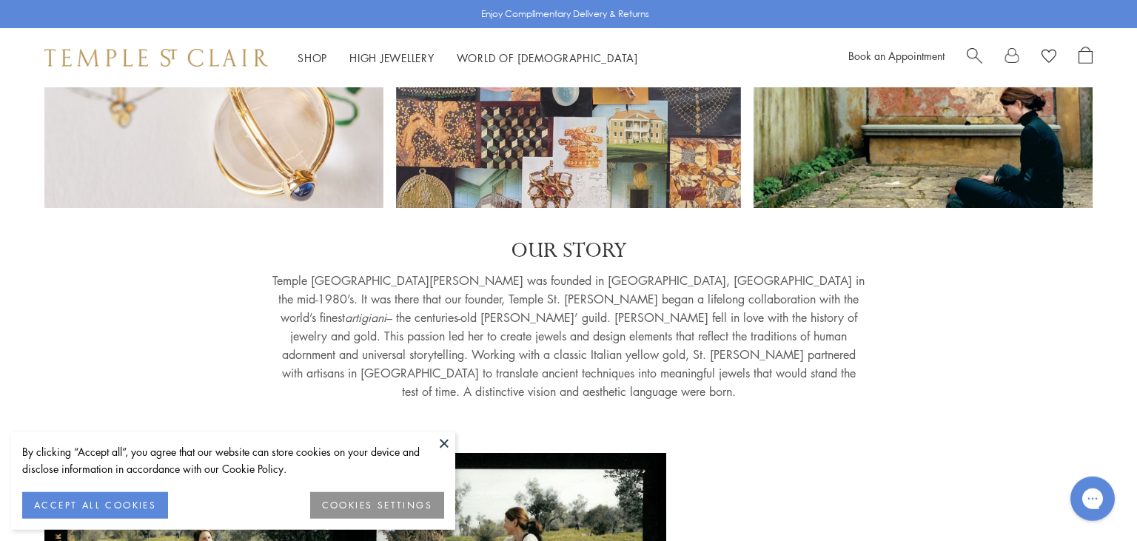
click at [441, 440] on button at bounding box center [444, 443] width 22 height 22
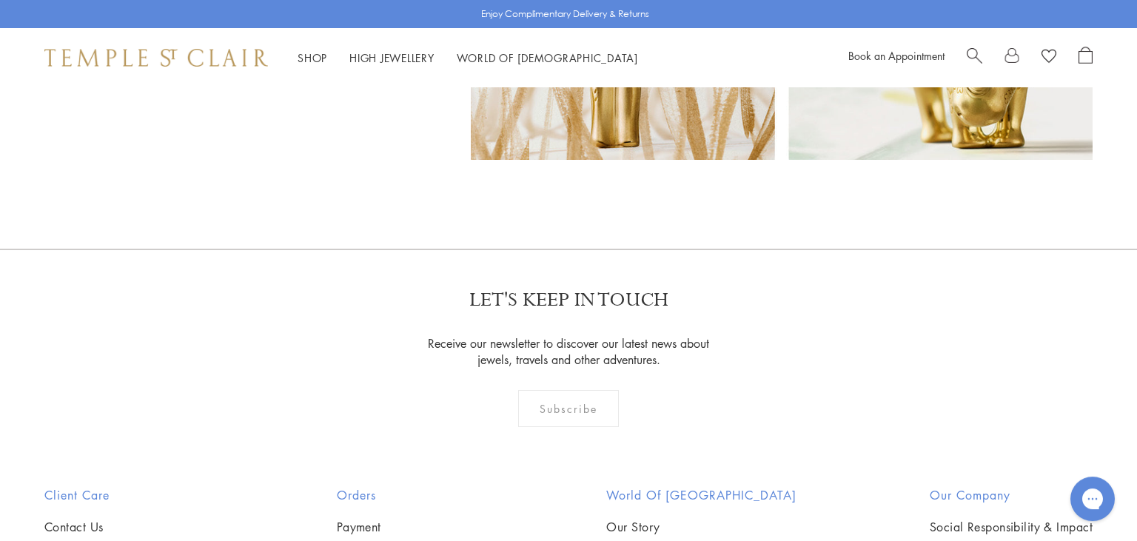
scroll to position [9957, 0]
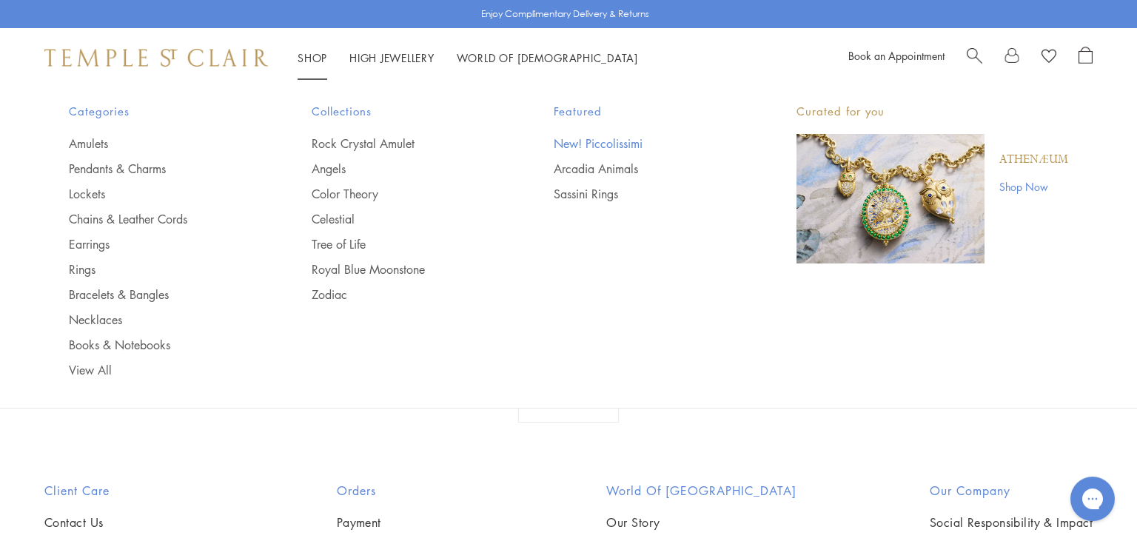
click at [600, 144] on link "New! Piccolissimi" at bounding box center [646, 143] width 184 height 16
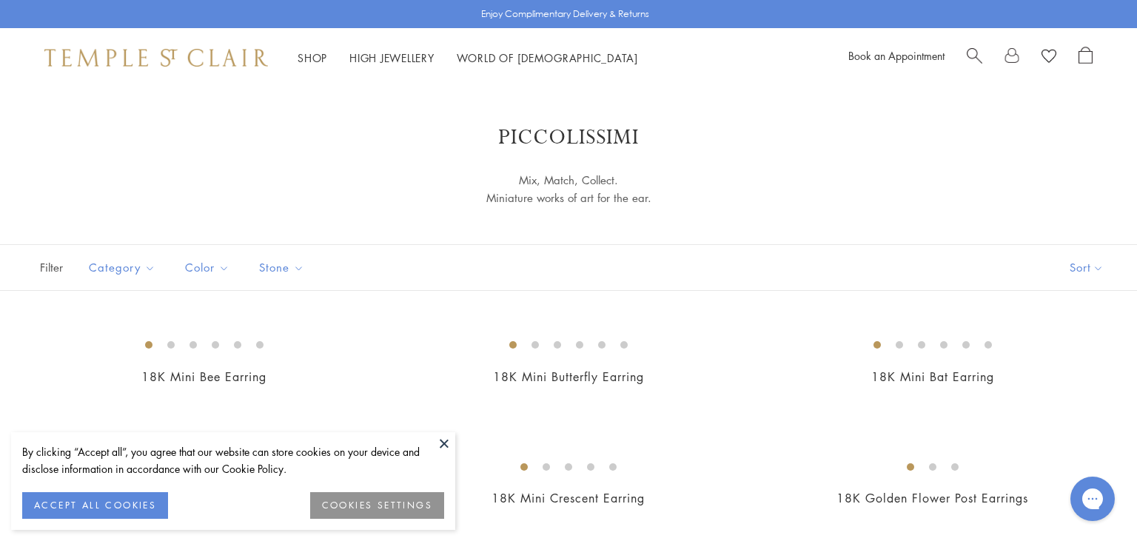
click at [446, 441] on button at bounding box center [444, 443] width 22 height 22
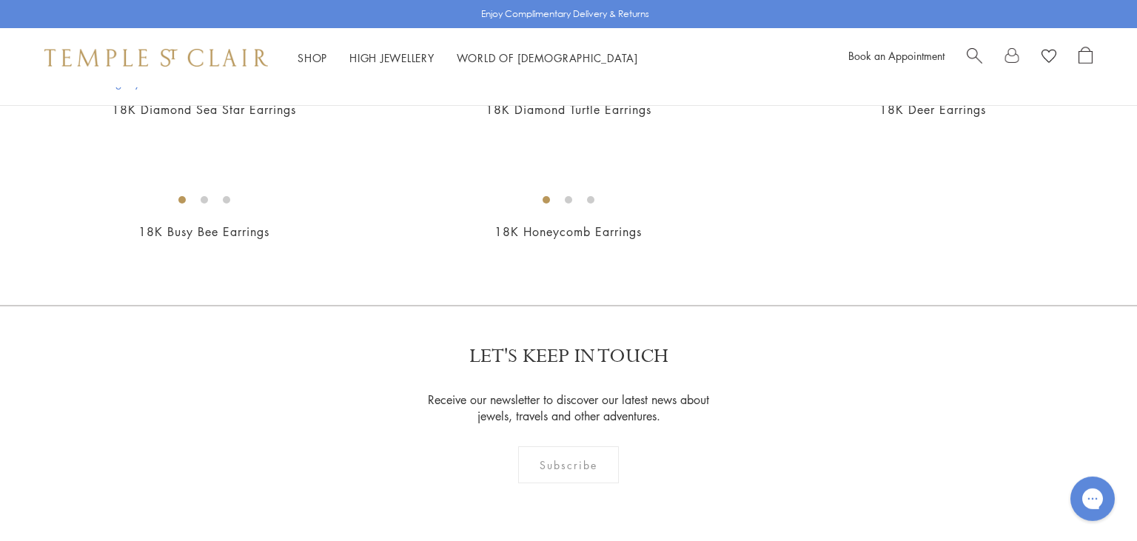
scroll to position [1132, 0]
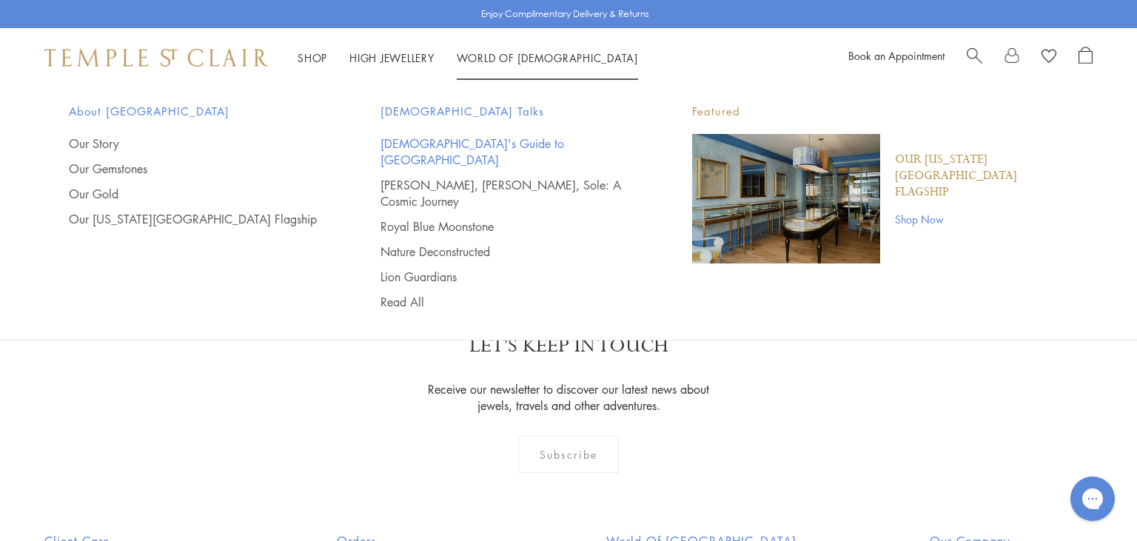
click at [460, 141] on link "[DEMOGRAPHIC_DATA]'s Guide to [GEOGRAPHIC_DATA]" at bounding box center [506, 151] width 252 height 33
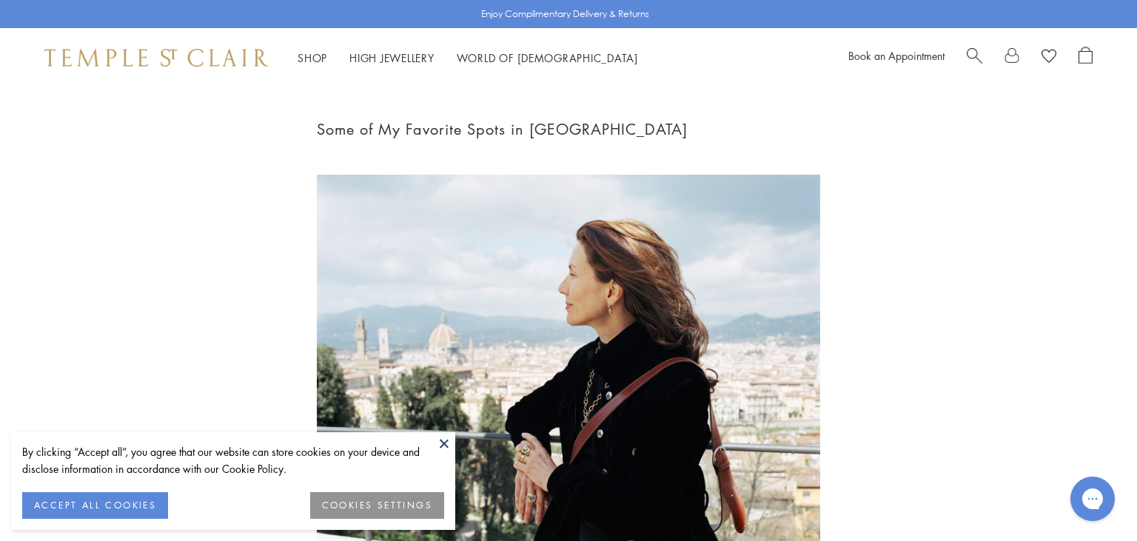
click at [443, 440] on button at bounding box center [444, 443] width 22 height 22
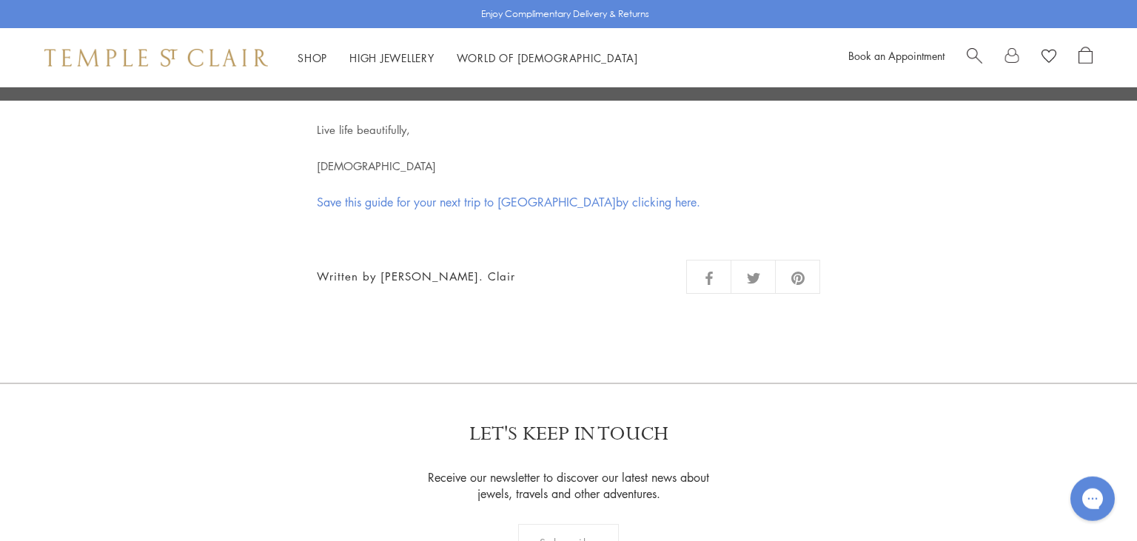
scroll to position [6228, 0]
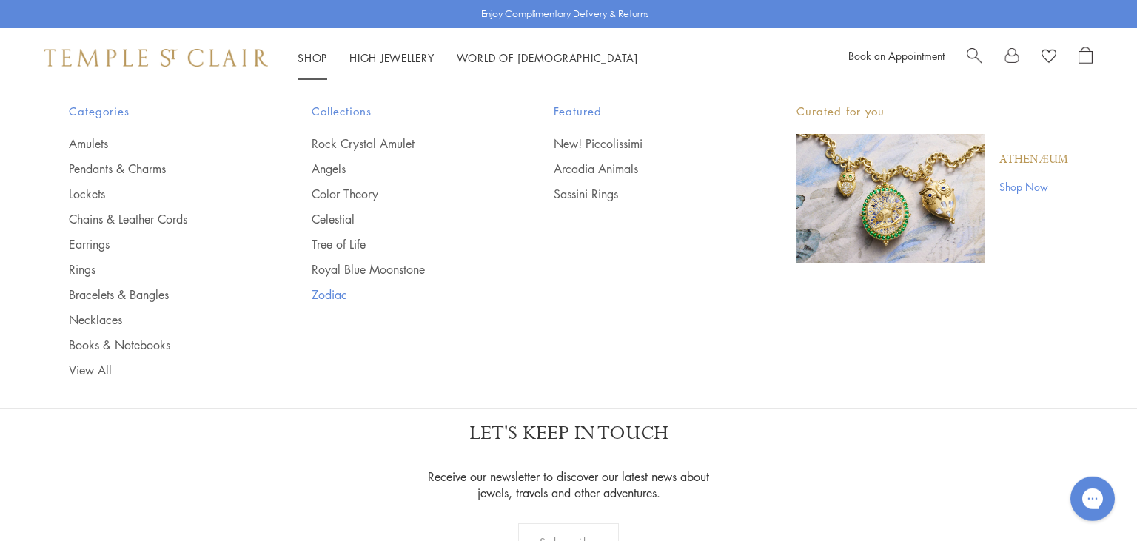
click at [324, 289] on link "Zodiac" at bounding box center [404, 294] width 184 height 16
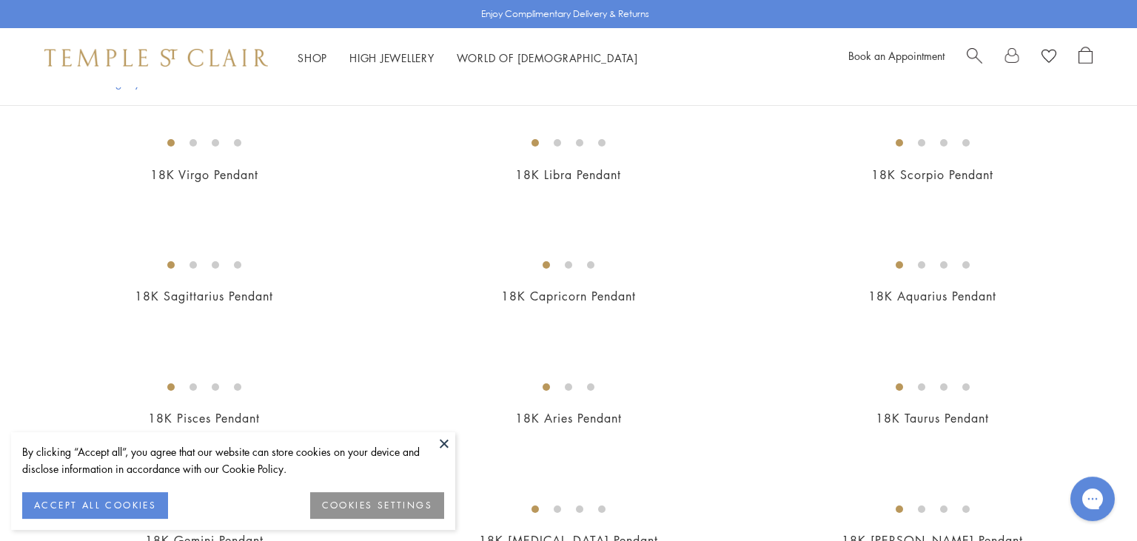
click at [445, 443] on button at bounding box center [444, 443] width 22 height 22
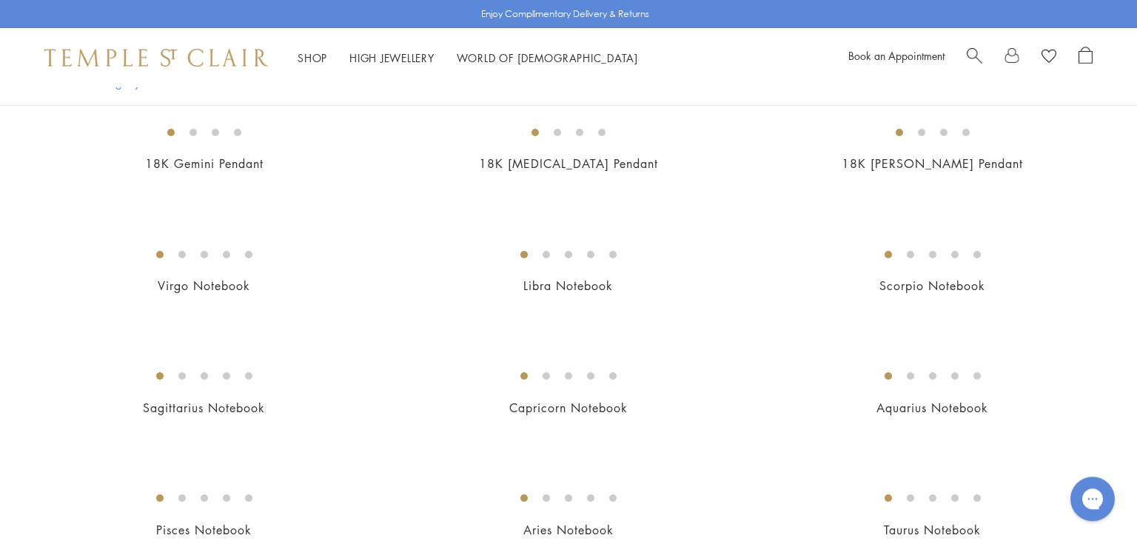
scroll to position [920, 0]
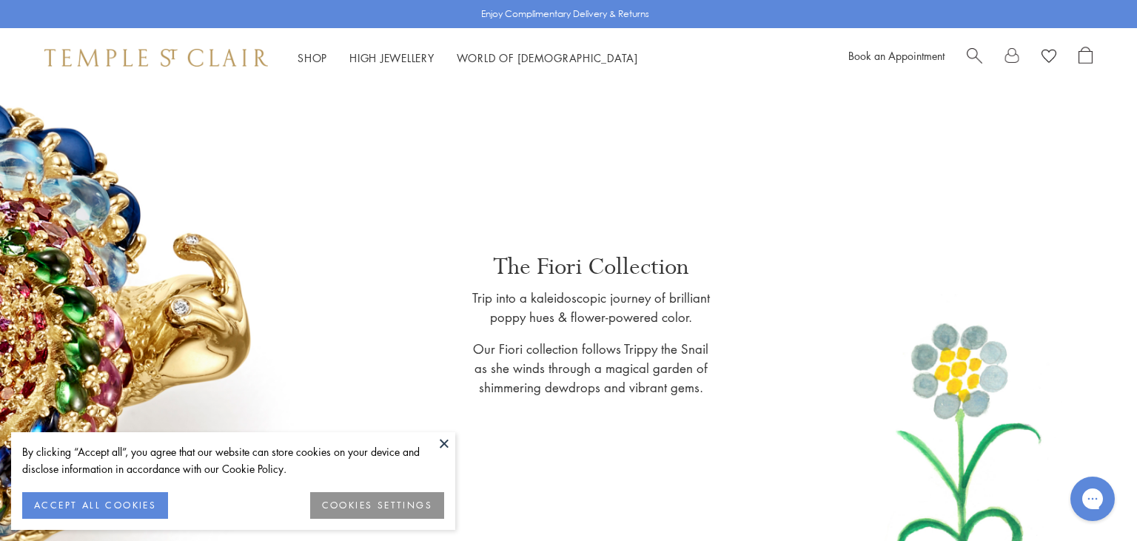
click at [443, 440] on button at bounding box center [444, 443] width 22 height 22
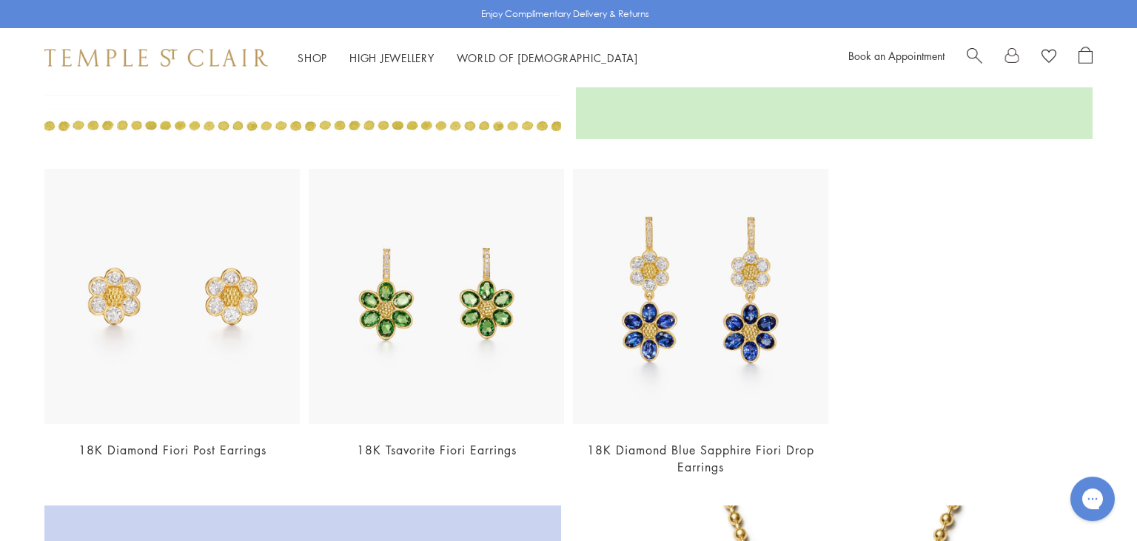
scroll to position [1862, 0]
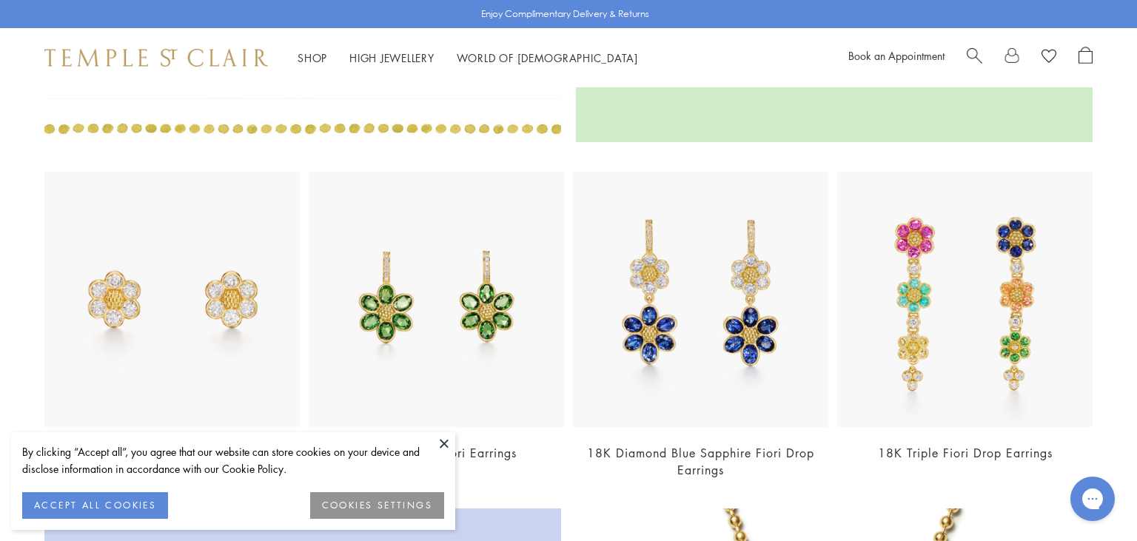
click at [444, 440] on button at bounding box center [444, 443] width 22 height 22
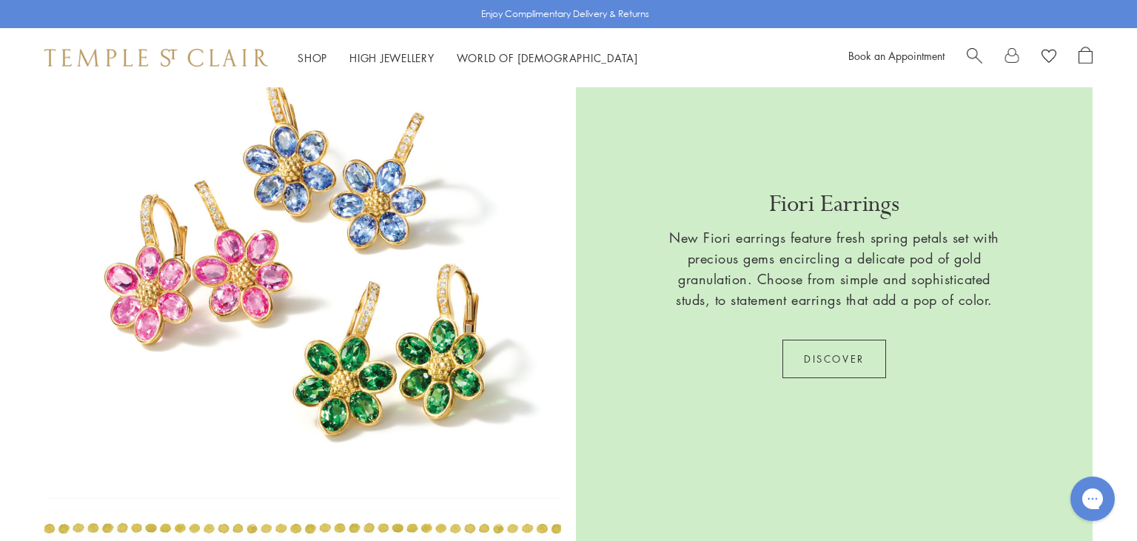
scroll to position [1461, 0]
